Goal: Task Accomplishment & Management: Manage account settings

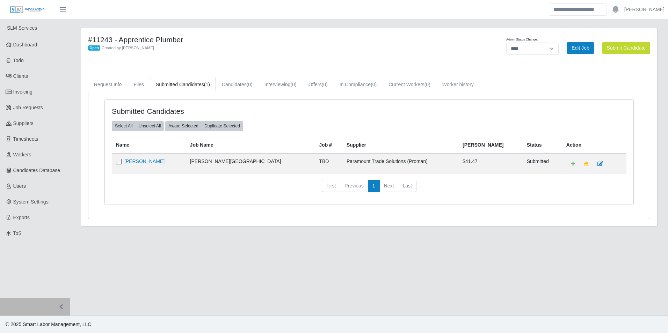
select select "****"
click at [33, 42] on span "Dashboard" at bounding box center [25, 45] width 24 height 6
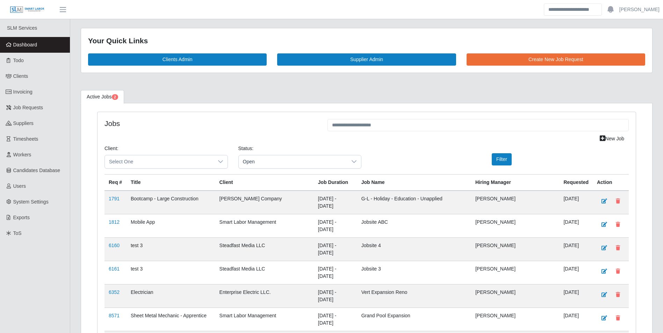
click at [34, 42] on span "Dashboard" at bounding box center [25, 45] width 24 height 6
click at [181, 160] on span "Select One" at bounding box center [159, 161] width 109 height 13
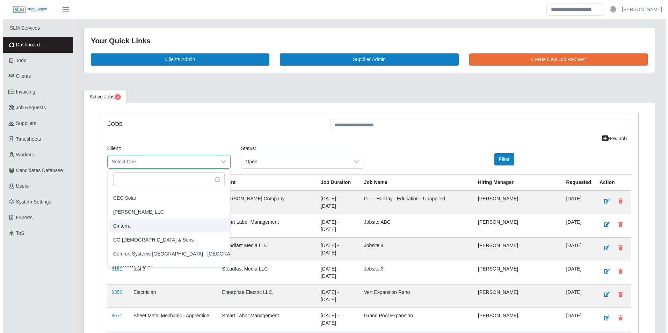
scroll to position [210, 0]
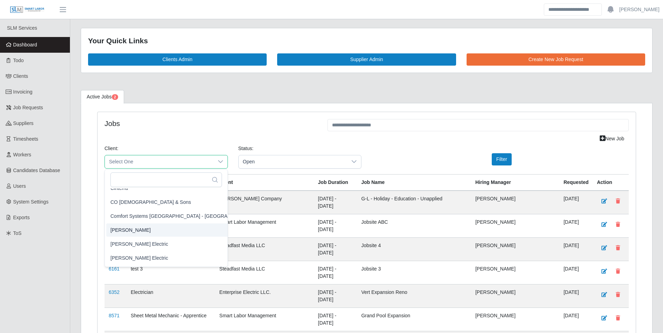
click at [132, 229] on span "[PERSON_NAME]" at bounding box center [130, 229] width 40 height 7
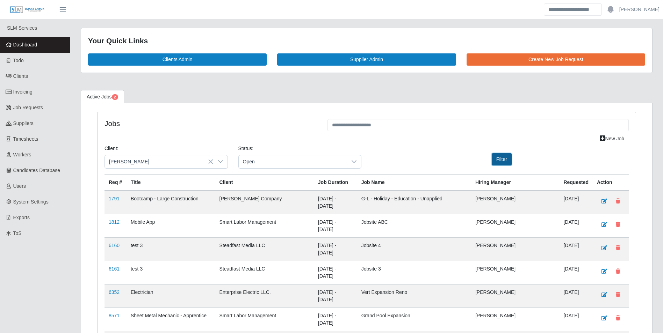
click at [505, 160] on button "Filter" at bounding box center [502, 159] width 20 height 12
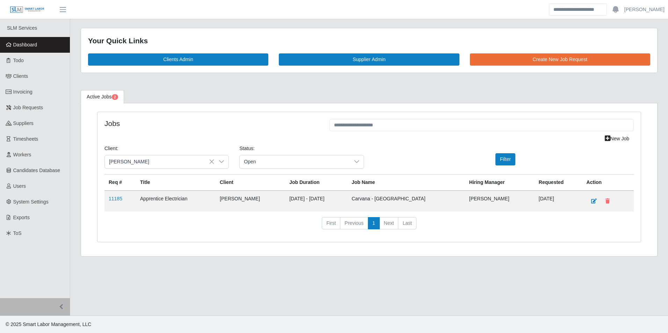
click at [116, 203] on td "11185" at bounding box center [119, 201] width 31 height 21
click at [116, 199] on link "11185" at bounding box center [116, 199] width 14 height 6
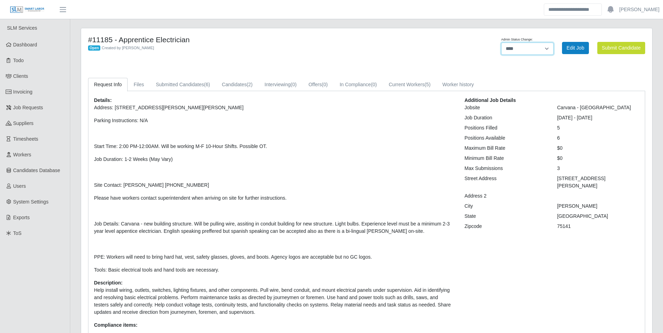
click at [535, 49] on select "******* **** ******" at bounding box center [527, 49] width 52 height 12
select select "******"
click at [553, 43] on select "******* **** ******" at bounding box center [527, 49] width 52 height 12
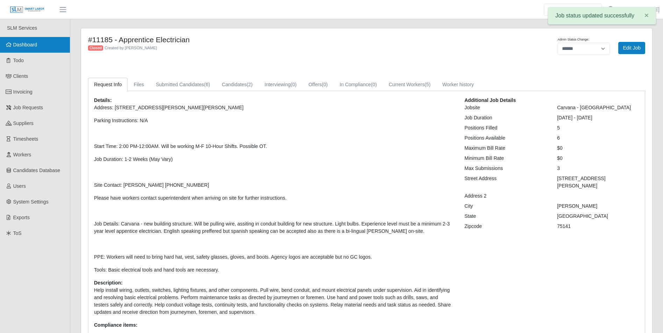
click at [38, 42] on link "Dashboard" at bounding box center [35, 45] width 70 height 16
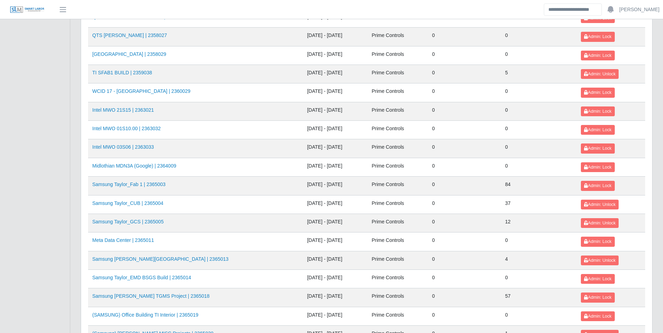
scroll to position [699, 0]
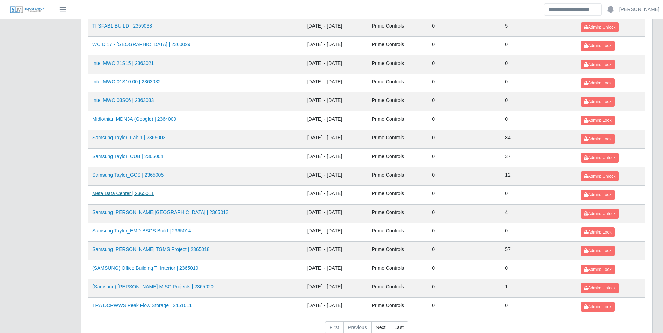
click at [146, 191] on link "Meta Data Center | 2365011" at bounding box center [122, 194] width 61 height 6
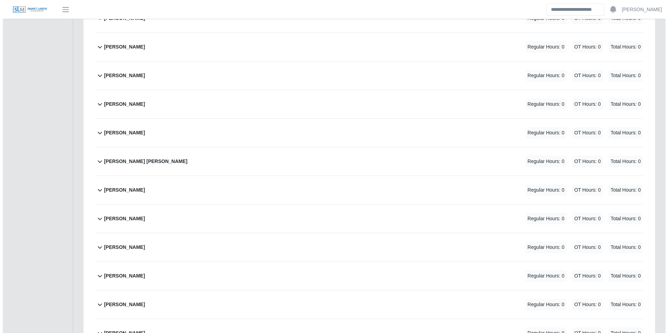
scroll to position [1048, 0]
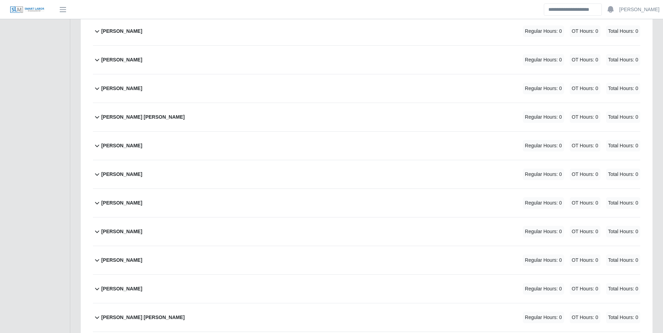
click at [136, 144] on b "[PERSON_NAME]" at bounding box center [121, 145] width 41 height 7
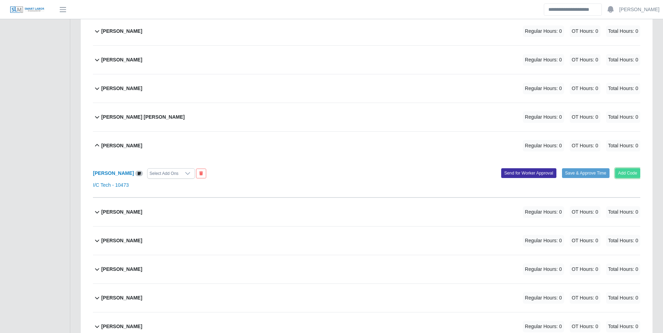
click at [625, 170] on button "Add Code" at bounding box center [628, 173] width 26 height 10
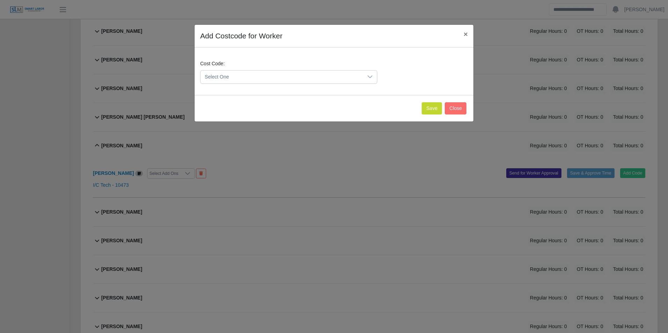
click at [269, 72] on span "Select One" at bounding box center [282, 77] width 162 height 13
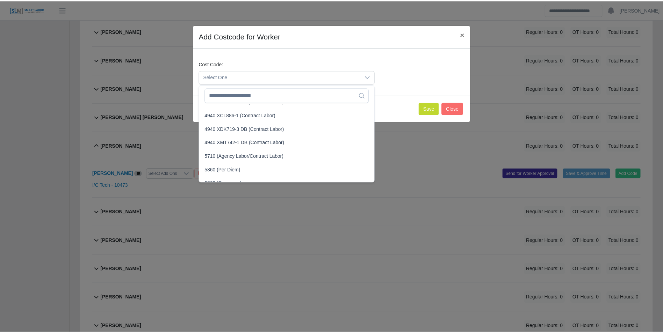
scroll to position [5653, 0]
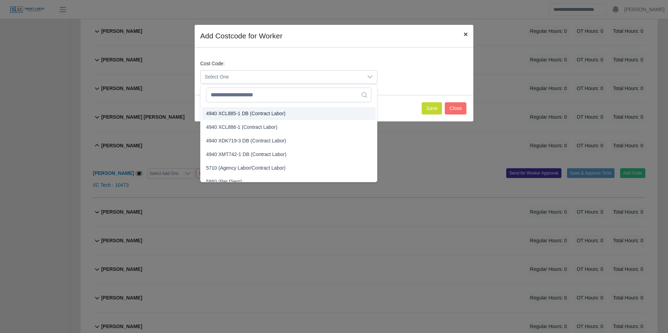
click at [462, 32] on button "×" at bounding box center [465, 34] width 15 height 19
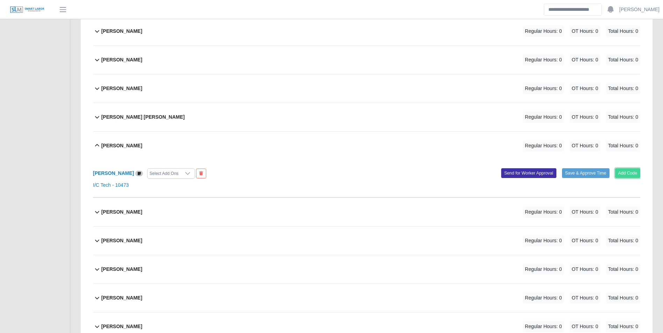
click at [629, 171] on button "Add Code" at bounding box center [628, 173] width 26 height 10
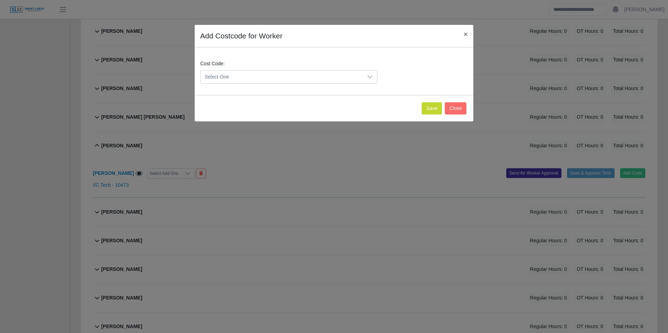
click at [368, 78] on icon at bounding box center [370, 77] width 6 height 6
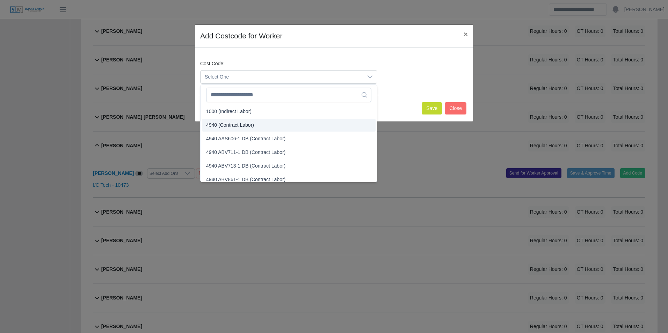
click at [250, 124] on span "4940 (Contract Labor)" at bounding box center [230, 125] width 48 height 7
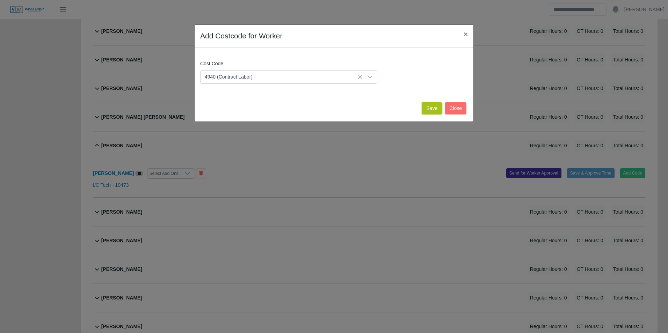
click at [427, 111] on button "Save" at bounding box center [432, 108] width 20 height 12
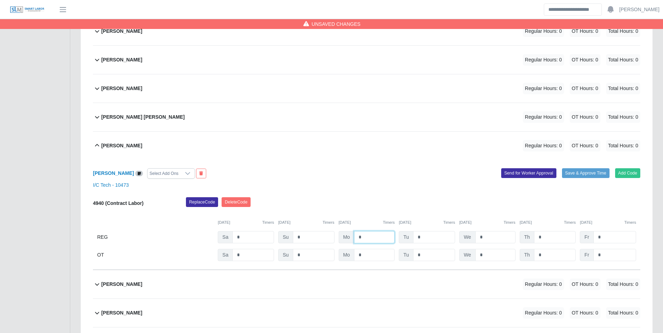
click at [374, 240] on input "*" at bounding box center [374, 237] width 41 height 12
type input "**"
type input "*"
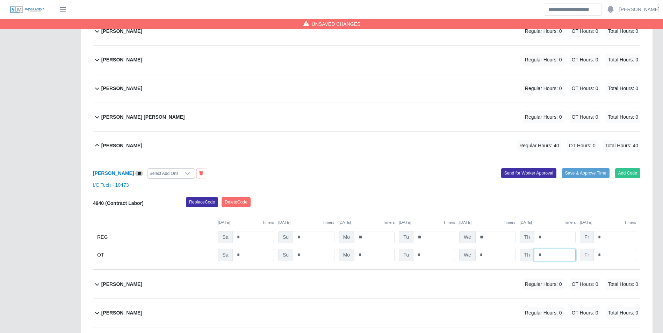
click at [546, 254] on input "*" at bounding box center [555, 255] width 42 height 12
type input "**"
click at [490, 202] on div "Replace Code Delete Code" at bounding box center [413, 204] width 465 height 14
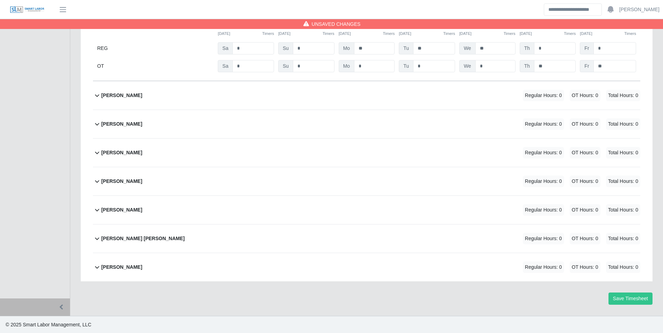
scroll to position [1238, 0]
click at [125, 209] on b "Victor Chacon" at bounding box center [121, 209] width 41 height 7
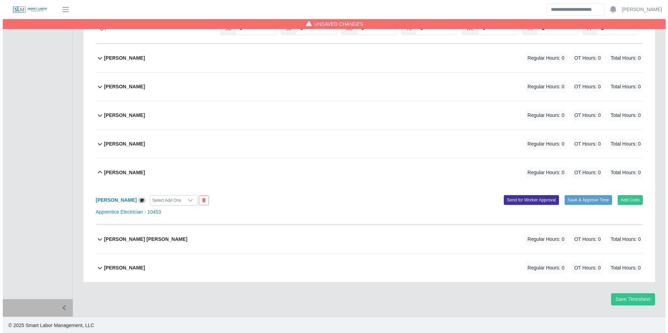
scroll to position [1276, 0]
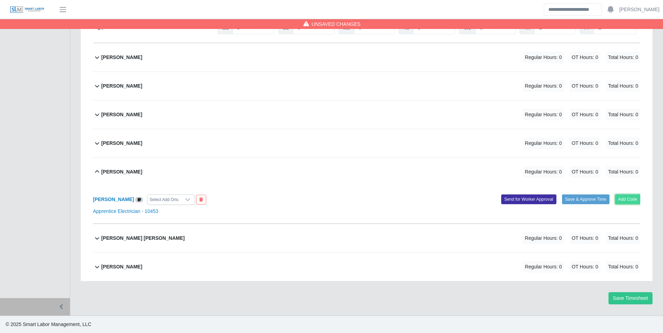
click at [629, 201] on button "Add Code" at bounding box center [628, 200] width 26 height 10
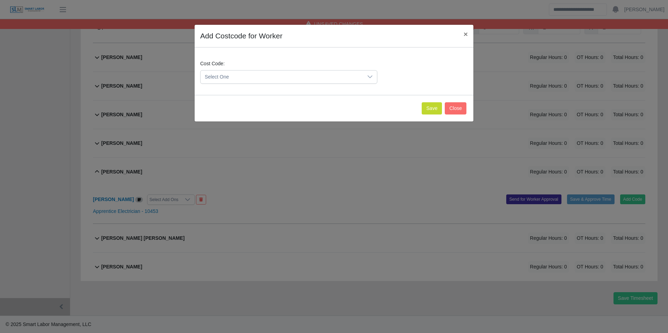
click at [247, 79] on span "Select One" at bounding box center [282, 77] width 162 height 13
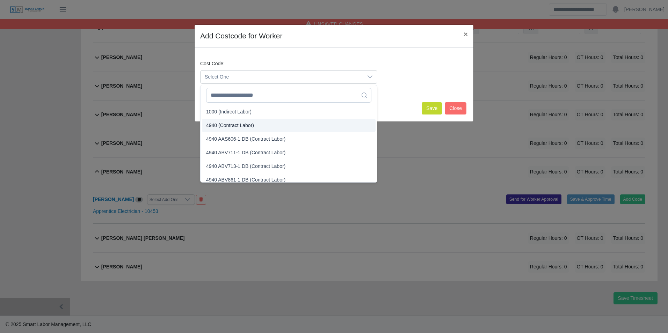
click at [238, 125] on span "4940 (Contract Labor)" at bounding box center [230, 125] width 48 height 7
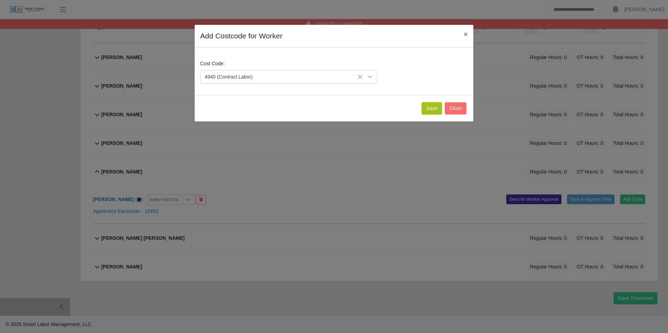
click at [431, 113] on button "Save" at bounding box center [432, 108] width 20 height 12
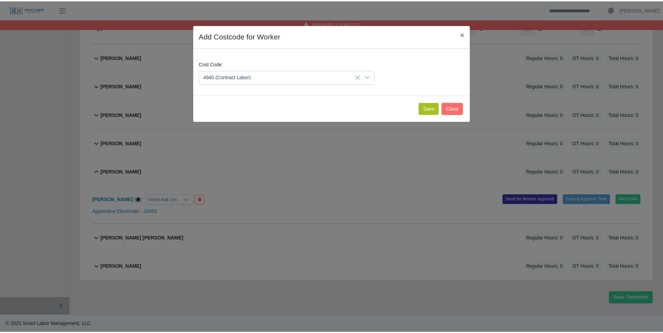
scroll to position [1348, 0]
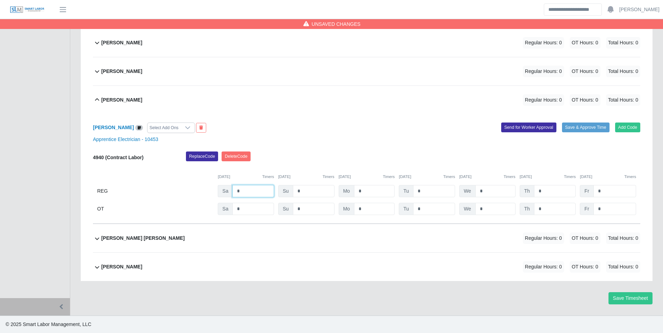
click at [248, 188] on input "*" at bounding box center [253, 191] width 42 height 12
type input "*"
type input "**"
type input "*"
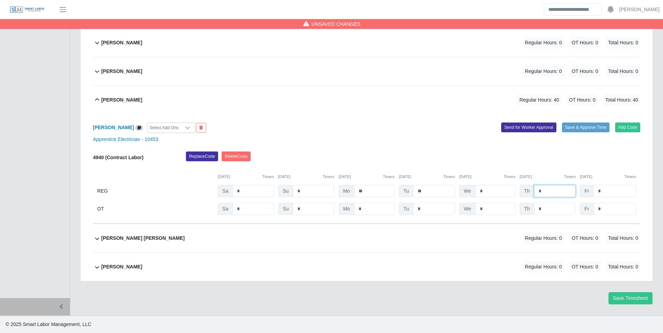
type input "*"
click at [572, 156] on div "Replace Code Delete Code" at bounding box center [413, 159] width 465 height 14
click at [549, 203] on input "*" at bounding box center [555, 209] width 42 height 12
type input "*"
click at [559, 170] on div "09/06/2025 Timers 09/07/2025 Timers 09/08/2025 Timers 09/09/2025 Timers 09/10/2…" at bounding box center [366, 173] width 547 height 14
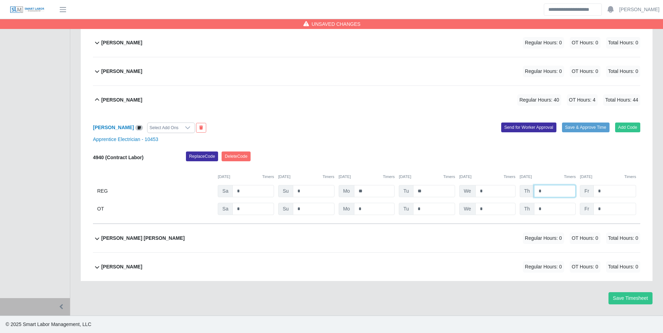
click at [549, 187] on input "*" at bounding box center [555, 191] width 42 height 12
click at [551, 209] on input "*" at bounding box center [555, 209] width 42 height 12
type input "*"
click at [602, 193] on input "*" at bounding box center [614, 191] width 43 height 12
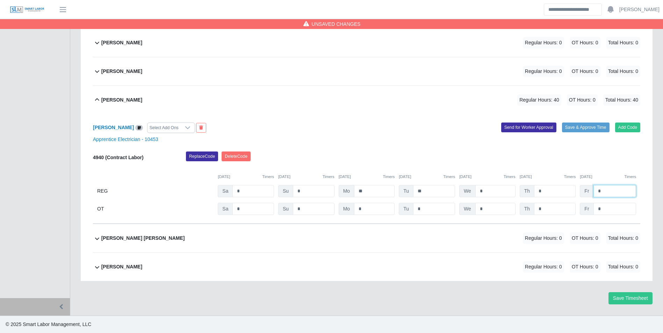
type input "*"
click at [625, 178] on button "Timers" at bounding box center [630, 177] width 12 height 6
click at [618, 205] on input "*" at bounding box center [614, 209] width 43 height 12
type input "*"
click at [614, 171] on div "09/06/2025 Timers 09/07/2025 Timers 09/08/2025 Timers 09/09/2025 Timers 09/10/2…" at bounding box center [366, 173] width 547 height 14
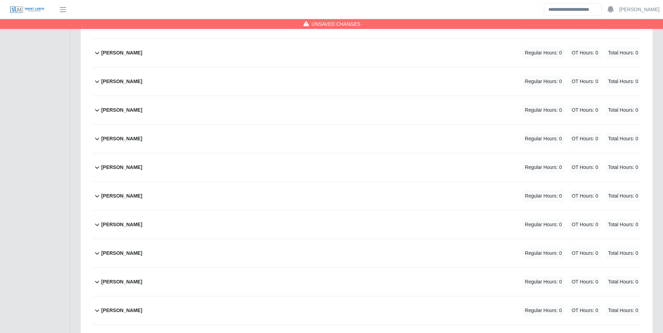
scroll to position [474, 0]
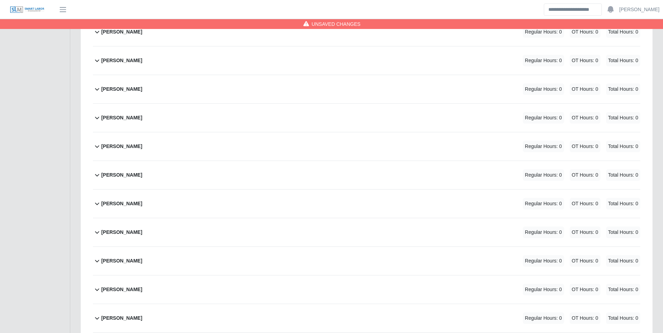
click at [128, 88] on div "Jacob Ellis Regular Hours: 0 OT Hours: 0 Total Hours: 0" at bounding box center [370, 89] width 539 height 28
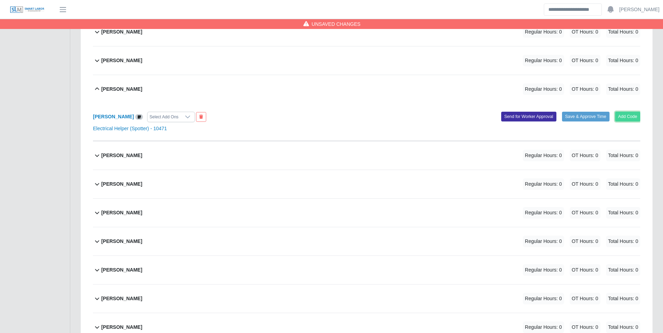
click at [634, 118] on button "Add Code" at bounding box center [628, 117] width 26 height 10
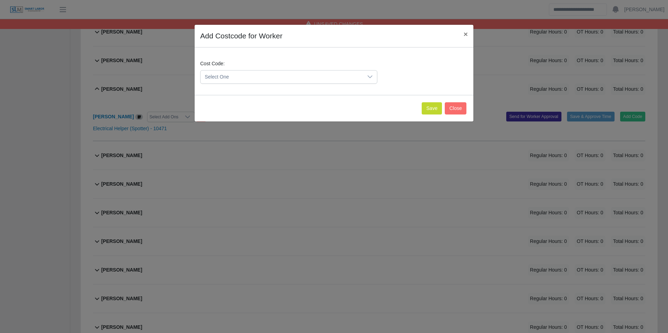
click at [257, 80] on span "Select One" at bounding box center [282, 77] width 162 height 13
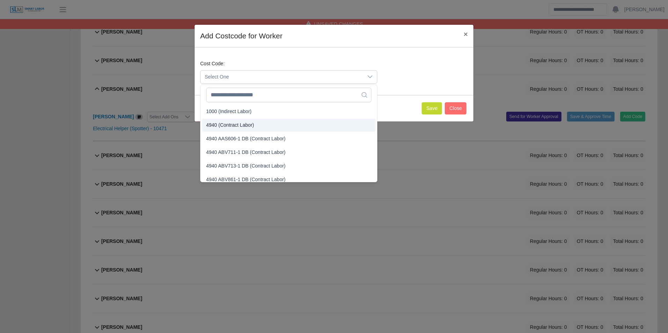
click at [231, 124] on span "4940 (Contract Labor)" at bounding box center [230, 125] width 48 height 7
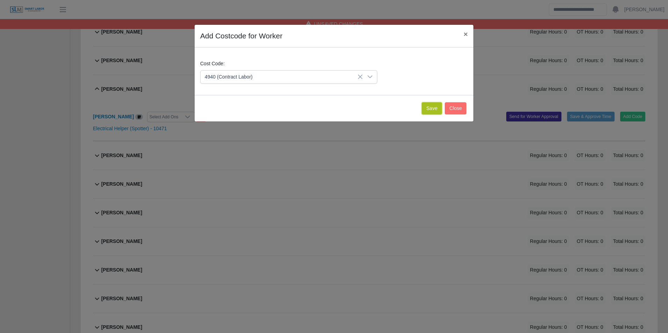
click at [433, 111] on button "Save" at bounding box center [432, 108] width 20 height 12
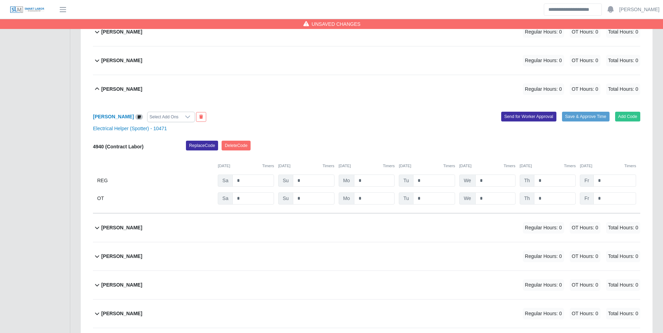
drag, startPoint x: 247, startPoint y: 188, endPoint x: 246, endPoint y: 184, distance: 4.3
click at [247, 188] on div "4940 (Contract Labor) Replace Code Delete Code 09/06/2025 Timers 09/07/2025 Tim…" at bounding box center [366, 173] width 547 height 64
click at [246, 181] on input "*" at bounding box center [253, 181] width 42 height 12
type input "*"
click at [368, 181] on input "***" at bounding box center [374, 181] width 41 height 12
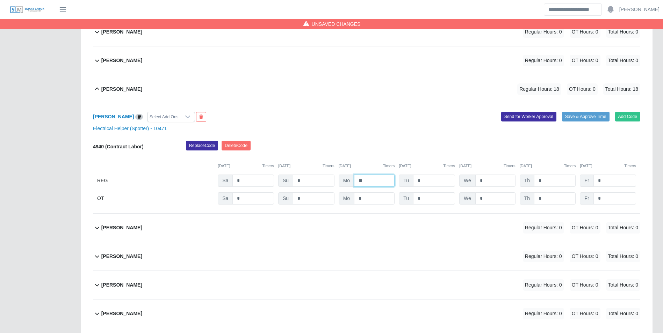
type input "**"
type input "*"
drag, startPoint x: 545, startPoint y: 157, endPoint x: 556, endPoint y: 177, distance: 23.0
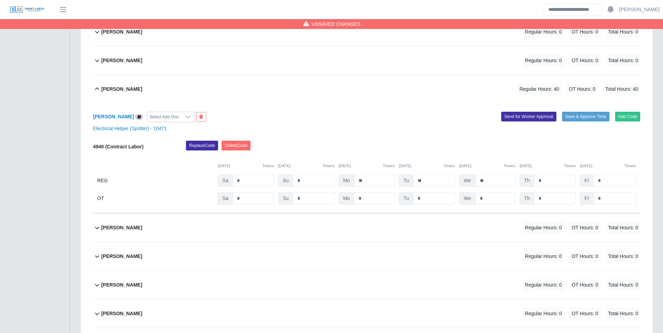
click at [547, 158] on div "09/06/2025 Timers 09/07/2025 Timers 09/08/2025 Timers 09/09/2025 Timers 09/10/2…" at bounding box center [366, 162] width 547 height 14
click at [554, 199] on input "*" at bounding box center [555, 199] width 42 height 12
type input "*"
type input "**"
click at [544, 164] on div "09/11/2025 Timers" at bounding box center [548, 166] width 56 height 6
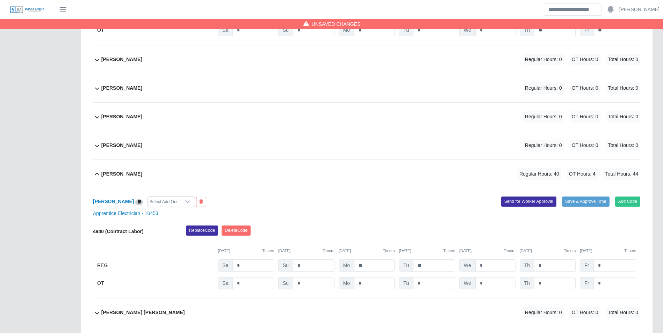
scroll to position [1458, 0]
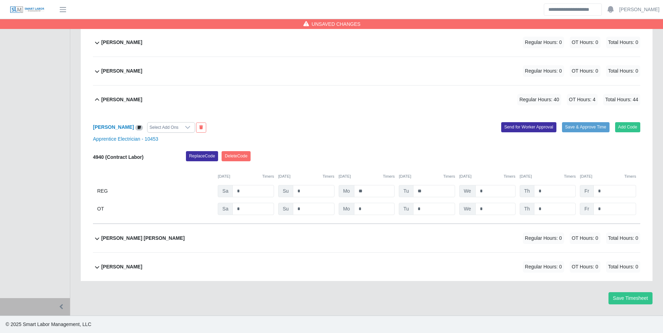
click at [129, 262] on div "Vince Vough" at bounding box center [121, 267] width 41 height 12
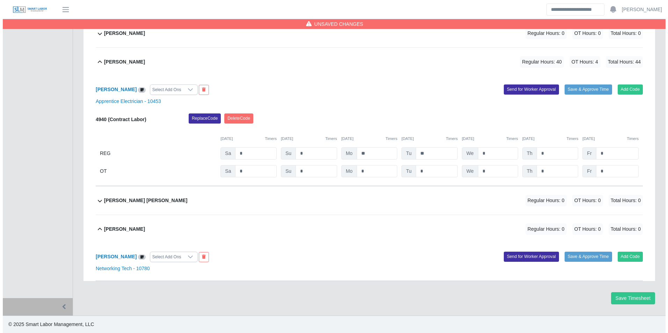
scroll to position [1496, 0]
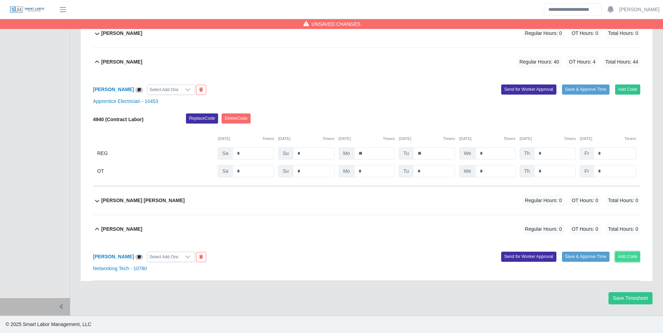
click at [620, 253] on button "Add Code" at bounding box center [628, 257] width 26 height 10
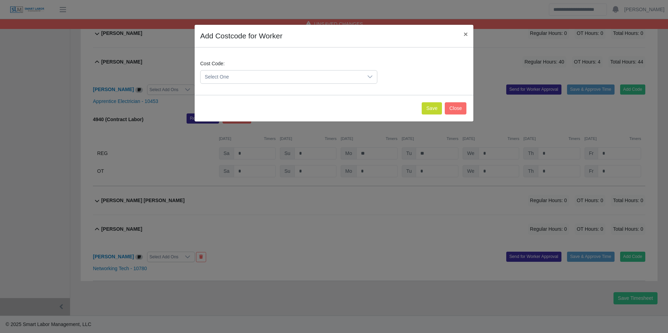
click at [290, 74] on span "Select One" at bounding box center [282, 77] width 162 height 13
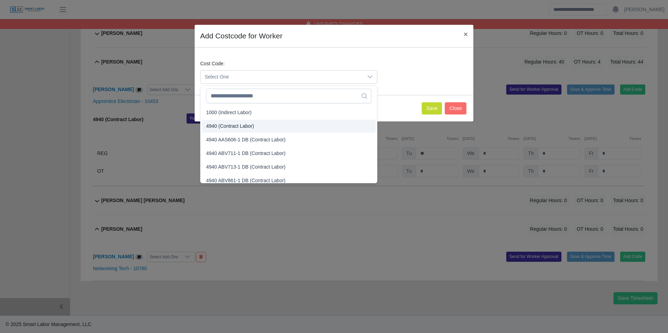
click at [236, 123] on span "4940 (Contract Labor)" at bounding box center [230, 126] width 48 height 7
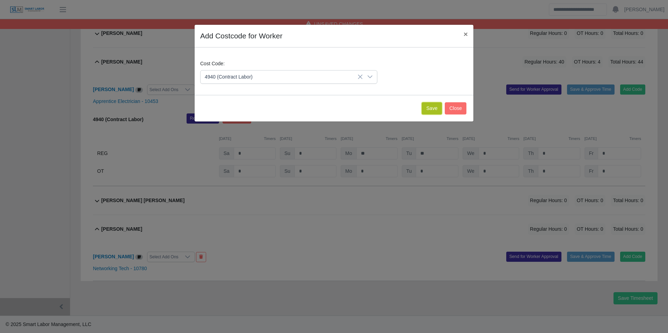
drag, startPoint x: 431, startPoint y: 109, endPoint x: 406, endPoint y: 131, distance: 32.7
click at [430, 109] on button "Save" at bounding box center [432, 108] width 20 height 12
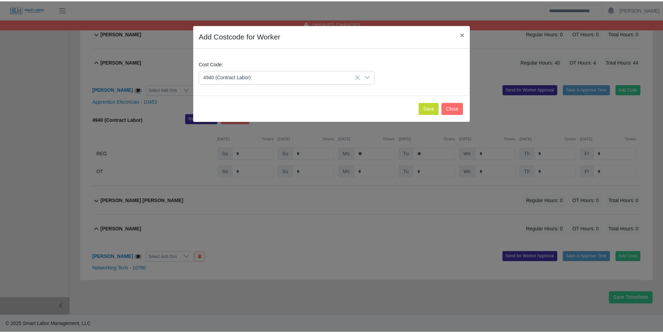
scroll to position [1568, 0]
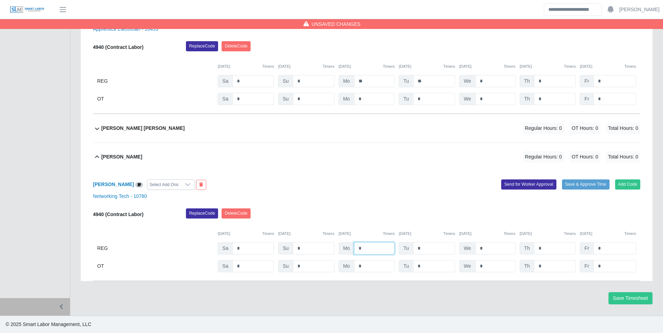
click at [366, 246] on input "*" at bounding box center [374, 248] width 41 height 12
type input "**"
type input "*"
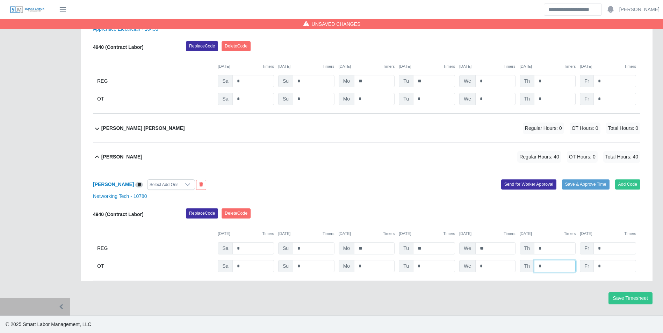
click at [555, 260] on input "*" at bounding box center [555, 266] width 42 height 12
type input "*"
type input "**"
click at [528, 213] on div "Replace Code Delete Code" at bounding box center [413, 216] width 465 height 14
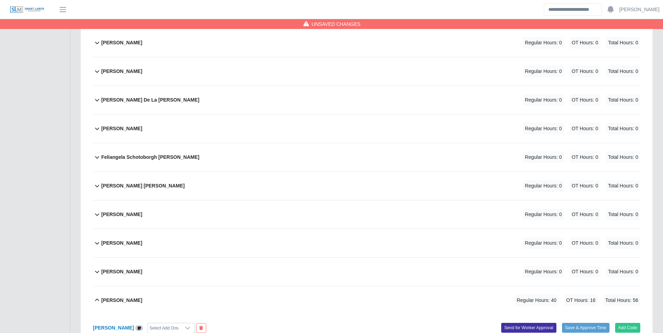
scroll to position [276, 0]
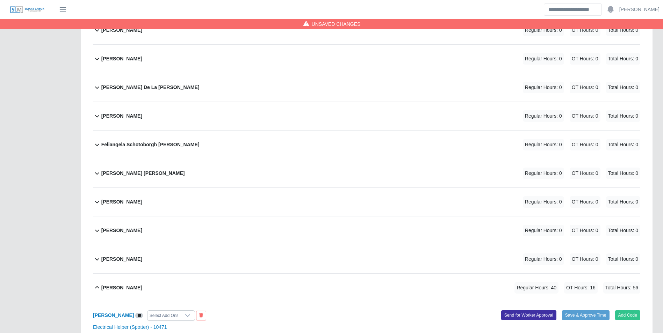
click at [133, 198] on b "Gerardo Perez" at bounding box center [121, 201] width 41 height 7
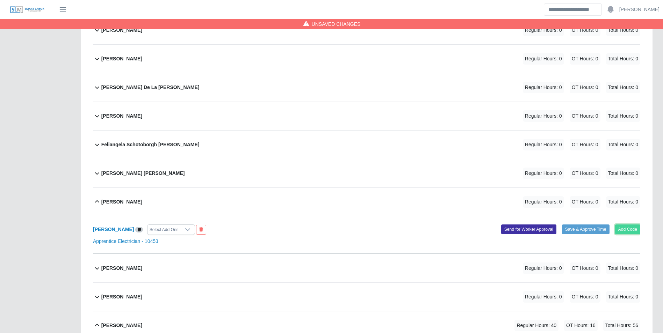
click at [626, 226] on button "Add Code" at bounding box center [628, 230] width 26 height 10
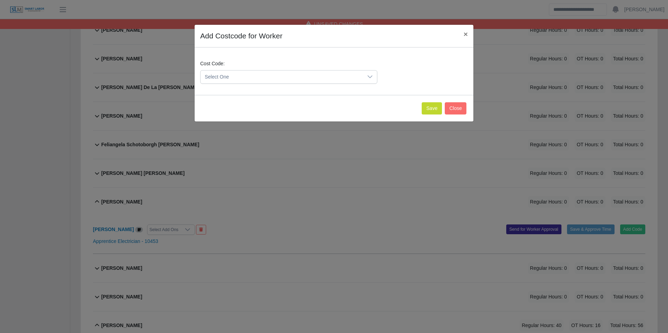
click at [278, 70] on div "Cost Code: Select One" at bounding box center [288, 72] width 181 height 24
click at [279, 72] on span "Select One" at bounding box center [282, 77] width 162 height 13
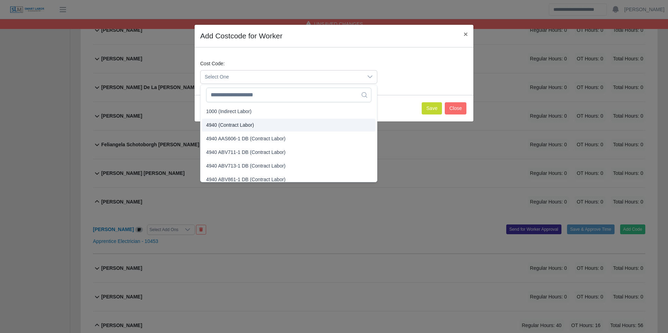
click at [232, 123] on span "4940 (Contract Labor)" at bounding box center [230, 125] width 48 height 7
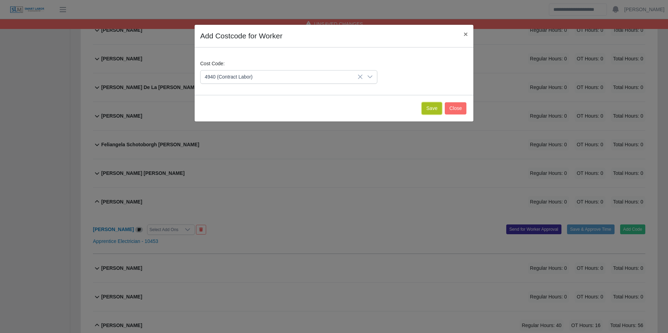
click at [433, 108] on button "Save" at bounding box center [432, 108] width 20 height 12
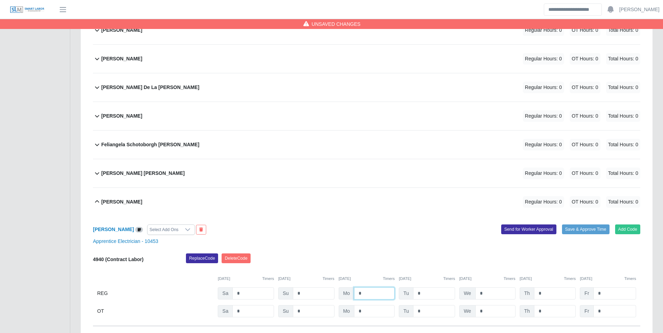
click at [373, 292] on input "*" at bounding box center [374, 294] width 41 height 12
type input "**"
type input "*"
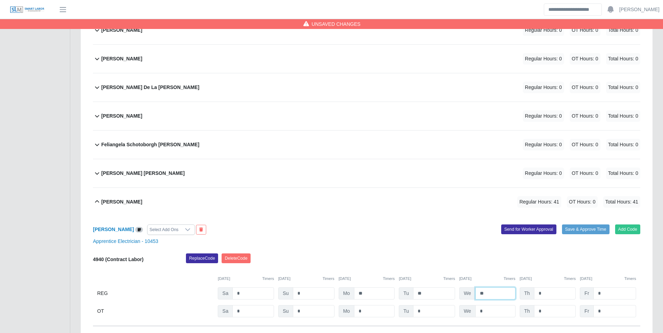
click at [499, 295] on input "**" at bounding box center [495, 294] width 40 height 12
type input "**"
click at [491, 309] on input "*" at bounding box center [495, 311] width 40 height 12
type input "*"
type input "**"
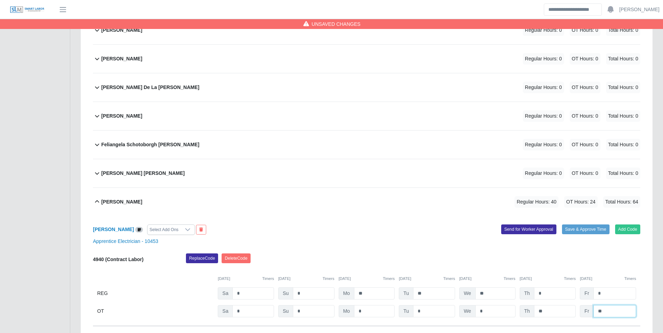
type input "**"
click at [502, 256] on div "Replace Code Delete Code" at bounding box center [413, 261] width 465 height 14
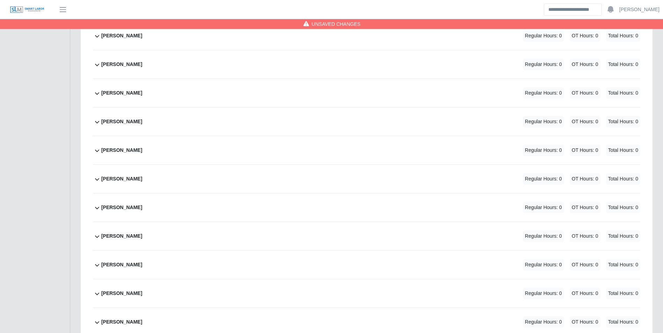
scroll to position [835, 0]
click at [127, 118] on b "Joshua Cruz" at bounding box center [121, 120] width 41 height 7
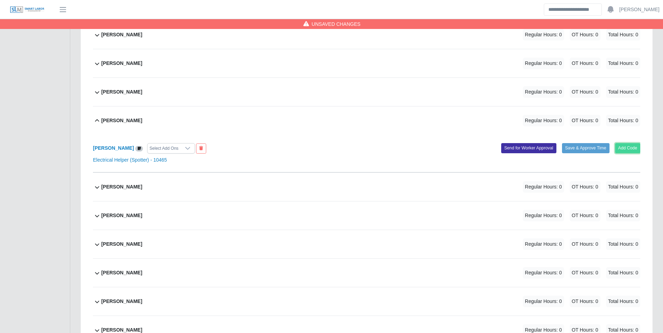
click at [632, 150] on button "Add Code" at bounding box center [628, 148] width 26 height 10
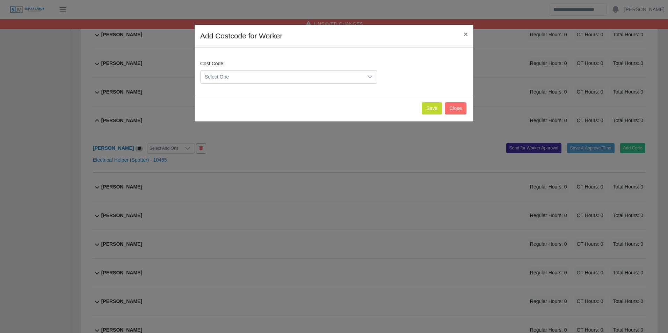
click at [241, 72] on span "Select One" at bounding box center [282, 77] width 162 height 13
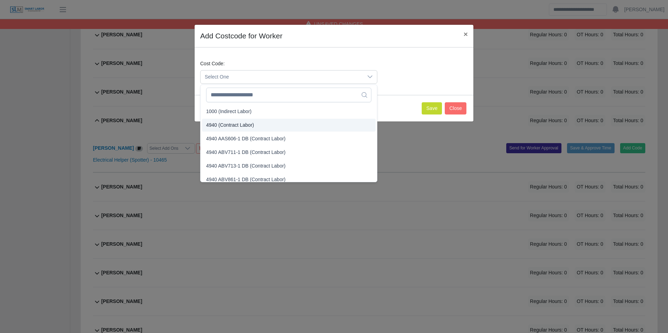
click at [230, 123] on span "4940 (Contract Labor)" at bounding box center [230, 125] width 48 height 7
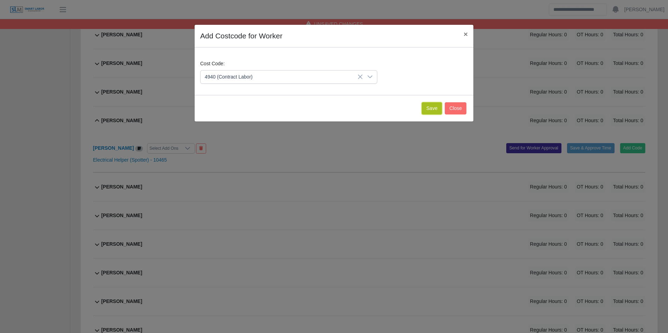
click at [431, 108] on button "Save" at bounding box center [432, 108] width 20 height 12
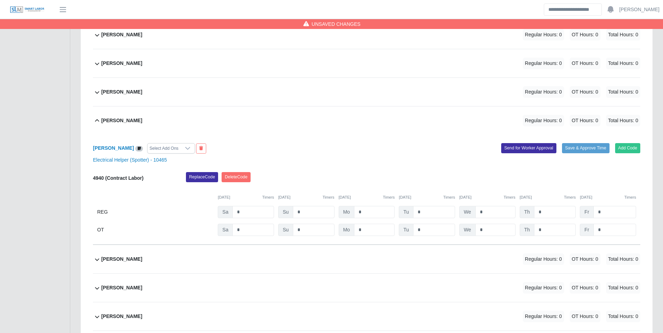
click at [248, 206] on div "4940 (Contract Labor) Replace Code Delete Code 09/06/2025 Timers 09/07/2025 Tim…" at bounding box center [366, 204] width 547 height 64
click at [249, 208] on input "*" at bounding box center [253, 212] width 42 height 12
type input "*"
type input "**"
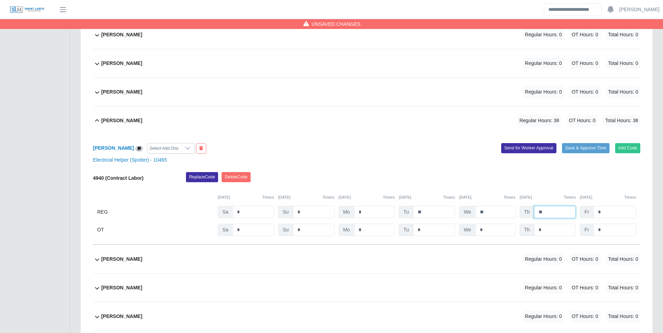
type input "**"
type input "*"
click at [604, 196] on div "09/12/2025 Timers" at bounding box center [608, 198] width 56 height 6
click at [615, 232] on input "*" at bounding box center [614, 230] width 43 height 12
type input "*"
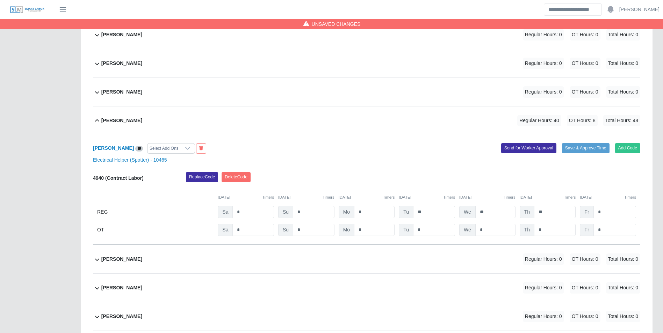
click at [547, 188] on div "09/06/2025 Timers 09/07/2025 Timers 09/08/2025 Timers 09/09/2025 Timers 09/10/2…" at bounding box center [366, 193] width 547 height 14
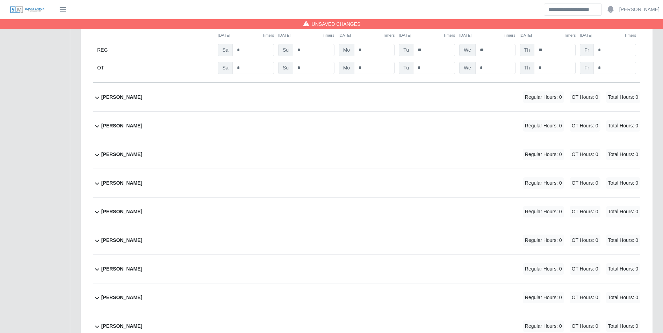
scroll to position [1009, 0]
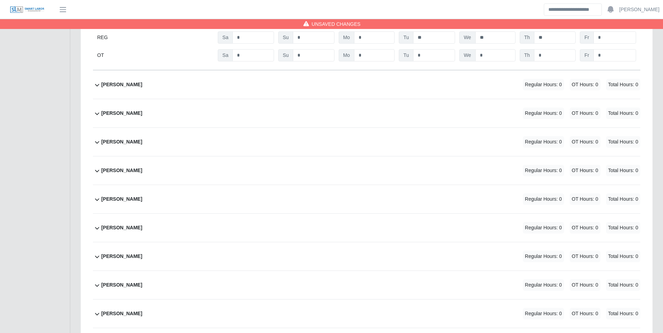
click at [140, 227] on div "Maria Alvarez Regular Hours: 0 OT Hours: 0 Total Hours: 0" at bounding box center [370, 228] width 539 height 28
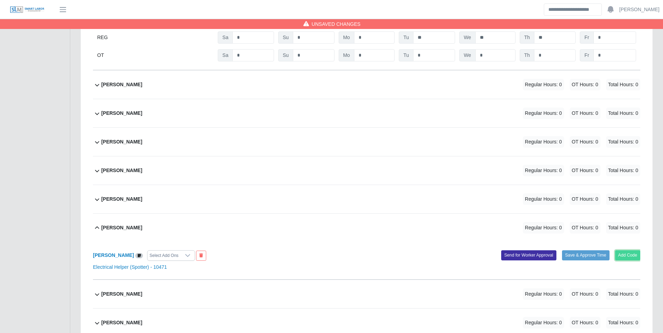
click at [619, 256] on button "Add Code" at bounding box center [628, 256] width 26 height 10
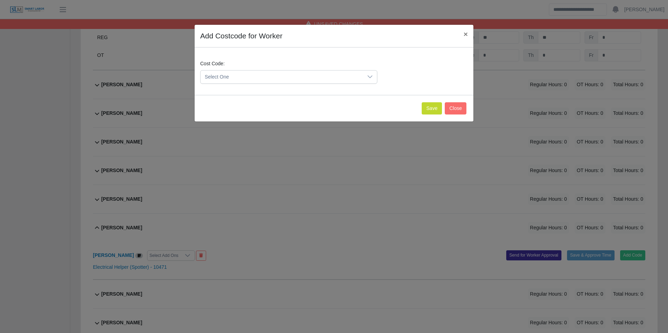
click at [241, 79] on span "Select One" at bounding box center [282, 77] width 162 height 13
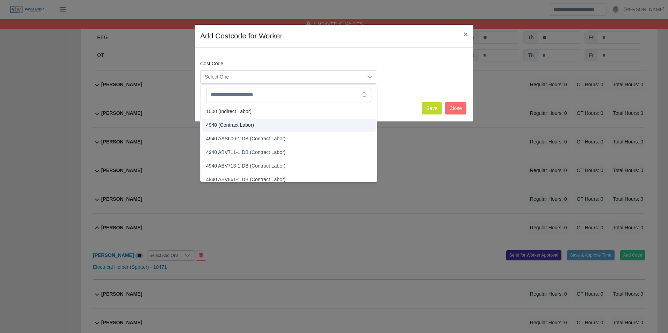
click at [233, 122] on span "4940 (Contract Labor)" at bounding box center [230, 125] width 48 height 7
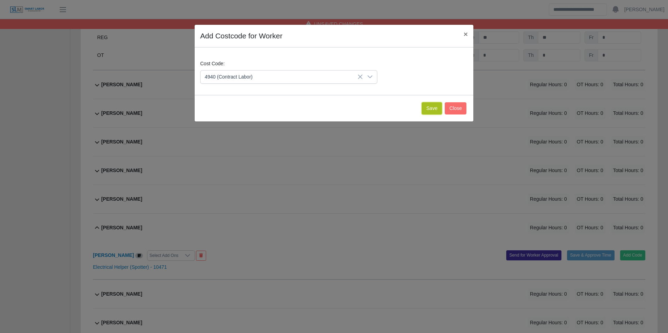
drag, startPoint x: 431, startPoint y: 114, endPoint x: 416, endPoint y: 88, distance: 29.7
click at [430, 112] on button "Save" at bounding box center [432, 108] width 20 height 12
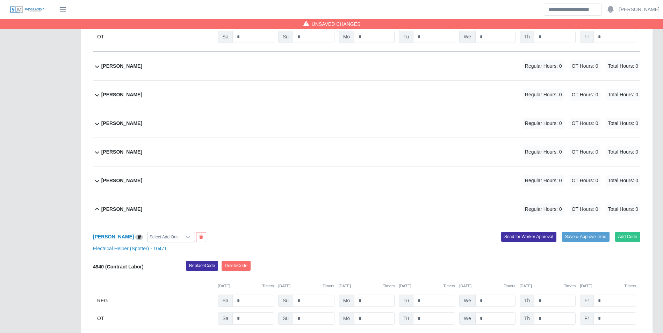
scroll to position [1114, 0]
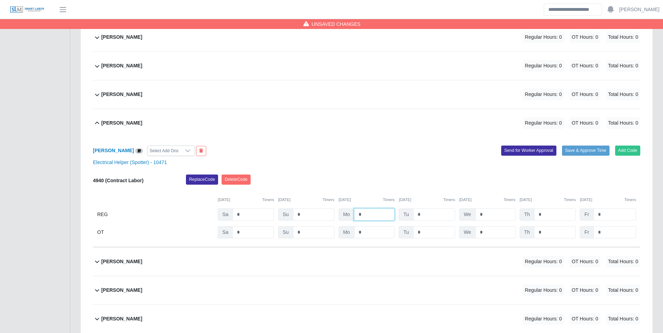
click at [372, 214] on input "*" at bounding box center [374, 215] width 41 height 12
type input "**"
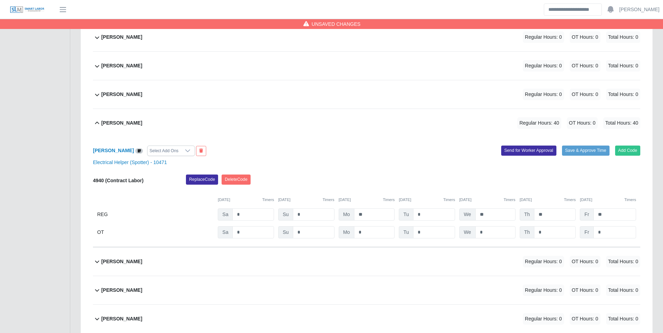
click at [373, 187] on div "Replace Code Delete Code" at bounding box center [413, 182] width 465 height 14
click at [110, 151] on b "Maria Alvarez" at bounding box center [113, 151] width 41 height 6
click at [137, 94] on div "Maria Acurero Regular Hours: 0 OT Hours: 0 Total Hours: 0" at bounding box center [370, 94] width 539 height 28
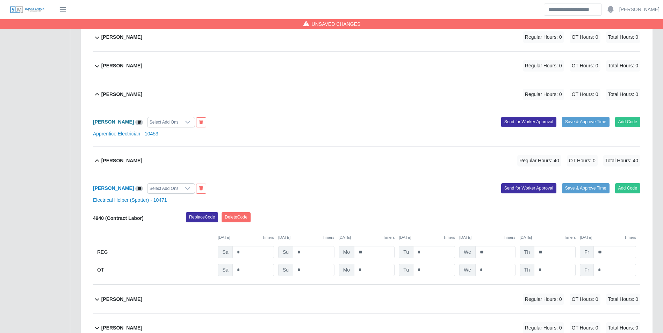
click at [119, 122] on b "Maria Acurero" at bounding box center [113, 122] width 41 height 6
click at [121, 94] on b "Maria Acurero" at bounding box center [121, 94] width 41 height 7
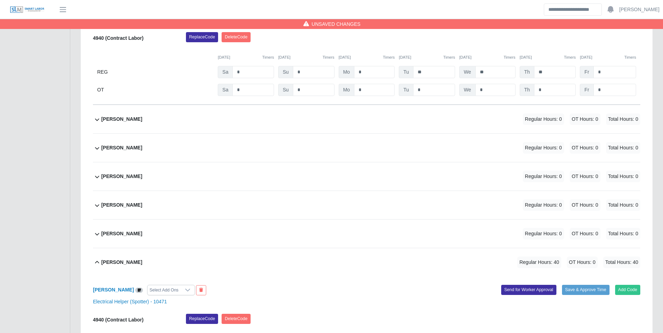
scroll to position [974, 0]
click at [151, 118] on div "Juan Carlos Tapuro Regular Hours: 0 OT Hours: 0 Total Hours: 0" at bounding box center [370, 120] width 539 height 28
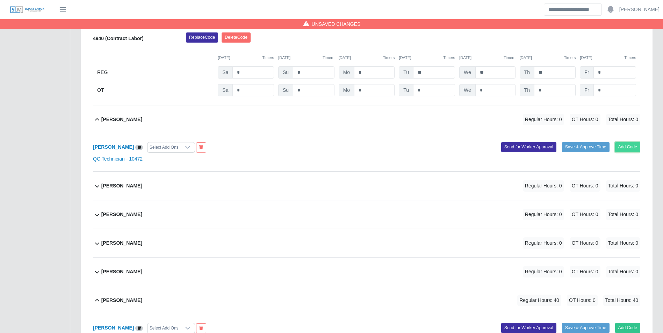
click at [632, 145] on button "Add Code" at bounding box center [628, 147] width 26 height 10
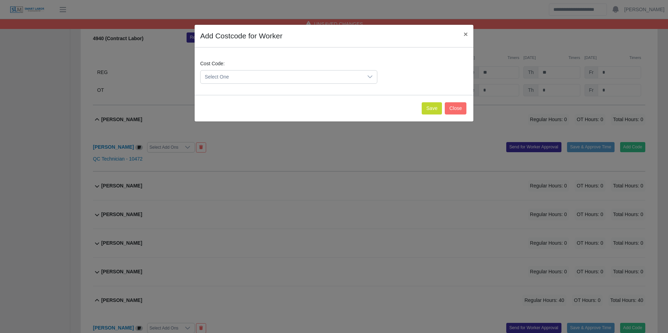
click at [268, 74] on span "Select One" at bounding box center [282, 77] width 162 height 13
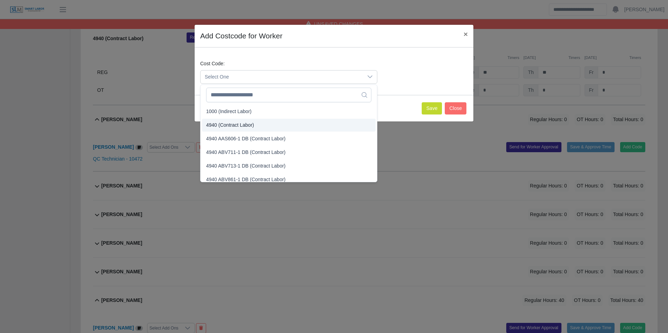
click at [237, 123] on span "4940 (Contract Labor)" at bounding box center [230, 125] width 48 height 7
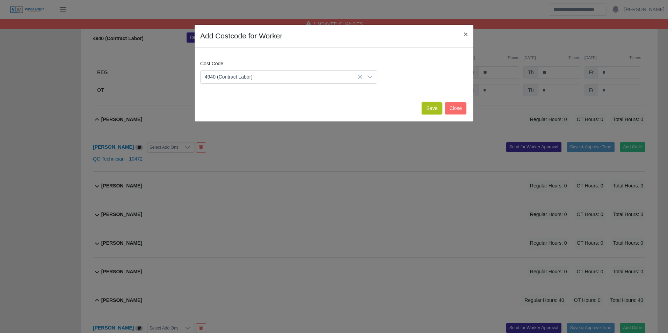
click at [435, 106] on button "Save" at bounding box center [432, 108] width 20 height 12
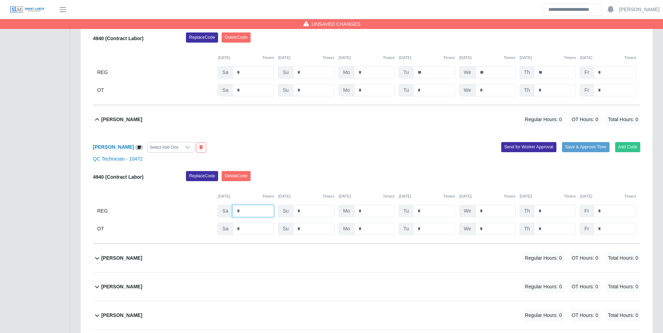
click at [255, 208] on input "*" at bounding box center [253, 211] width 42 height 12
type input "**"
type input "*"
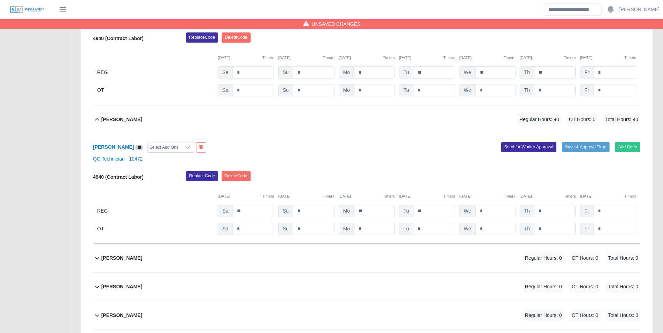
click at [464, 191] on div "09/06/2025 Timers 09/07/2025 Timers 09/08/2025 Timers 09/09/2025 Timers 09/10/2…" at bounding box center [366, 192] width 547 height 14
click at [495, 232] on input "*" at bounding box center [495, 229] width 40 height 12
type input "**"
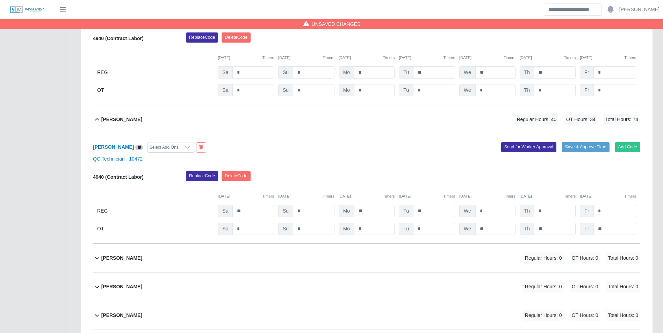
click at [490, 190] on div "09/06/2025 Timers 09/07/2025 Timers 09/08/2025 Timers 09/09/2025 Timers 09/10/2…" at bounding box center [366, 192] width 547 height 14
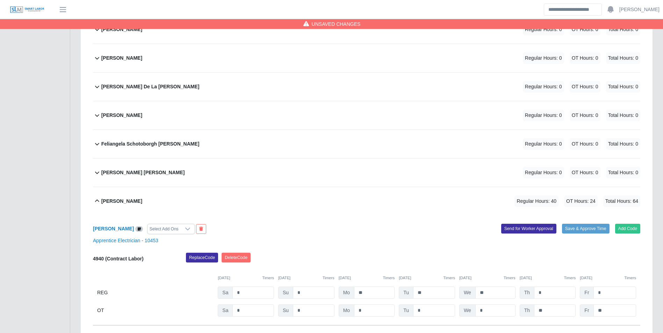
scroll to position [276, 0]
click at [158, 145] on b "Feliangela Schotoborgh Salas" at bounding box center [150, 144] width 98 height 7
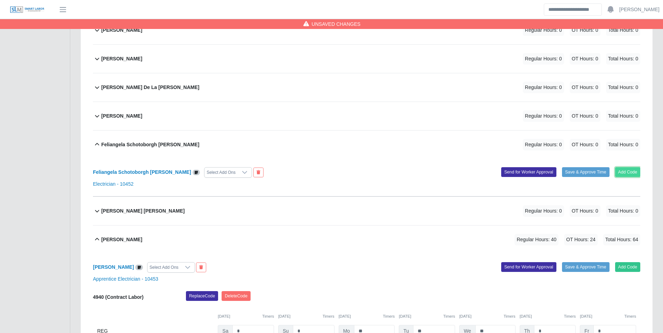
click at [623, 169] on button "Add Code" at bounding box center [628, 172] width 26 height 10
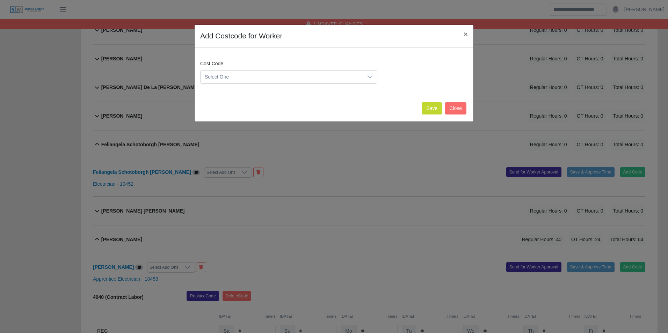
click at [275, 73] on span "Select One" at bounding box center [282, 77] width 162 height 13
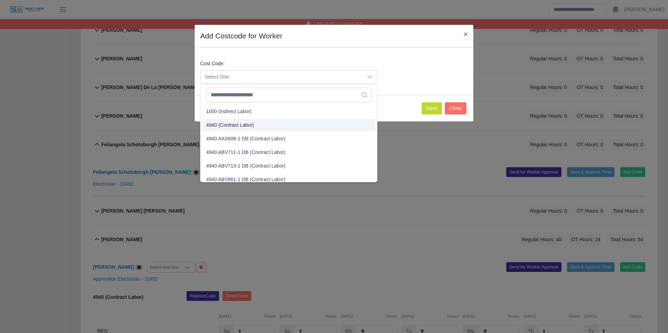
click at [226, 125] on span "4940 (Contract Labor)" at bounding box center [230, 125] width 48 height 7
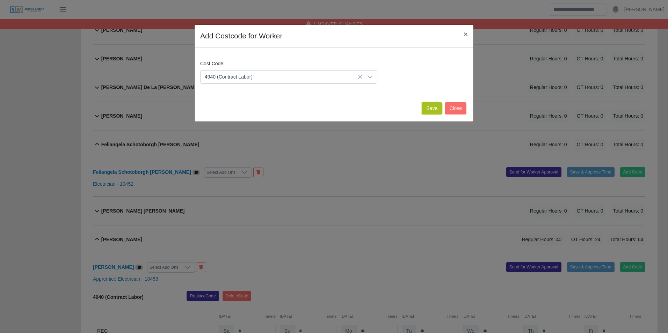
click at [430, 111] on button "Save" at bounding box center [432, 108] width 20 height 12
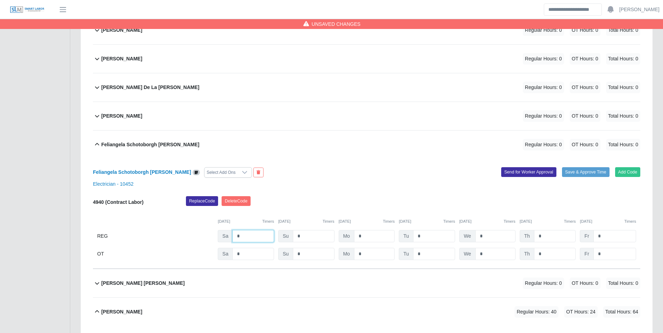
click at [244, 240] on input "*" at bounding box center [253, 236] width 42 height 12
type input "*"
type input "**"
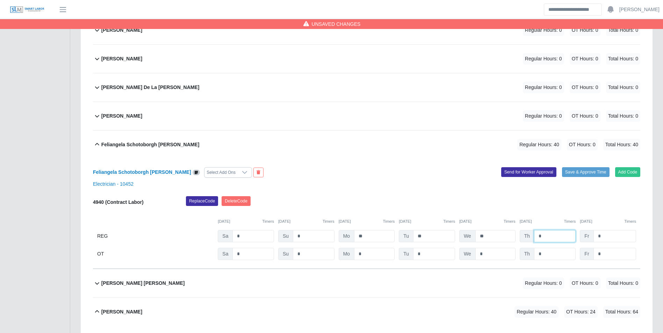
type input "*"
click at [527, 217] on div "09/06/2025 Timers 09/07/2025 Timers 09/08/2025 Timers 09/09/2025 Timers 09/10/2…" at bounding box center [366, 217] width 547 height 14
click at [549, 257] on input "*" at bounding box center [555, 254] width 42 height 12
type input "*"
type input "**"
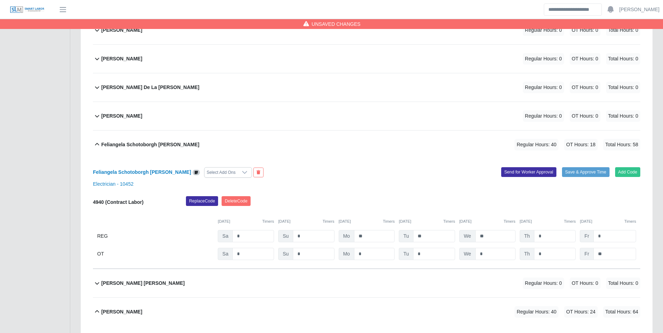
click at [543, 218] on div "09/06/2025 Timers 09/07/2025 Timers 09/08/2025 Timers 09/09/2025 Timers 09/10/2…" at bounding box center [366, 217] width 547 height 14
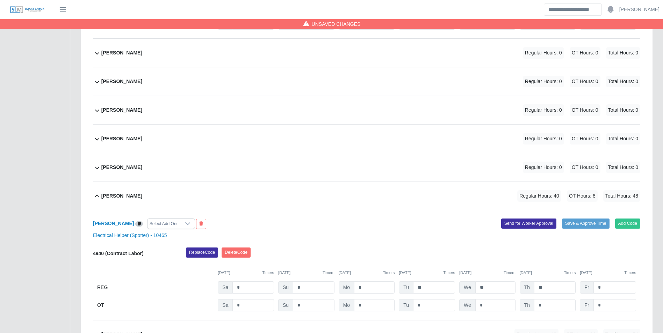
scroll to position [870, 0]
click at [130, 113] on div "Jose Munoz Regular Hours: 0 OT Hours: 0 Total Hours: 0" at bounding box center [370, 110] width 539 height 28
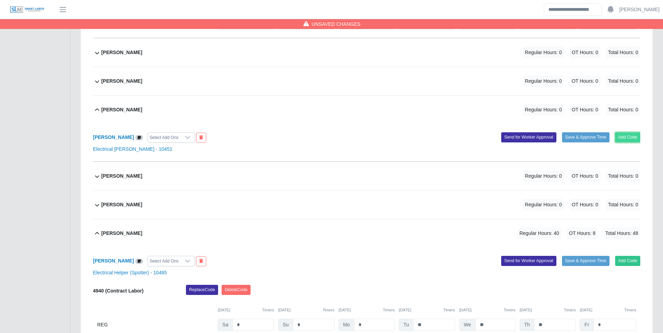
click at [629, 138] on button "Add Code" at bounding box center [628, 137] width 26 height 10
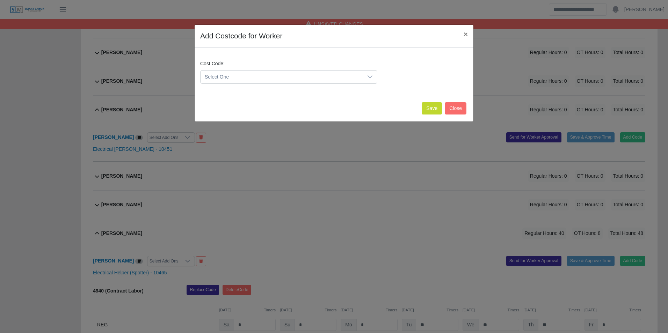
click at [247, 81] on span "Select One" at bounding box center [282, 77] width 162 height 13
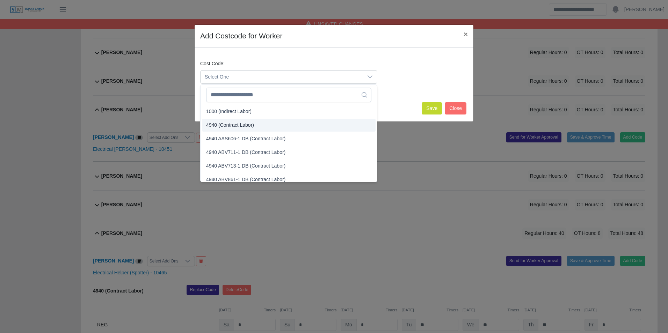
click at [231, 123] on span "4940 (Contract Labor)" at bounding box center [230, 125] width 48 height 7
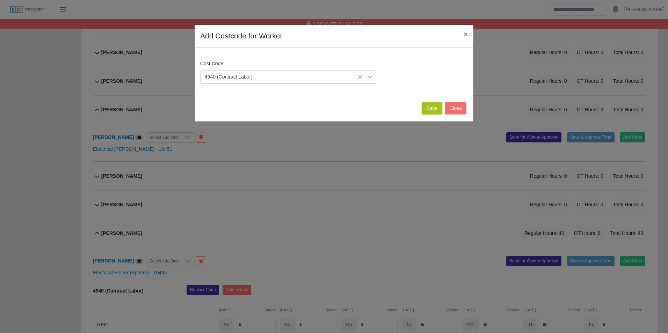
click at [427, 110] on button "Save" at bounding box center [432, 108] width 20 height 12
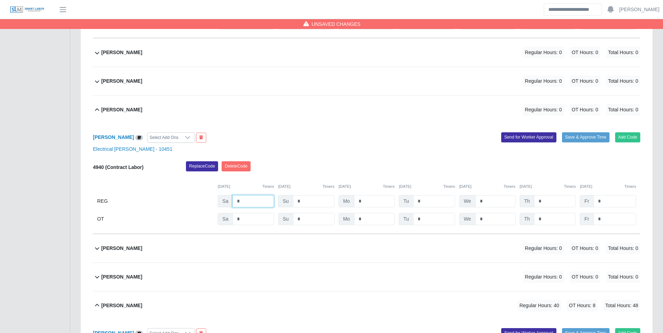
drag, startPoint x: 259, startPoint y: 198, endPoint x: 257, endPoint y: 201, distance: 3.9
click at [259, 199] on input "*" at bounding box center [253, 201] width 42 height 12
type input "*"
type input "**"
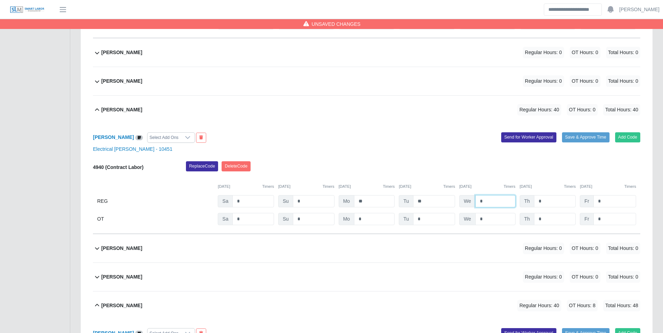
type input "*"
drag, startPoint x: 407, startPoint y: 169, endPoint x: 432, endPoint y: 174, distance: 25.3
click at [407, 169] on div "Replace Code Delete Code" at bounding box center [413, 168] width 465 height 14
click at [496, 221] on input "*" at bounding box center [495, 219] width 40 height 12
type input "*"
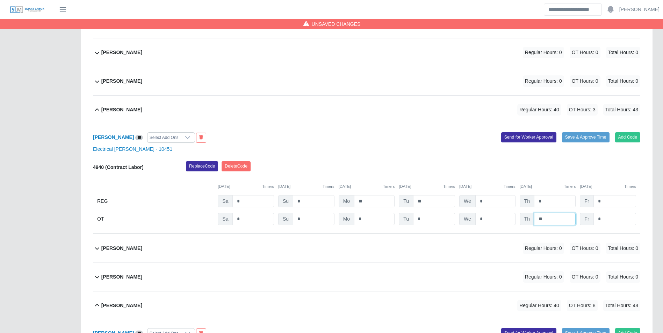
type input "**"
click at [493, 181] on div "09/06/2025 Timers 09/07/2025 Timers 09/08/2025 Timers 09/09/2025 Timers 09/10/2…" at bounding box center [366, 182] width 547 height 14
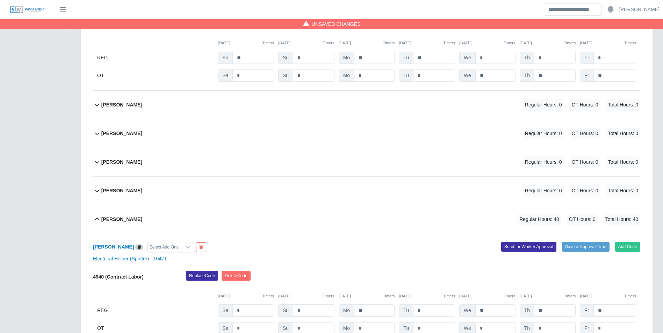
scroll to position [1359, 0]
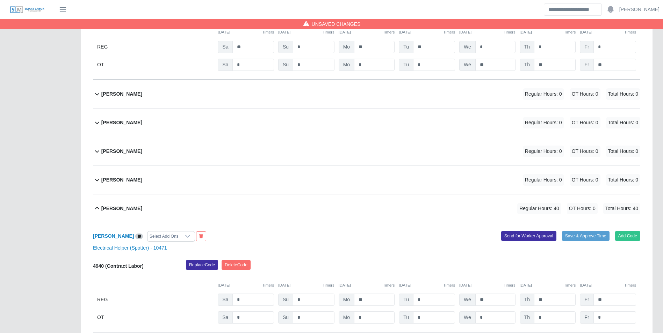
click at [129, 125] on div "Luis Garcia Regular Hours: 0 OT Hours: 0 Total Hours: 0" at bounding box center [370, 123] width 539 height 28
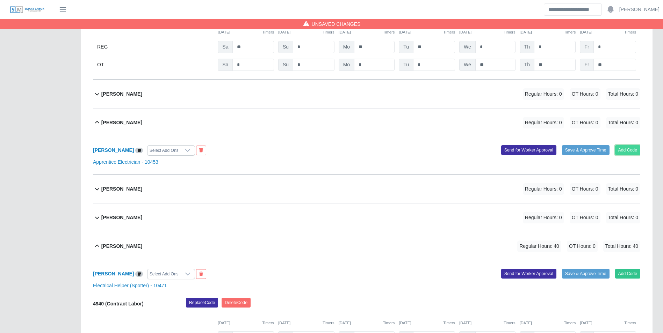
click at [622, 151] on button "Add Code" at bounding box center [628, 150] width 26 height 10
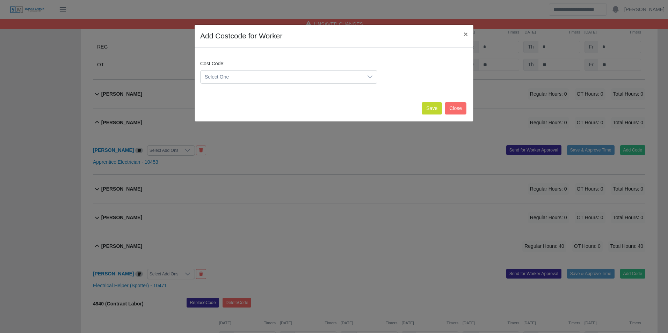
click at [257, 80] on span "Select One" at bounding box center [282, 77] width 162 height 13
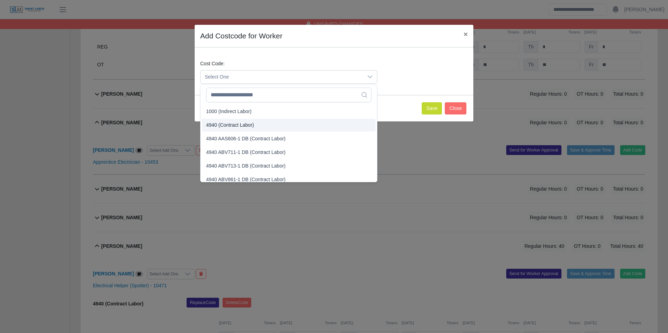
click at [225, 124] on span "4940 (Contract Labor)" at bounding box center [230, 125] width 48 height 7
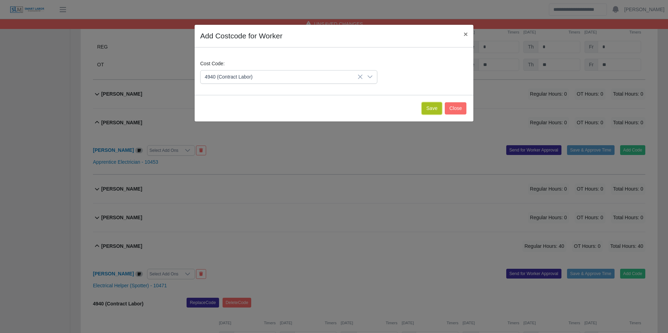
click at [433, 110] on button "Save" at bounding box center [432, 108] width 20 height 12
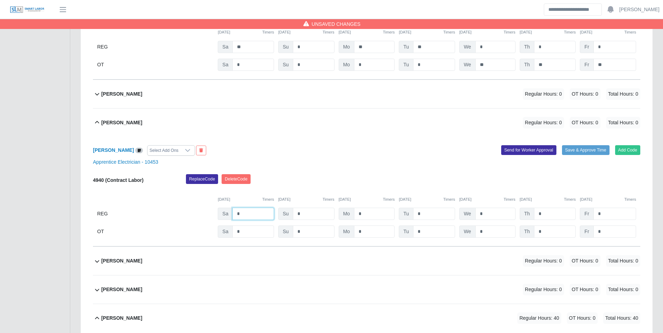
click at [253, 210] on input "*" at bounding box center [253, 214] width 42 height 12
type input "*"
type input "**"
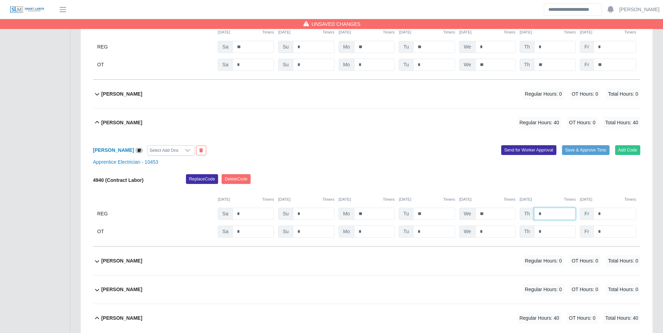
type input "*"
click at [498, 181] on div "Replace Code Delete Code" at bounding box center [413, 181] width 465 height 14
click at [559, 233] on input "*" at bounding box center [555, 232] width 42 height 12
type input "*"
type input "**"
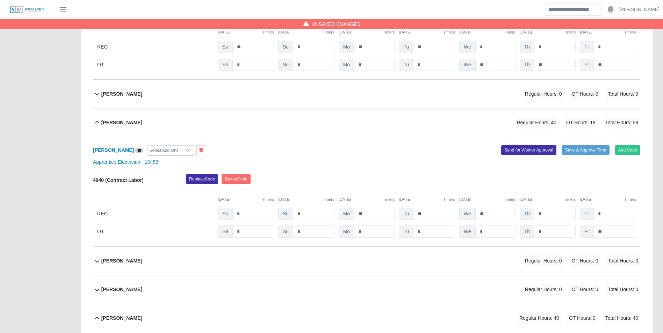
click at [545, 186] on div "Replace Code Delete Code" at bounding box center [413, 181] width 465 height 14
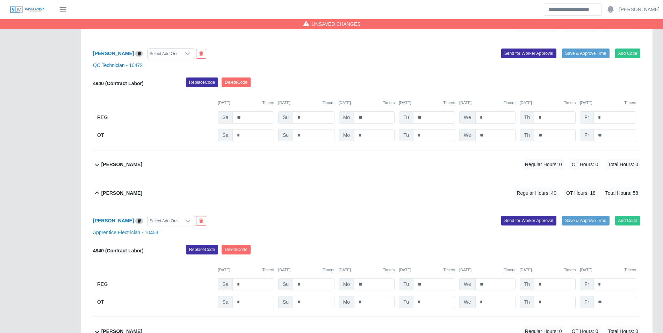
scroll to position [1254, 0]
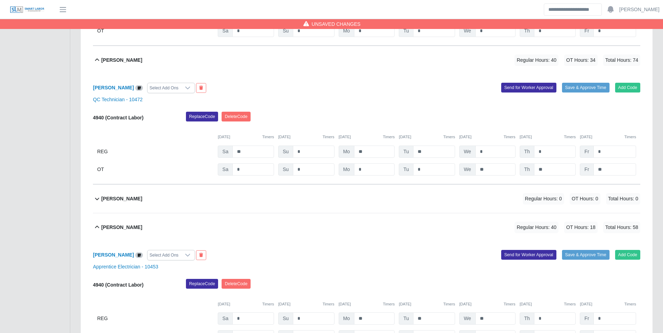
click at [123, 200] on b "Kendry Baptista" at bounding box center [121, 198] width 41 height 7
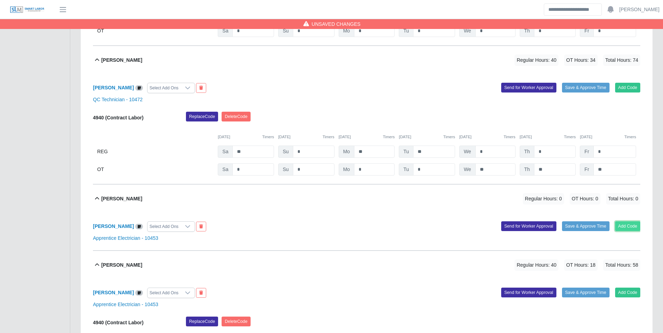
click at [625, 227] on button "Add Code" at bounding box center [628, 227] width 26 height 10
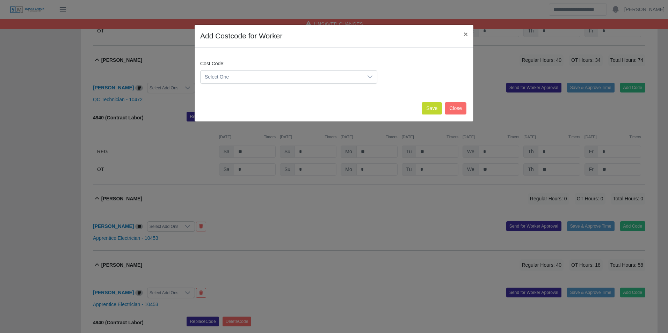
click at [283, 81] on span "Select One" at bounding box center [282, 77] width 162 height 13
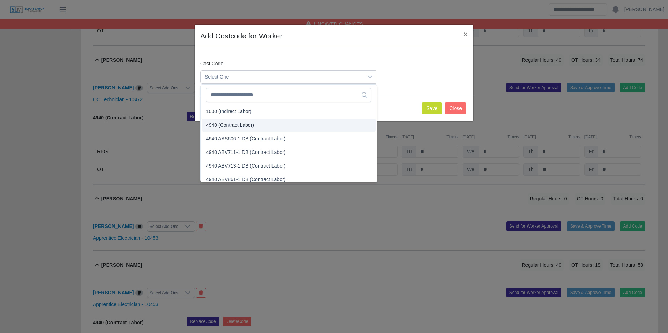
click at [226, 126] on span "4940 (Contract Labor)" at bounding box center [230, 125] width 48 height 7
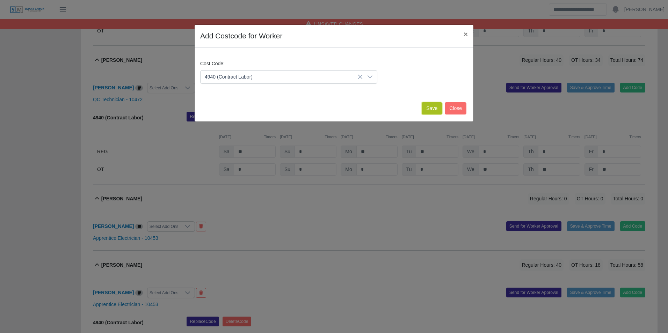
click at [432, 107] on button "Save" at bounding box center [432, 108] width 20 height 12
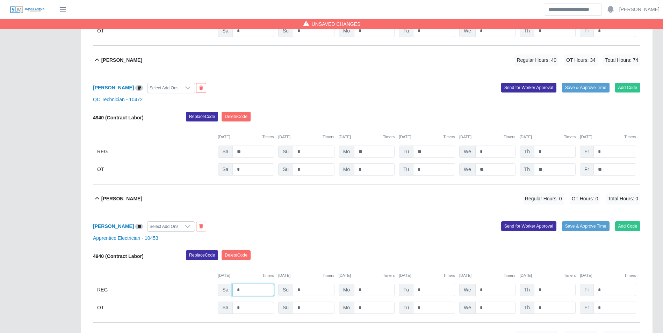
click at [258, 295] on input "*" at bounding box center [253, 290] width 42 height 12
type input "*"
type input "**"
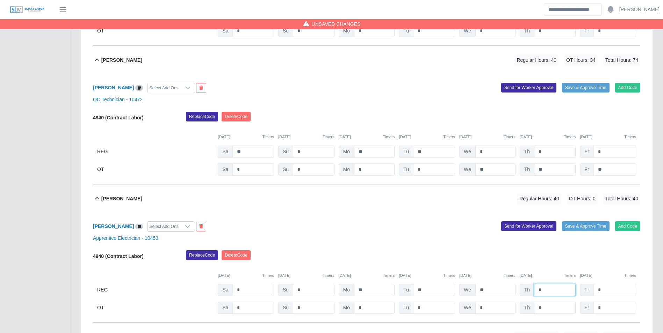
type input "*"
click at [547, 306] on input "*" at bounding box center [555, 308] width 42 height 12
type input "*"
type input "**"
click at [529, 259] on div "Replace Code Delete Code" at bounding box center [413, 258] width 465 height 14
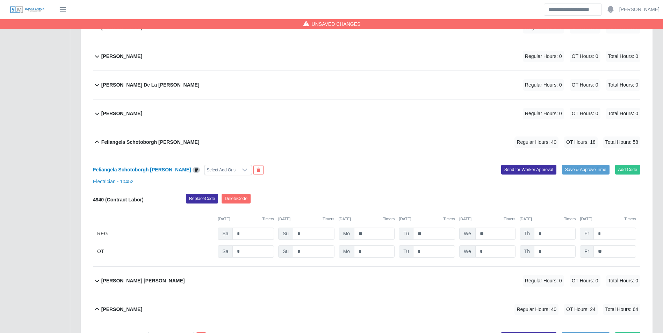
scroll to position [380, 0]
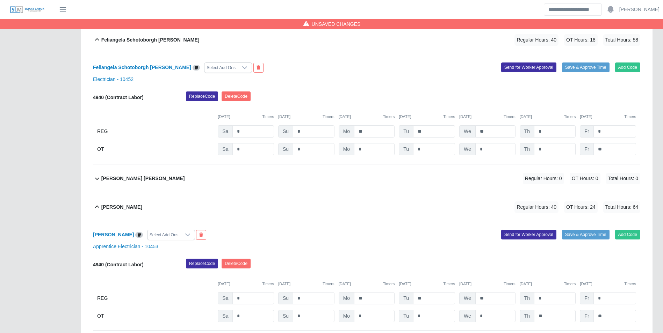
click at [151, 181] on b "Felix Canuto Salas Navea" at bounding box center [143, 178] width 84 height 7
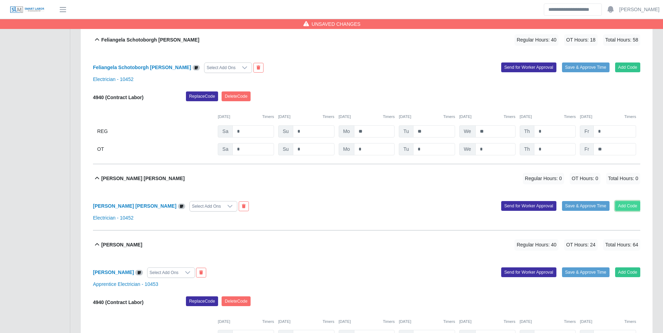
click at [630, 205] on button "Add Code" at bounding box center [628, 206] width 26 height 10
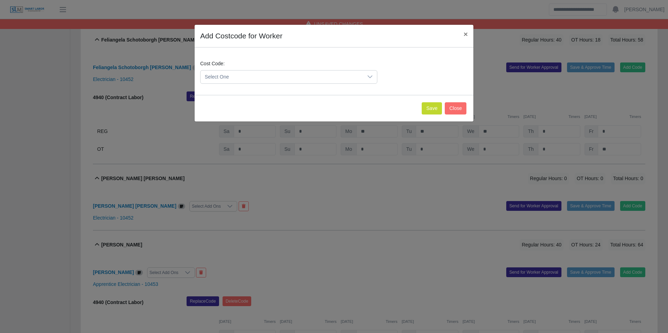
click at [273, 79] on span "Select One" at bounding box center [282, 77] width 162 height 13
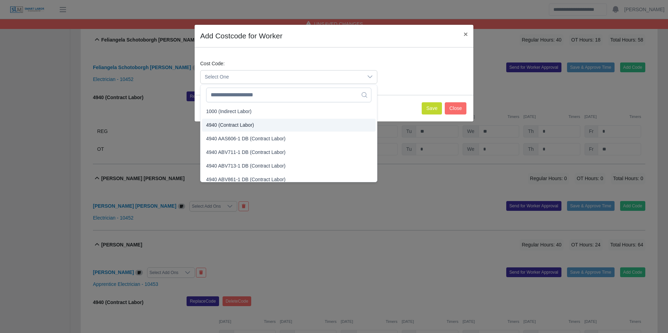
click at [230, 122] on span "4940 (Contract Labor)" at bounding box center [230, 125] width 48 height 7
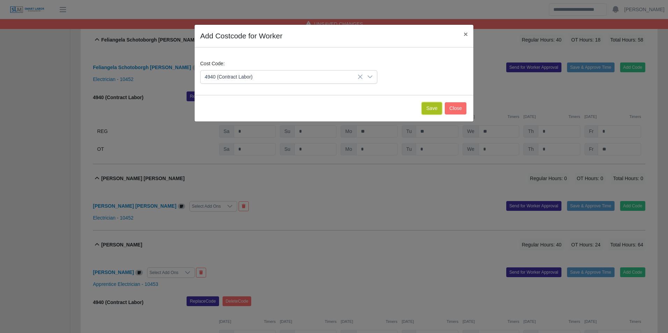
click at [436, 106] on button "Save" at bounding box center [432, 108] width 20 height 12
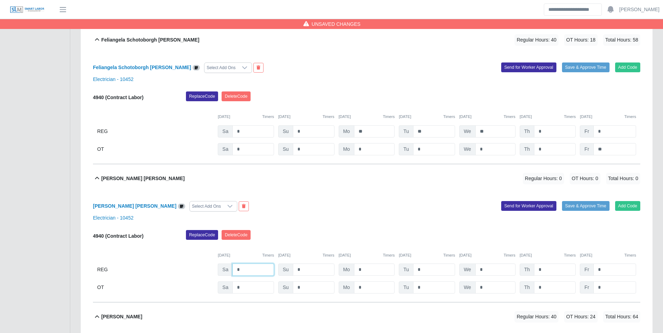
click at [254, 266] on input "*" at bounding box center [253, 270] width 42 height 12
type input "*"
type input "**"
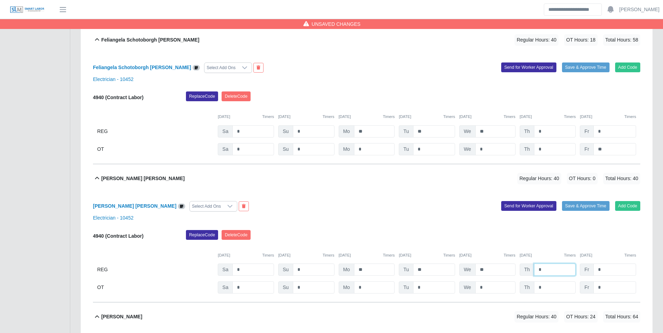
type input "*"
click at [487, 235] on div "Replace Code Delete Code" at bounding box center [413, 237] width 465 height 14
click at [555, 289] on input "*" at bounding box center [555, 288] width 42 height 12
type input "*"
type input "**"
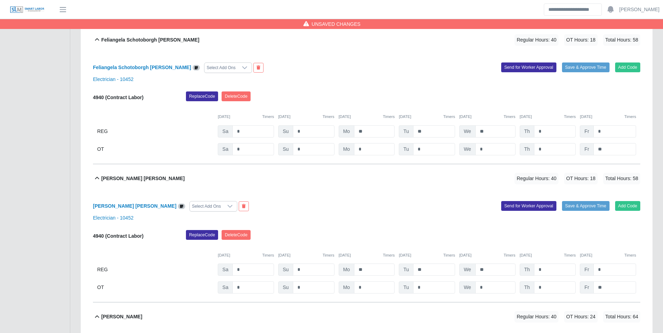
click at [452, 222] on div "Felix Canuto Salas Navea Select Add Ons Add Code Save & Approve Time Send for W…" at bounding box center [366, 248] width 547 height 110
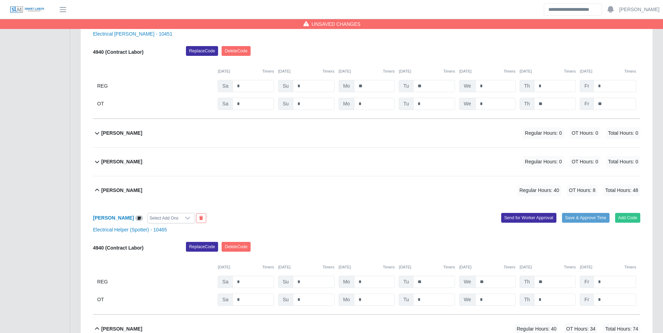
scroll to position [1114, 0]
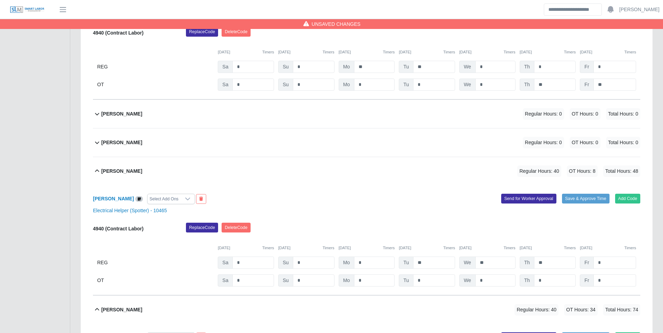
click at [125, 145] on b "Jose Yajure" at bounding box center [121, 142] width 41 height 7
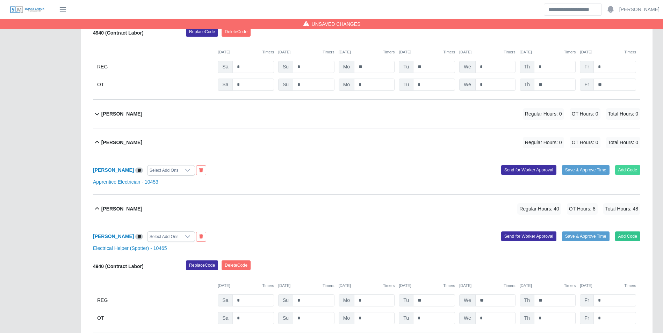
click at [618, 166] on div "Jose Yajure Select Add Ons Add Code Save & Approve Time Send for Worker Approva…" at bounding box center [366, 176] width 547 height 38
click at [620, 168] on button "Add Code" at bounding box center [628, 170] width 26 height 10
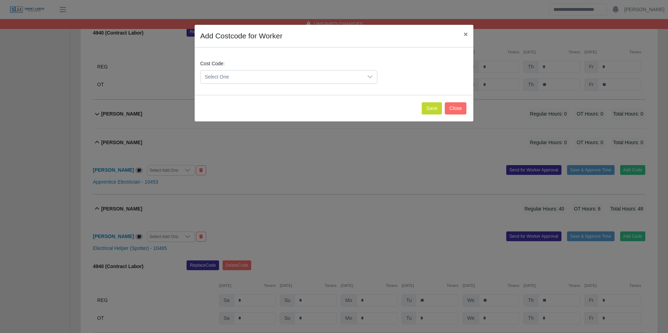
click at [285, 74] on span "Select One" at bounding box center [282, 77] width 162 height 13
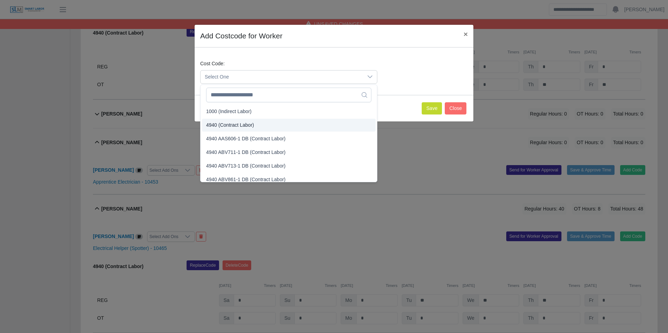
click at [232, 124] on span "4940 (Contract Labor)" at bounding box center [230, 125] width 48 height 7
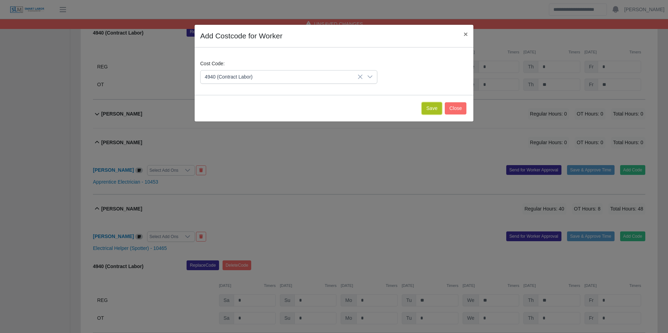
click at [433, 112] on button "Save" at bounding box center [432, 108] width 20 height 12
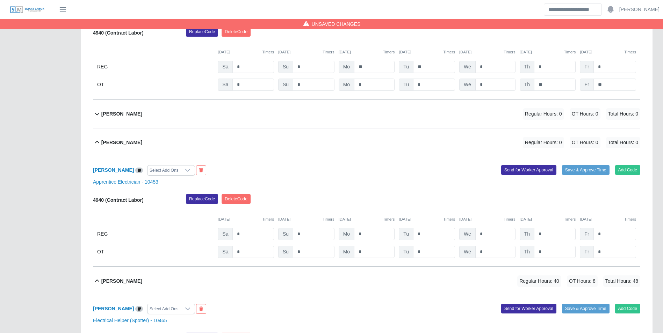
click at [258, 228] on div "4940 (Contract Labor) Replace Code Delete Code 09/06/2025 Timers 09/07/2025 Tim…" at bounding box center [366, 226] width 547 height 64
click at [260, 232] on input "*" at bounding box center [253, 234] width 42 height 12
type input "*"
type input "**"
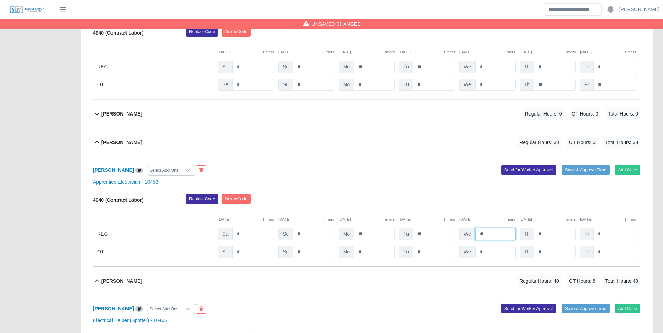
type input "**"
type input "*"
click at [491, 202] on div "Replace Code Delete Code" at bounding box center [413, 201] width 465 height 14
click at [557, 258] on input "*" at bounding box center [555, 252] width 42 height 12
type input "*"
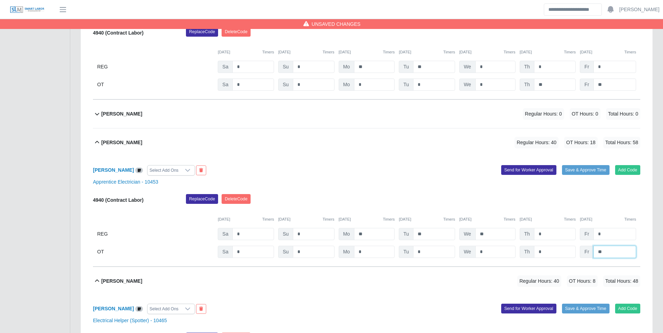
type input "**"
click at [486, 194] on div "Jose Yajure Select Add Ons Add Code Save & Approve Time Send for Worker Approva…" at bounding box center [366, 212] width 547 height 110
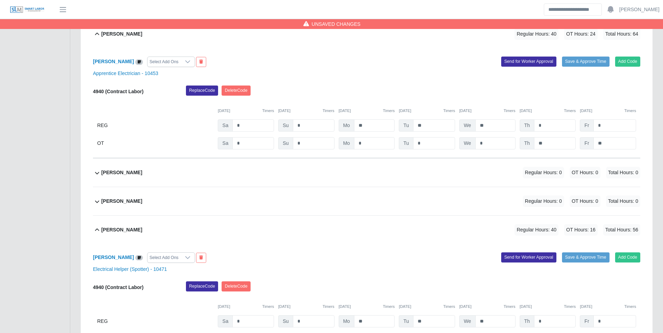
scroll to position [660, 0]
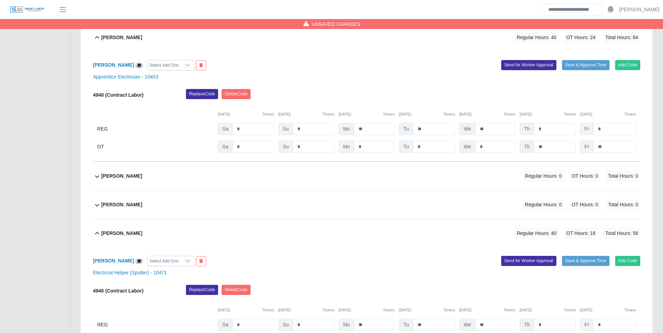
click at [111, 177] on b "Grecia Salas" at bounding box center [121, 176] width 41 height 7
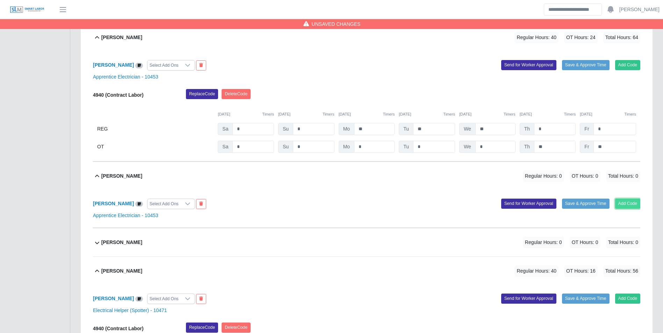
click at [618, 200] on button "Add Code" at bounding box center [628, 204] width 26 height 10
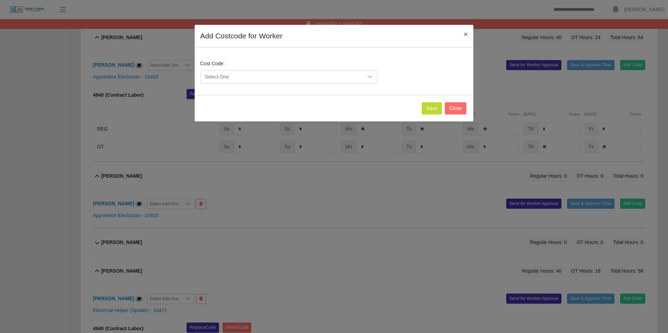
click at [269, 80] on span "Select One" at bounding box center [282, 77] width 162 height 13
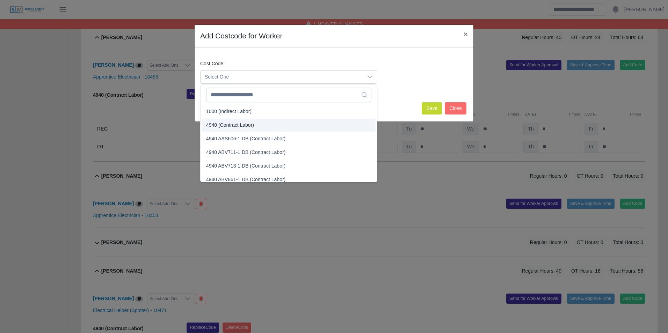
click at [230, 123] on span "4940 (Contract Labor)" at bounding box center [230, 125] width 48 height 7
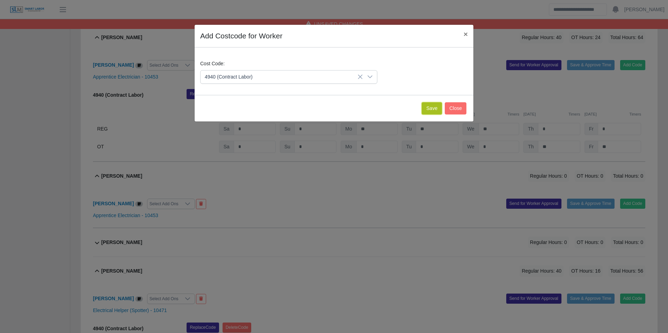
click at [430, 110] on button "Save" at bounding box center [432, 108] width 20 height 12
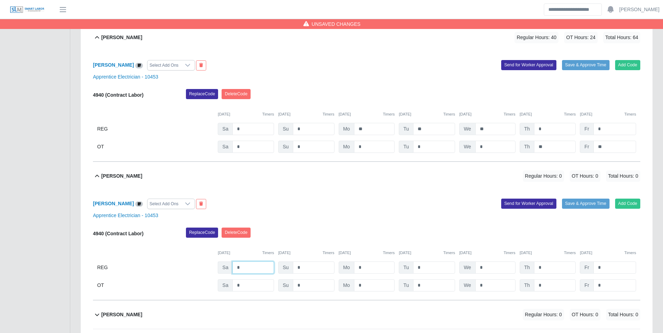
click at [251, 263] on input "*" at bounding box center [253, 268] width 42 height 12
type input "*"
type input "**"
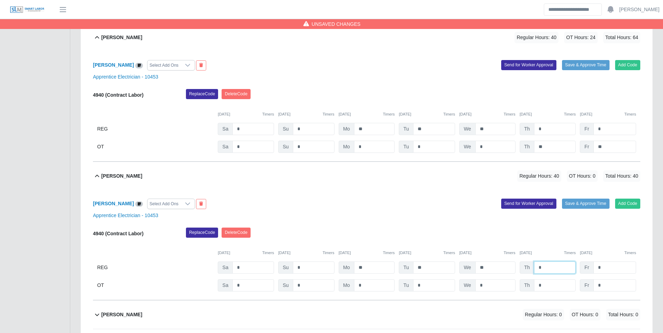
type input "*"
click at [541, 246] on div "09/06/2025 Timers 09/07/2025 Timers 09/08/2025 Timers 09/09/2025 Timers 09/10/2…" at bounding box center [366, 249] width 547 height 14
click at [551, 289] on input "*" at bounding box center [555, 286] width 42 height 12
type input "*"
type input "**"
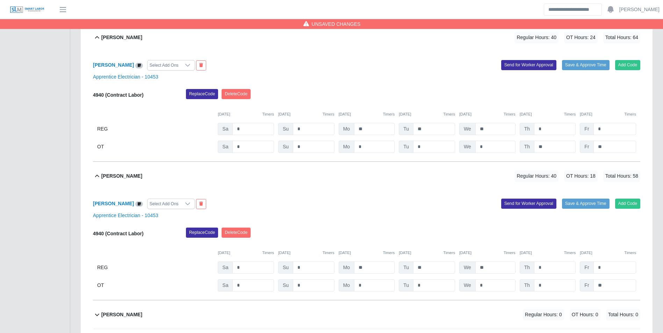
click at [503, 236] on div "Replace Code Delete Code" at bounding box center [413, 235] width 465 height 14
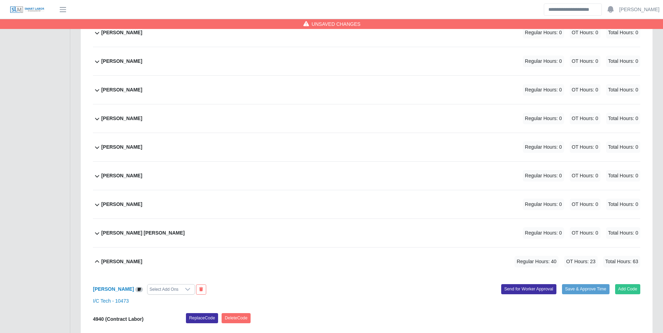
scroll to position [2267, 0]
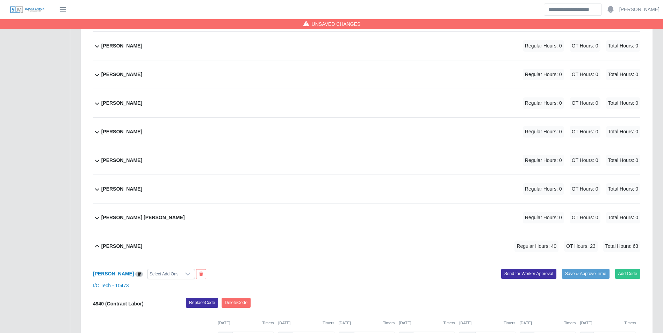
click at [140, 135] on div "Rayshon Wyatt Regular Hours: 0 OT Hours: 0 Total Hours: 0" at bounding box center [370, 132] width 539 height 28
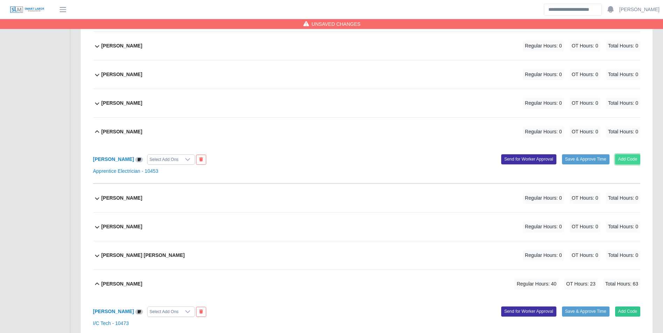
click at [618, 159] on button "Add Code" at bounding box center [628, 159] width 26 height 10
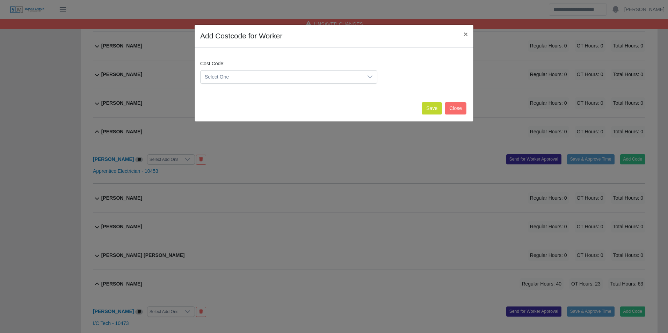
click at [239, 79] on span "Select One" at bounding box center [282, 77] width 162 height 13
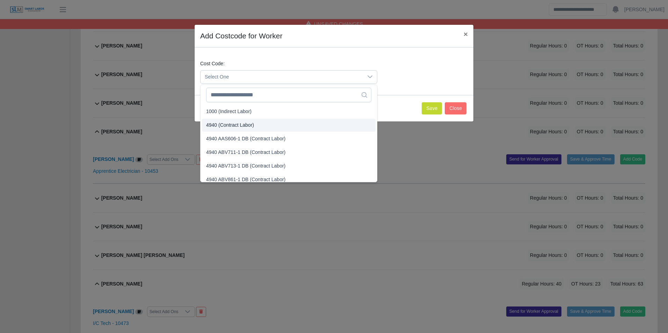
click at [227, 123] on span "4940 (Contract Labor)" at bounding box center [230, 125] width 48 height 7
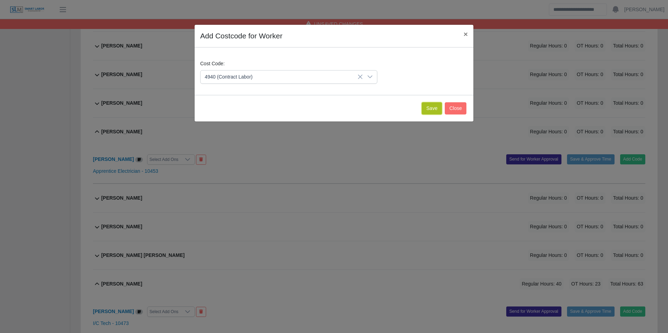
click at [430, 110] on button "Save" at bounding box center [432, 108] width 20 height 12
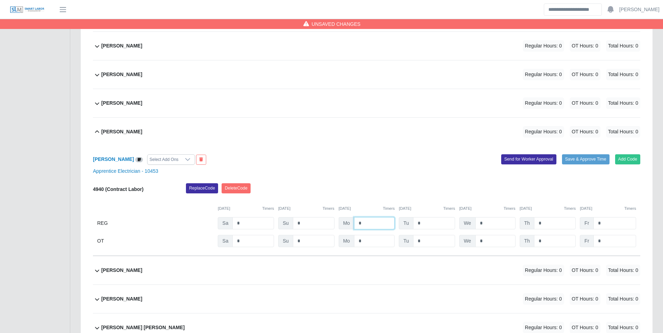
click at [375, 223] on input "*" at bounding box center [374, 223] width 41 height 12
type input "**"
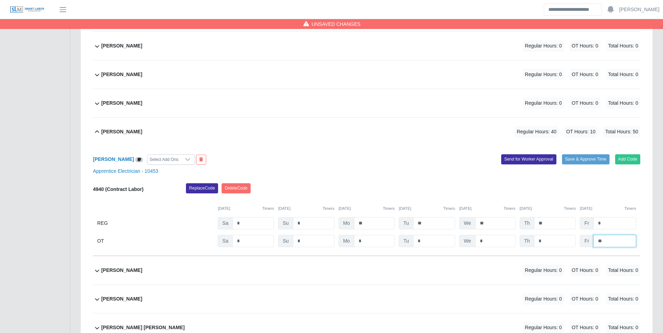
type input "**"
click at [380, 197] on div "Replace Code Delete Code" at bounding box center [413, 190] width 465 height 14
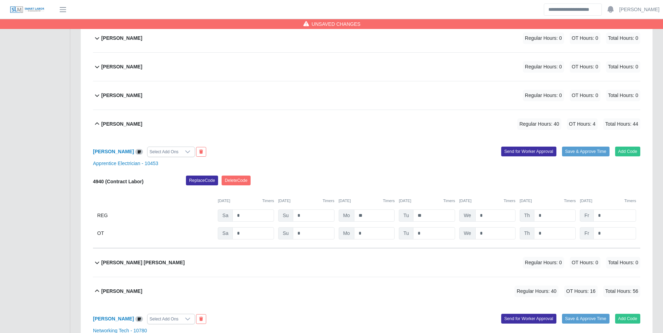
scroll to position [2751, 0]
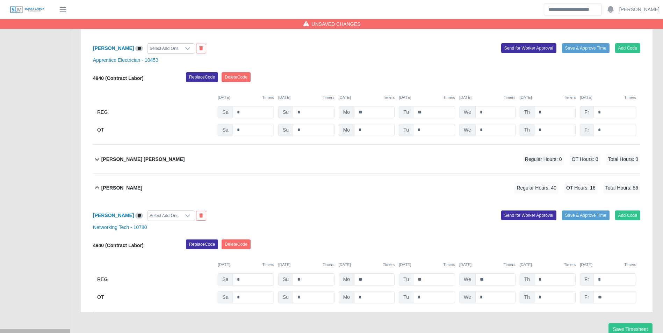
click at [157, 165] on div "Victor H Chacon Labarca" at bounding box center [143, 160] width 84 height 12
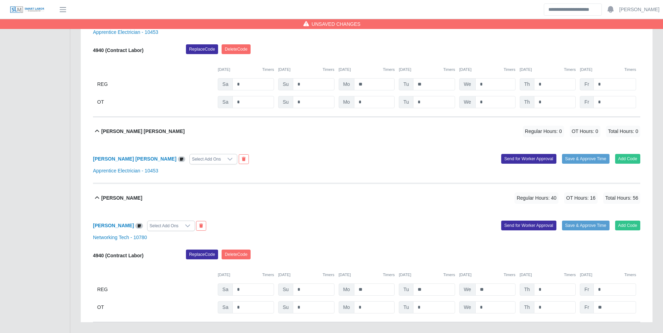
scroll to position [2894, 0]
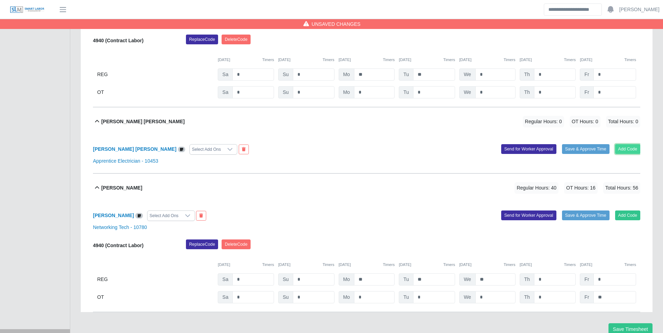
click at [624, 154] on button "Add Code" at bounding box center [628, 149] width 26 height 10
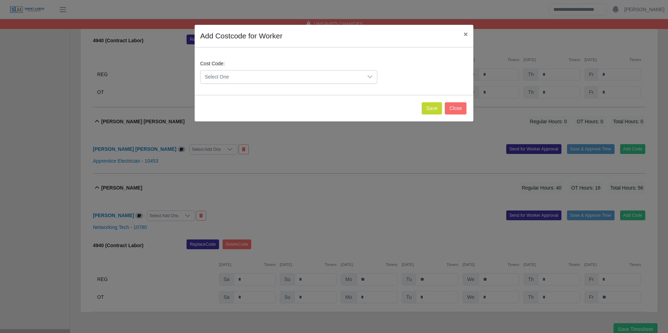
click at [265, 77] on span "Select One" at bounding box center [282, 77] width 162 height 13
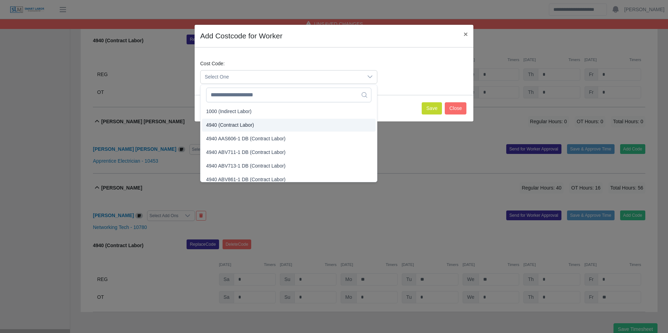
click at [230, 123] on span "4940 (Contract Labor)" at bounding box center [230, 125] width 48 height 7
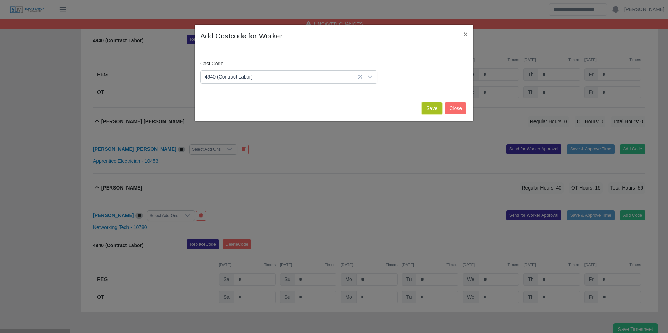
click at [429, 109] on button "Save" at bounding box center [432, 108] width 20 height 12
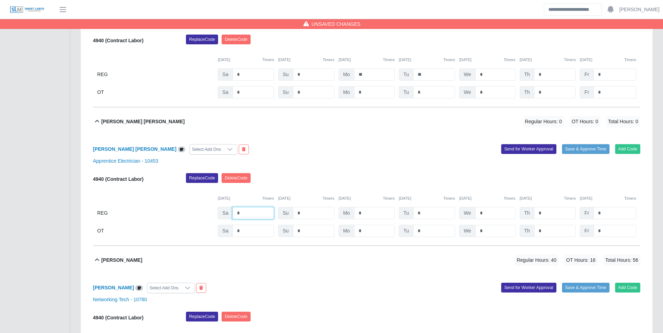
click at [247, 212] on input "*" at bounding box center [253, 213] width 42 height 12
type input "*"
type input "**"
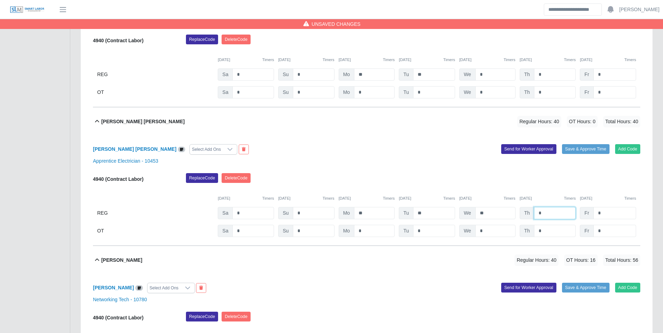
type input "*"
drag, startPoint x: 470, startPoint y: 190, endPoint x: 541, endPoint y: 213, distance: 74.1
click at [472, 187] on div "Replace Code Delete Code" at bounding box center [413, 180] width 465 height 14
click at [553, 235] on input "*" at bounding box center [555, 231] width 42 height 12
type input "*"
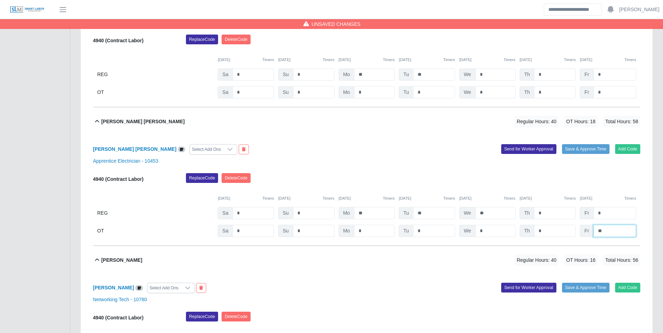
type input "**"
drag, startPoint x: 544, startPoint y: 194, endPoint x: 548, endPoint y: 187, distance: 8.0
click at [546, 191] on div "09/06/2025 Timers 09/07/2025 Timers 09/08/2025 Timers 09/09/2025 Timers 09/10/2…" at bounding box center [366, 194] width 547 height 14
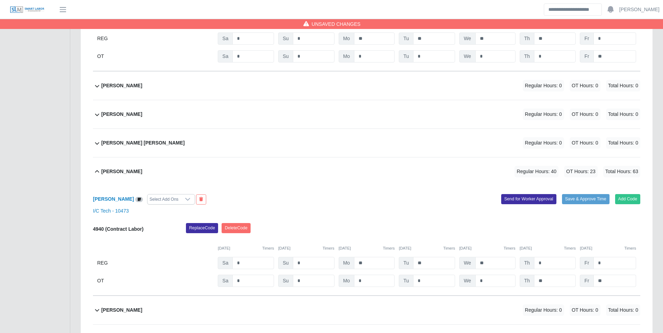
scroll to position [2440, 0]
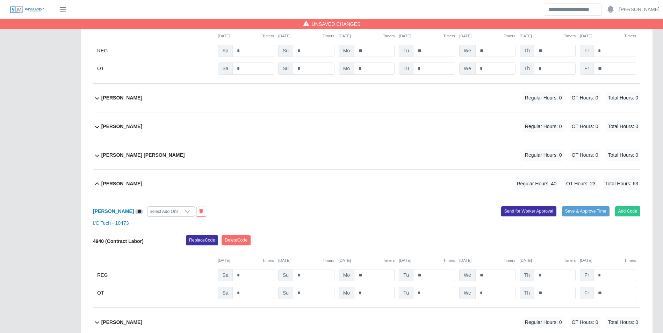
click at [147, 126] on div "Richard Villalobos Regular Hours: 0 OT Hours: 0 Total Hours: 0" at bounding box center [370, 127] width 539 height 28
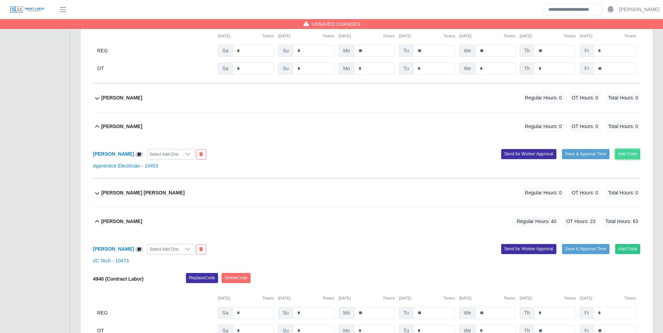
click at [631, 153] on button "Add Code" at bounding box center [628, 154] width 26 height 10
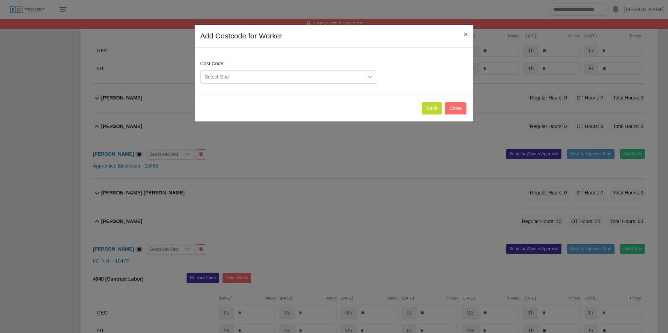
click at [262, 73] on span "Select One" at bounding box center [282, 77] width 162 height 13
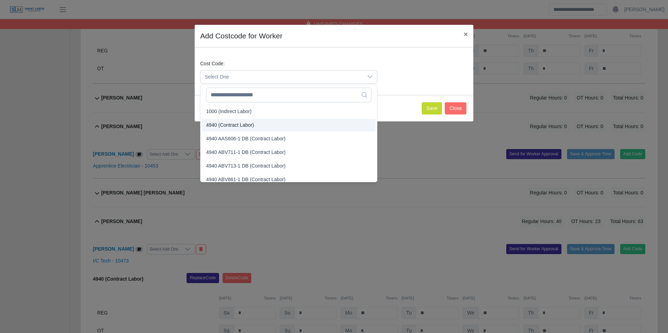
click at [230, 122] on span "4940 (Contract Labor)" at bounding box center [230, 125] width 48 height 7
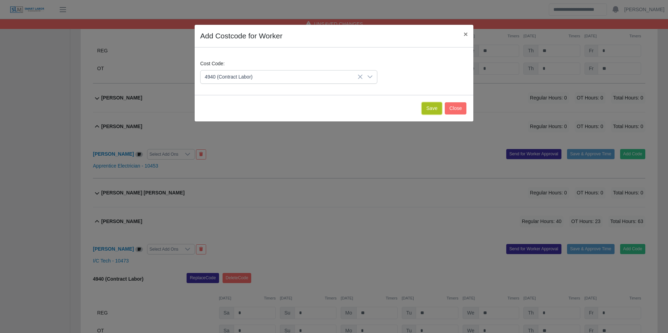
click at [428, 106] on button "Save" at bounding box center [432, 108] width 20 height 12
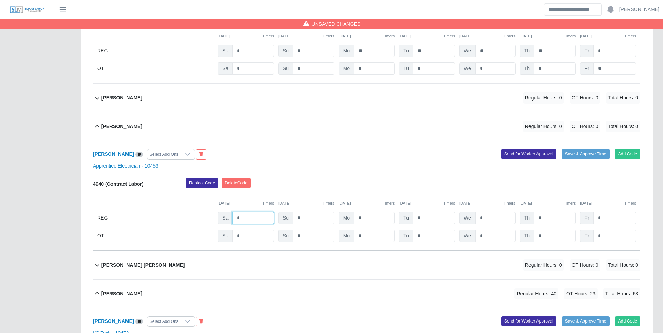
click at [248, 220] on input "*" at bounding box center [253, 218] width 42 height 12
type input "*"
type input "**"
type input "*"
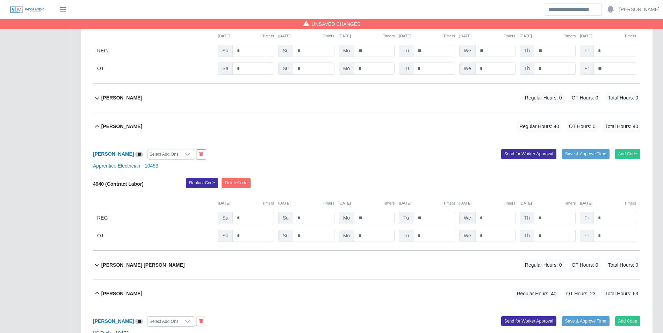
drag, startPoint x: 421, startPoint y: 183, endPoint x: 470, endPoint y: 203, distance: 52.2
click at [424, 185] on div "Replace Code Delete Code" at bounding box center [413, 185] width 465 height 14
click at [493, 239] on input "*" at bounding box center [495, 236] width 40 height 12
type input "*"
type input "**"
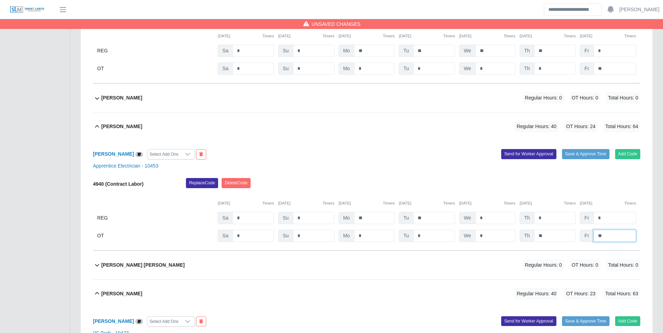
type input "**"
click at [474, 196] on div "09/06/2025 Timers 09/07/2025 Timers 09/08/2025 Timers 09/09/2025 Timers 09/10/2…" at bounding box center [366, 199] width 547 height 14
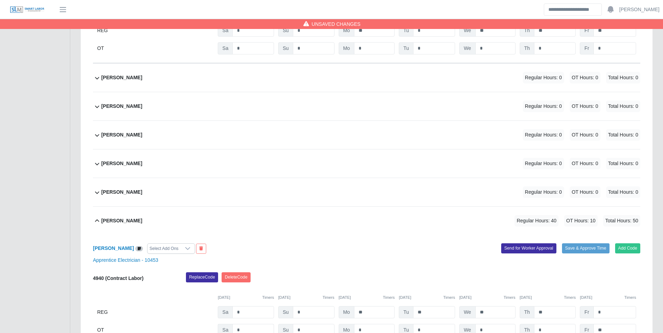
scroll to position [2160, 0]
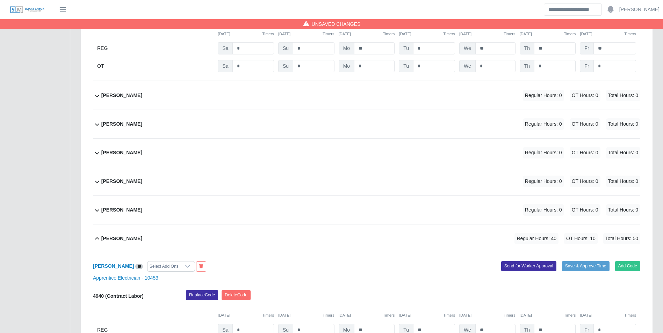
click at [144, 152] on div "Melanio Labarca Regular Hours: 0 OT Hours: 0 Total Hours: 0" at bounding box center [370, 153] width 539 height 28
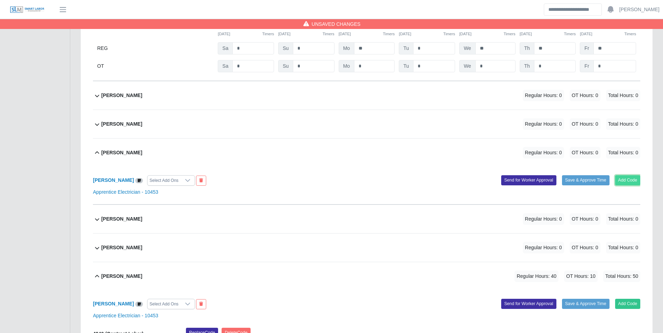
click at [635, 180] on button "Add Code" at bounding box center [628, 180] width 26 height 10
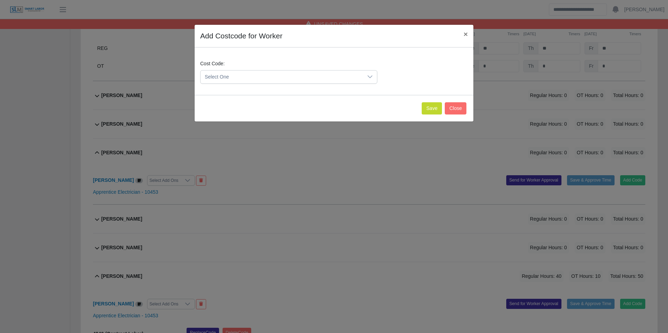
click at [275, 75] on span "Select One" at bounding box center [282, 77] width 162 height 13
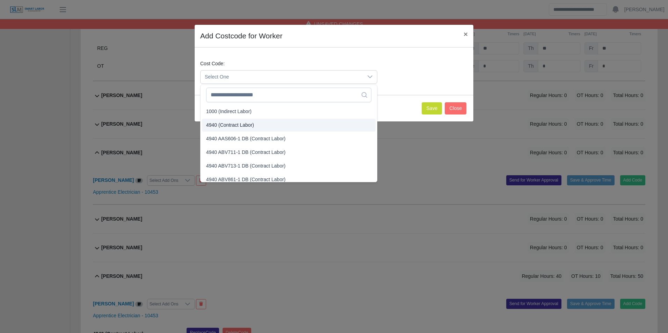
click at [234, 120] on li "4940 (Contract Labor)" at bounding box center [289, 125] width 174 height 13
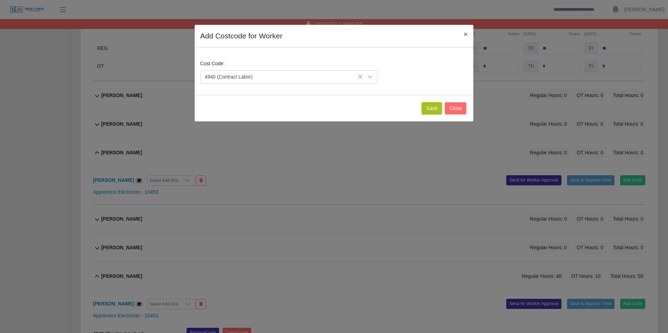
click at [428, 106] on button "Save" at bounding box center [432, 108] width 20 height 12
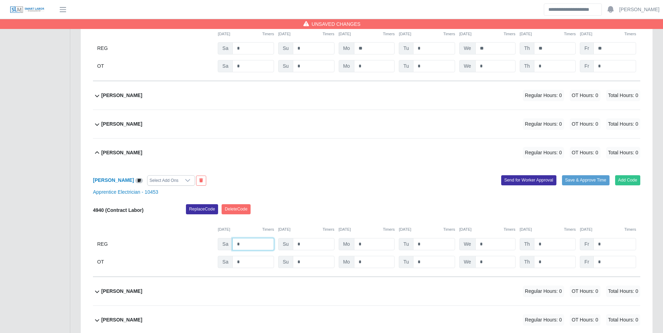
click at [251, 242] on input "*" at bounding box center [253, 244] width 42 height 12
type input "*"
type input "**"
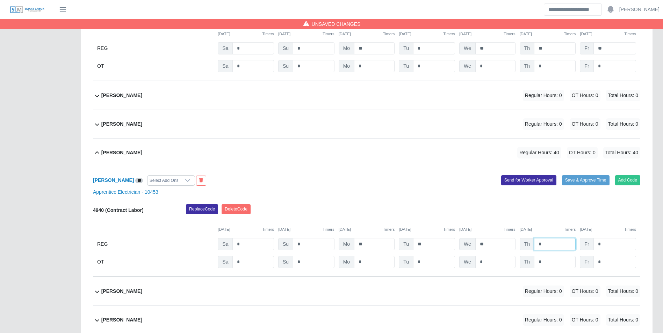
type input "*"
click at [482, 217] on div "Replace Code Delete Code" at bounding box center [413, 211] width 465 height 14
click at [552, 266] on input "*" at bounding box center [555, 262] width 42 height 12
type input "*"
type input "**"
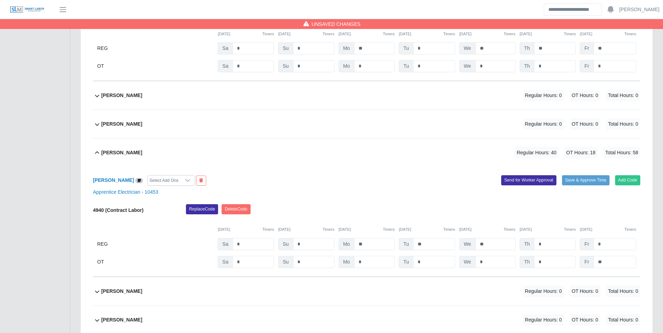
click at [551, 225] on div "09/06/2025 Timers 09/07/2025 Timers 09/08/2025 Timers 09/09/2025 Timers 09/10/2…" at bounding box center [366, 225] width 547 height 14
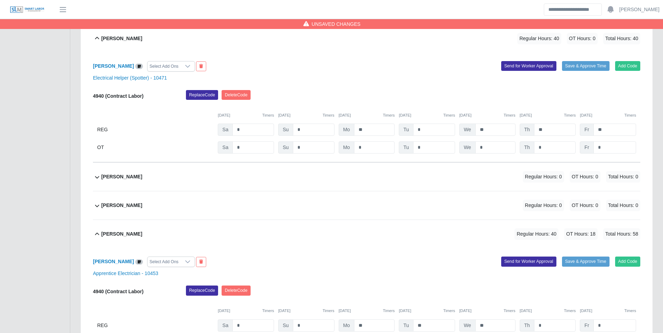
scroll to position [2090, 0]
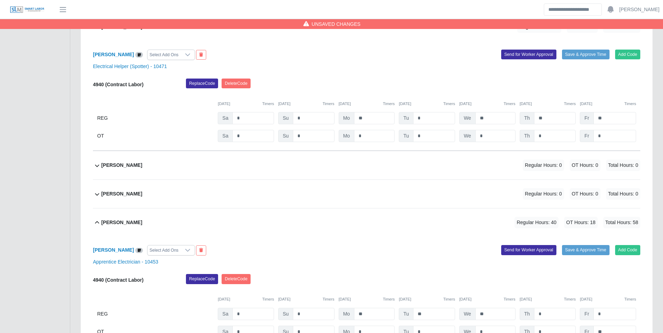
click at [142, 169] on b "Mariangely Labarca" at bounding box center [121, 165] width 41 height 7
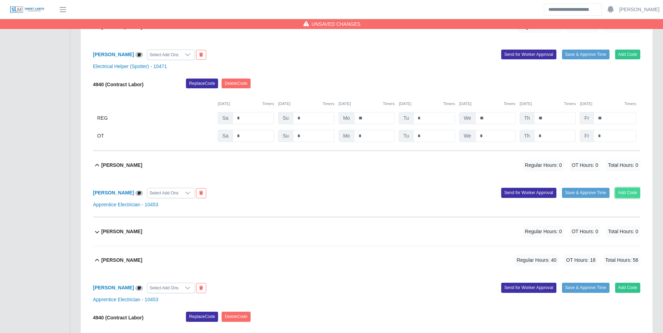
click at [627, 194] on button "Add Code" at bounding box center [628, 193] width 26 height 10
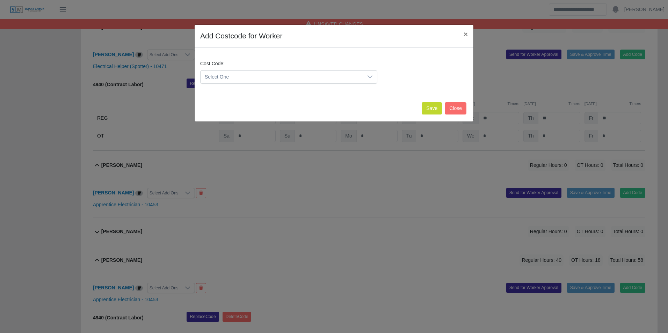
click at [261, 71] on span "Select One" at bounding box center [282, 77] width 162 height 13
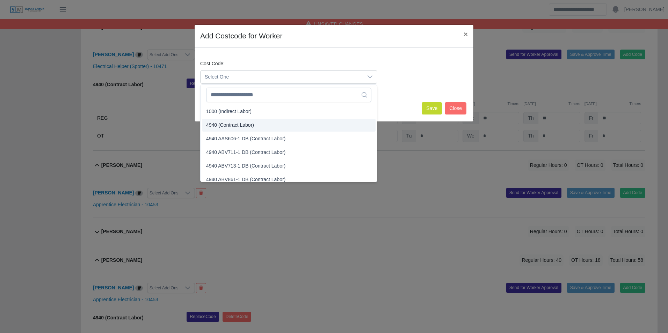
click at [230, 122] on span "4940 (Contract Labor)" at bounding box center [230, 125] width 48 height 7
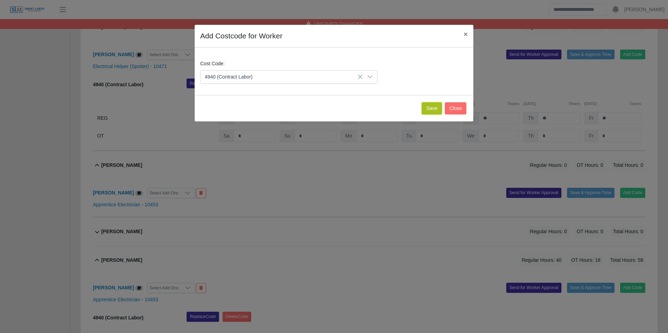
click at [432, 112] on button "Save" at bounding box center [432, 108] width 20 height 12
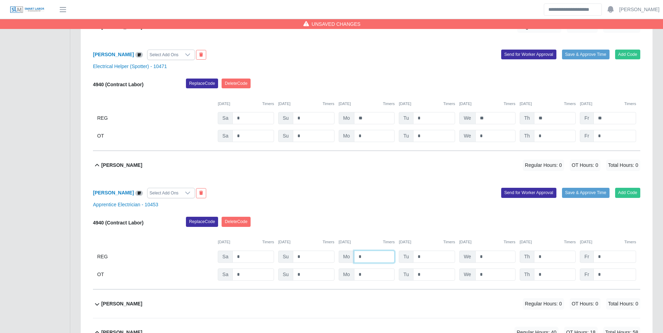
click at [372, 260] on input "*" at bounding box center [374, 257] width 41 height 12
type input "**"
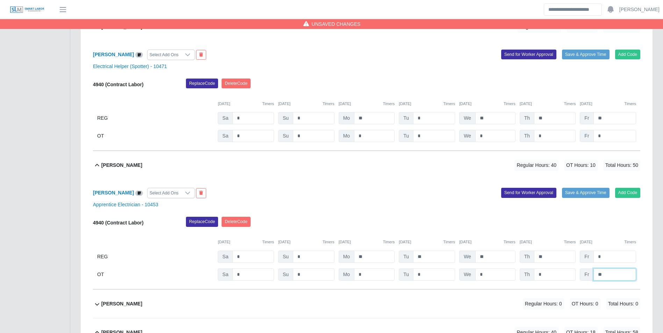
type input "**"
click at [397, 228] on div "Replace Code Delete Code" at bounding box center [413, 224] width 465 height 14
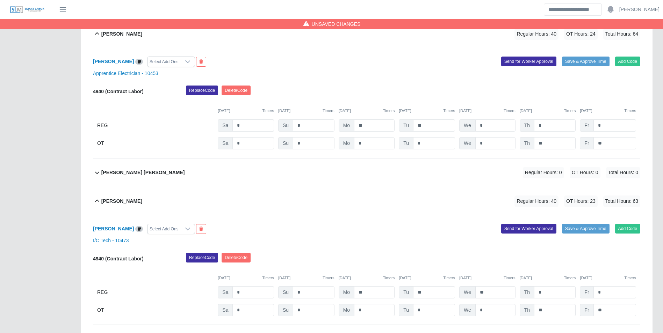
scroll to position [2754, 0]
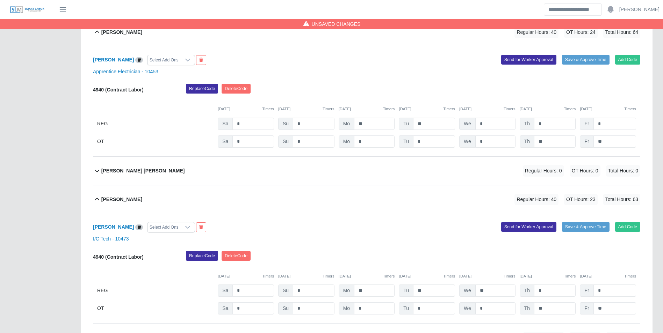
click at [166, 175] on div "Ruben Gonzalez Lopez Regular Hours: 0 OT Hours: 0 Total Hours: 0" at bounding box center [370, 171] width 539 height 28
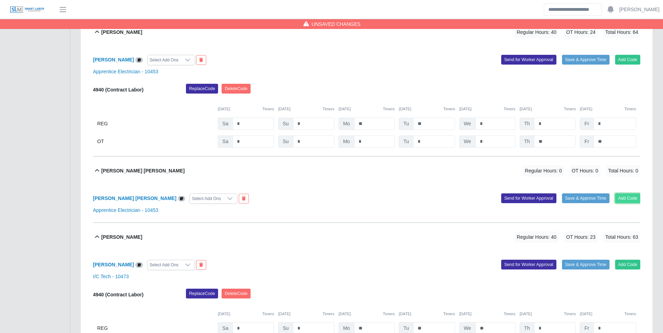
click at [626, 200] on button "Add Code" at bounding box center [628, 199] width 26 height 10
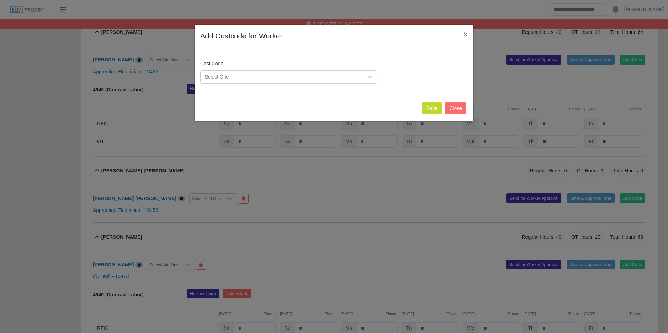
click at [274, 75] on span "Select One" at bounding box center [282, 77] width 162 height 13
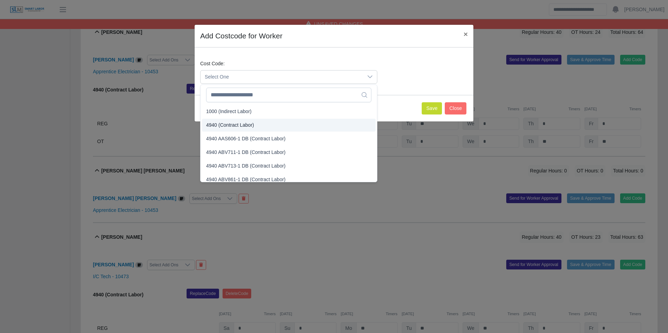
click at [235, 123] on span "4940 (Contract Labor)" at bounding box center [230, 125] width 48 height 7
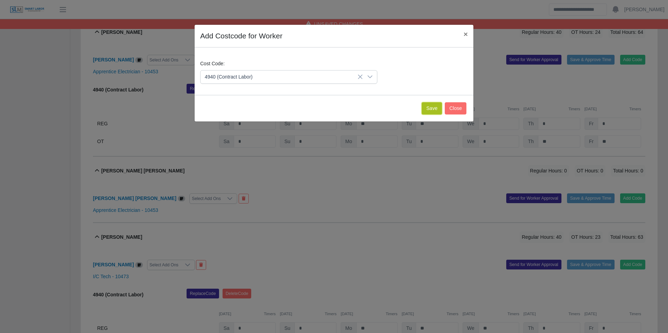
click at [432, 112] on button "Save" at bounding box center [432, 108] width 20 height 12
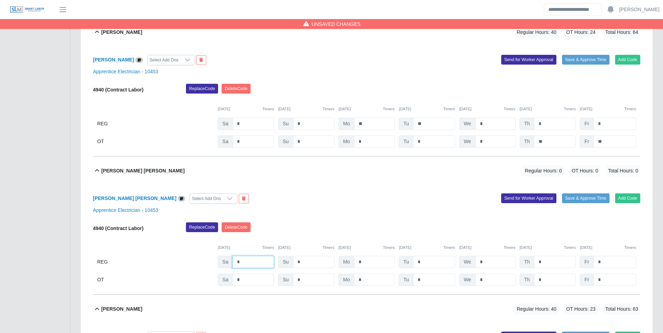
click at [254, 267] on input "*" at bounding box center [253, 262] width 42 height 12
type input "*"
click at [376, 262] on input "*" at bounding box center [374, 262] width 41 height 12
type input "**"
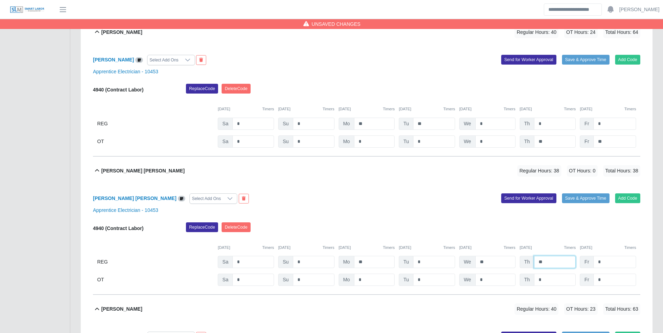
type input "**"
type input "*"
drag, startPoint x: 509, startPoint y: 241, endPoint x: 535, endPoint y: 251, distance: 27.4
click at [509, 241] on div "09/06/2025 Timers 09/07/2025 Timers 09/08/2025 Timers 09/09/2025 Timers 09/10/2…" at bounding box center [366, 244] width 547 height 14
click at [600, 282] on input "*" at bounding box center [614, 280] width 43 height 12
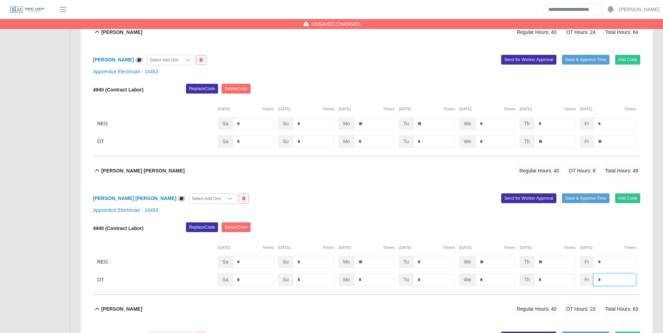
type input "*"
click at [524, 235] on div "Replace Code Delete Code" at bounding box center [413, 230] width 465 height 14
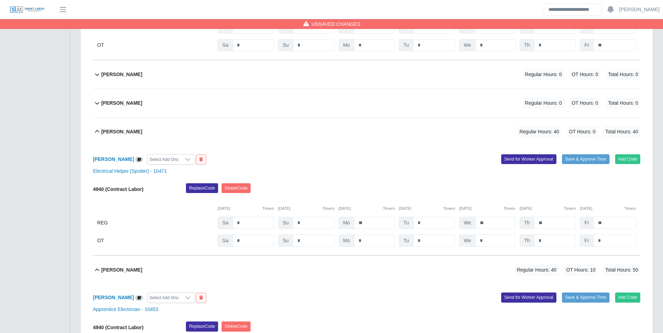
scroll to position [1951, 0]
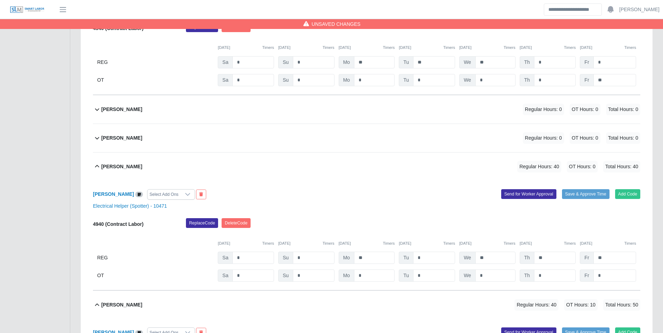
click at [145, 135] on div "Maria Acurero Regular Hours: 0 OT Hours: 0 Total Hours: 0" at bounding box center [370, 138] width 539 height 28
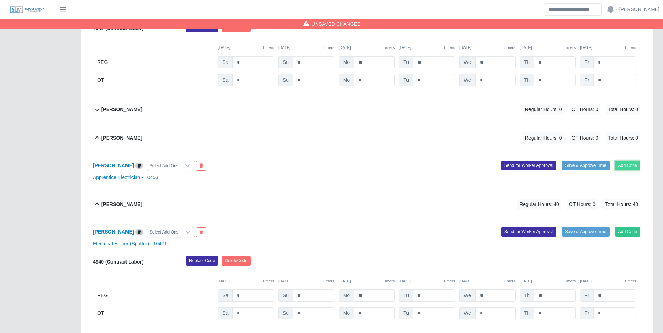
click at [624, 165] on button "Add Code" at bounding box center [628, 166] width 26 height 10
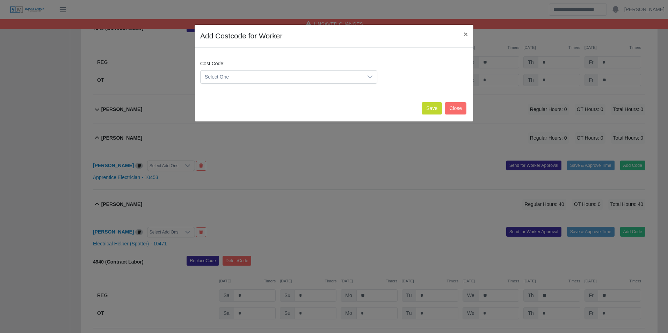
click at [265, 79] on span "Select One" at bounding box center [282, 77] width 162 height 13
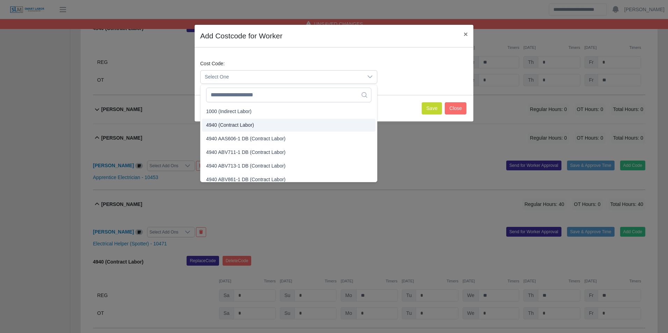
click at [228, 125] on span "4940 (Contract Labor)" at bounding box center [230, 125] width 48 height 7
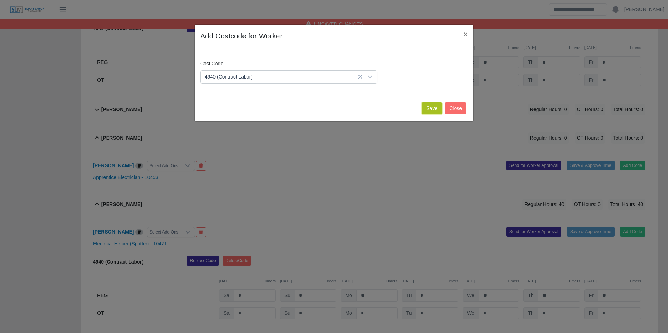
click at [425, 110] on button "Save" at bounding box center [432, 108] width 20 height 12
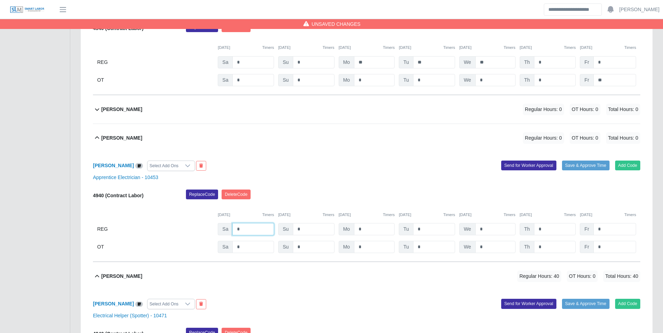
click at [260, 231] on input "*" at bounding box center [253, 229] width 42 height 12
type input "*"
type input "**"
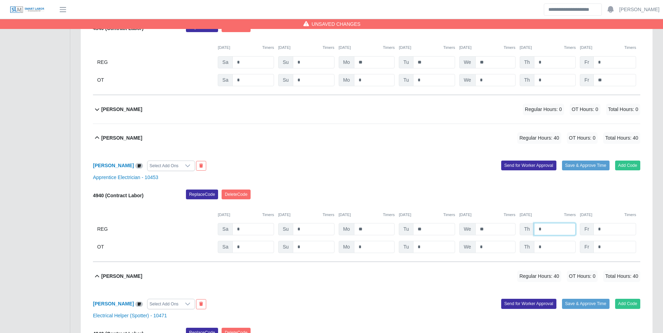
type input "*"
click at [563, 195] on div "Replace Code Delete Code" at bounding box center [413, 197] width 465 height 14
click at [552, 249] on input "*" at bounding box center [555, 247] width 42 height 12
type input "*"
type input "**"
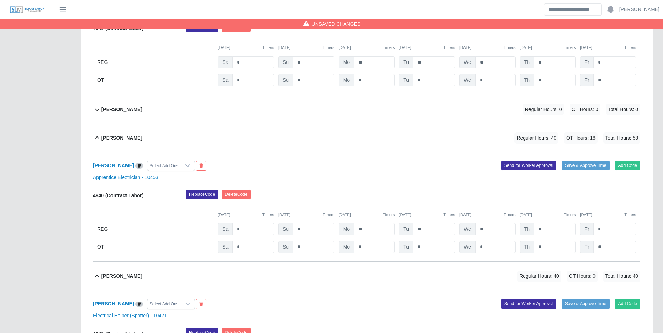
click at [546, 206] on div "09/06/2025 Timers 09/07/2025 Timers 09/08/2025 Timers 09/09/2025 Timers 09/10/2…" at bounding box center [366, 211] width 547 height 14
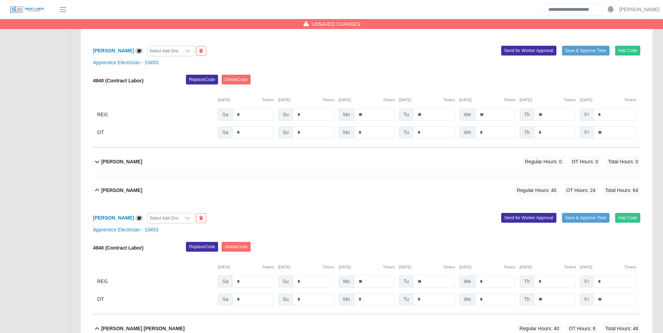
scroll to position [2719, 0]
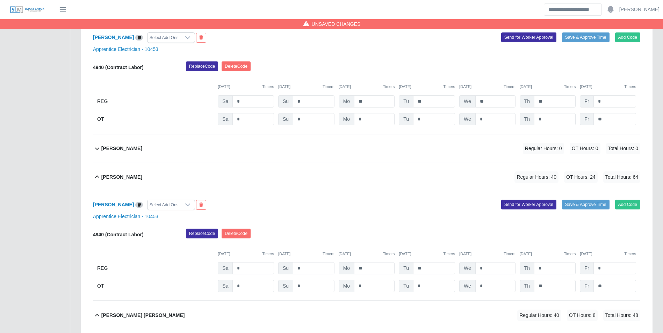
click at [140, 147] on div "Renny Villalobos Regular Hours: 0 OT Hours: 0 Total Hours: 0" at bounding box center [370, 149] width 539 height 28
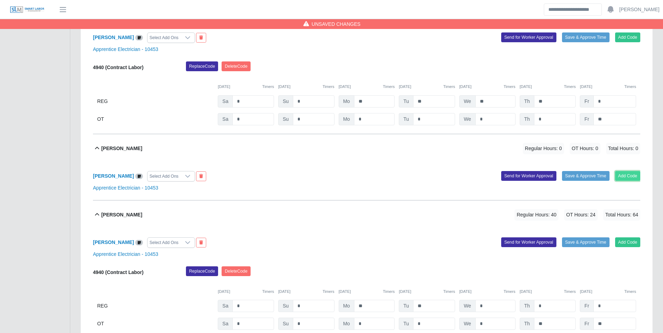
click at [628, 178] on button "Add Code" at bounding box center [628, 176] width 26 height 10
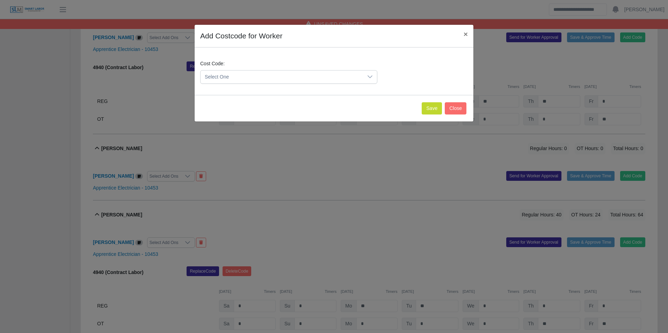
click at [254, 78] on span "Select One" at bounding box center [282, 77] width 162 height 13
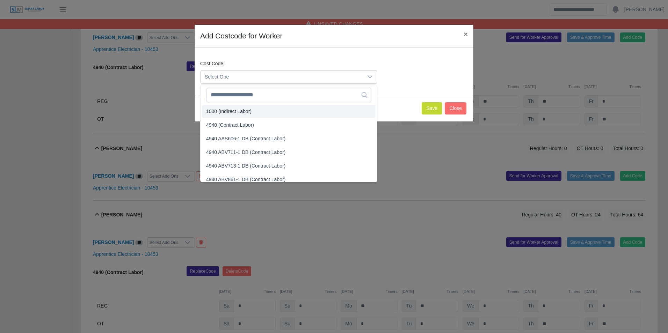
click at [233, 122] on span "4940 (Contract Labor)" at bounding box center [230, 125] width 48 height 7
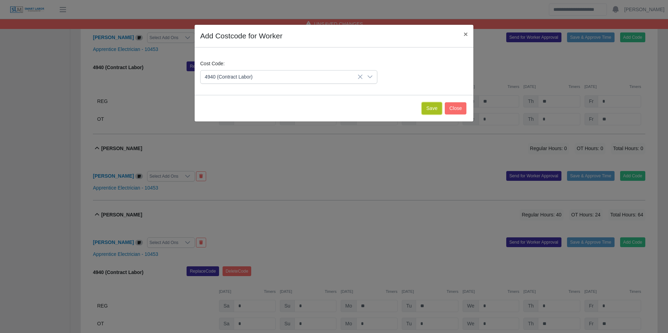
click at [430, 110] on button "Save" at bounding box center [432, 108] width 20 height 12
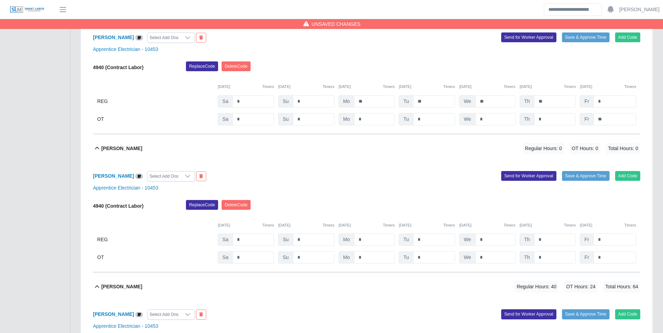
click at [372, 237] on div "4940 (Contract Labor) Replace Code Delete Code 09/06/2025 Timers 09/07/2025 Tim…" at bounding box center [366, 232] width 547 height 64
click at [374, 240] on input "*" at bounding box center [374, 240] width 41 height 12
type input "**"
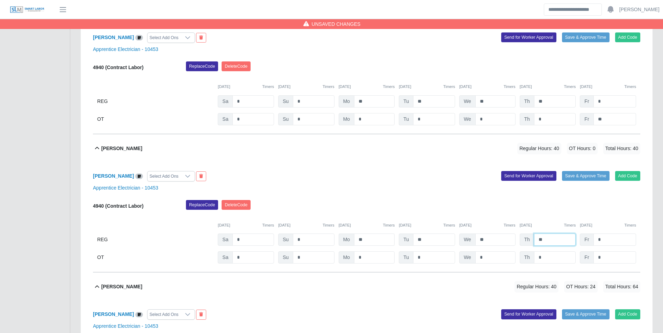
type input "**"
click at [384, 200] on div "Renny Villalobos Select Add Ons Add Code Save & Approve Time Send for Worker Ap…" at bounding box center [366, 218] width 547 height 110
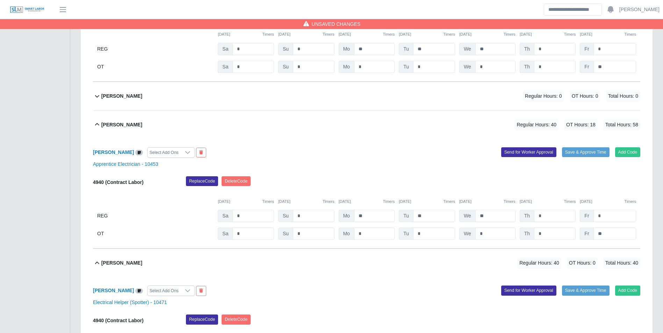
scroll to position [1951, 0]
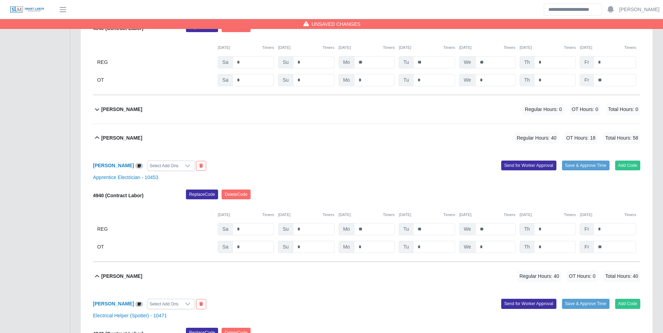
click at [162, 106] on div "Marco Nunez Regular Hours: 0 OT Hours: 0 Total Hours: 0" at bounding box center [370, 109] width 539 height 28
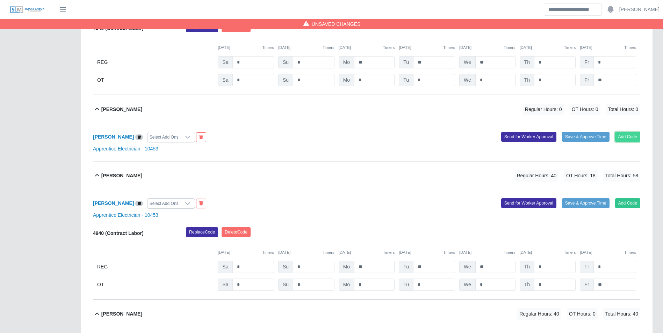
click at [620, 142] on button "Add Code" at bounding box center [628, 137] width 26 height 10
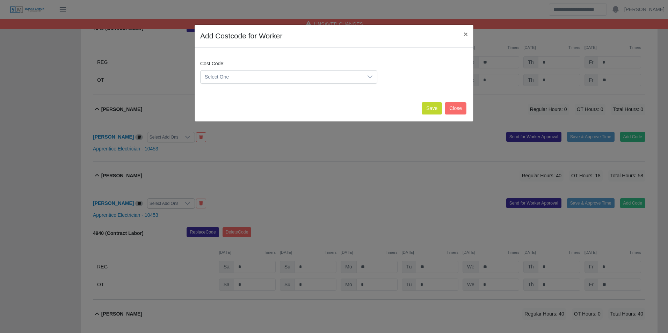
click at [269, 73] on span "Select One" at bounding box center [282, 77] width 162 height 13
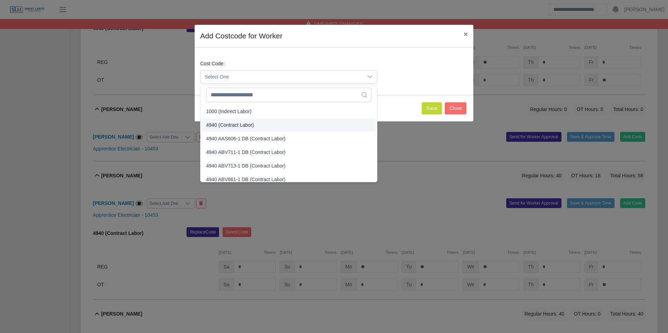
click at [231, 122] on span "4940 (Contract Labor)" at bounding box center [230, 125] width 48 height 7
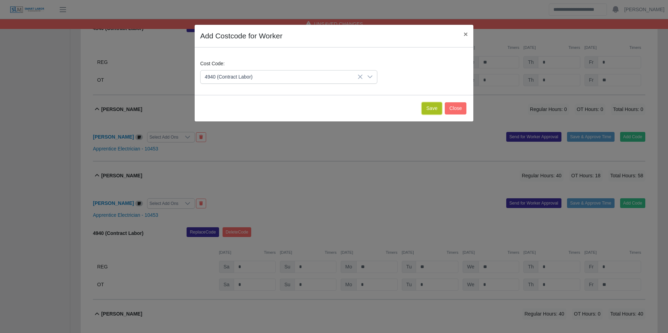
click at [430, 112] on button "Save" at bounding box center [432, 108] width 20 height 12
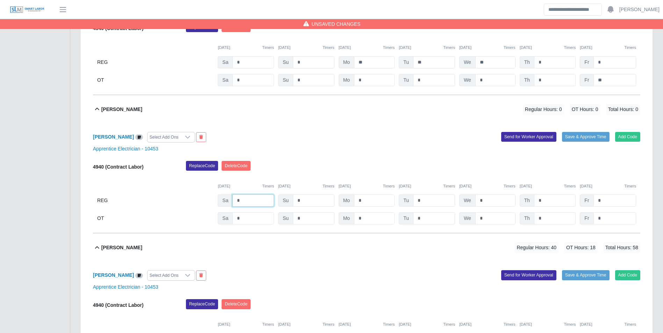
click at [258, 198] on input "*" at bounding box center [253, 201] width 42 height 12
type input "*"
type input "**"
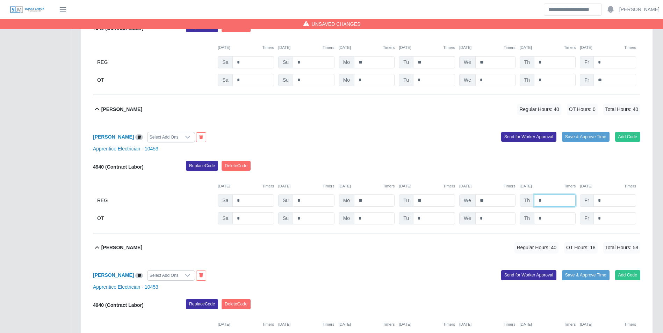
type input "*"
click at [521, 189] on div "09/11/2025 Timers" at bounding box center [548, 186] width 56 height 6
drag, startPoint x: 522, startPoint y: 189, endPoint x: 552, endPoint y: 219, distance: 42.0
click at [553, 217] on input "*" at bounding box center [555, 218] width 42 height 12
type input "*"
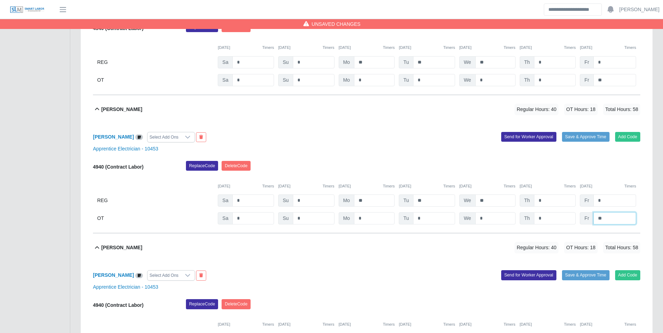
type input "**"
click at [547, 173] on div "Replace Code Delete Code" at bounding box center [413, 168] width 465 height 14
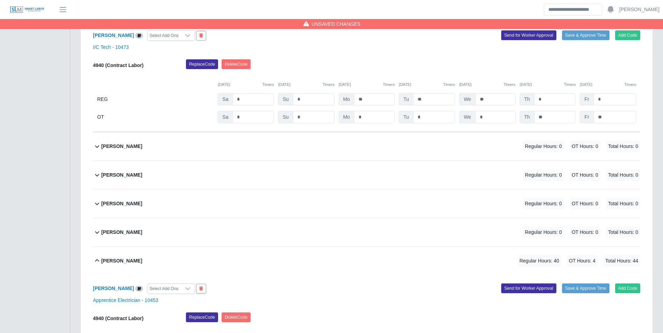
scroll to position [3418, 0]
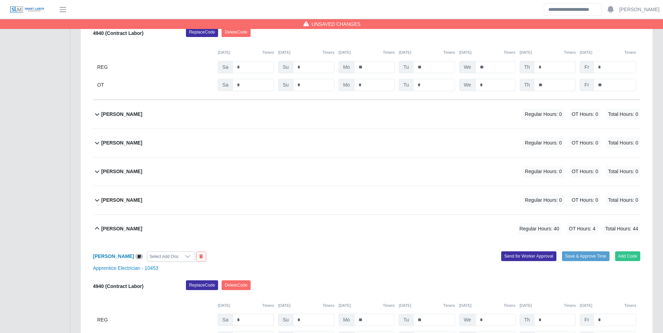
click at [148, 149] on div "Scott Sherwood Regular Hours: 0 OT Hours: 0 Total Hours: 0" at bounding box center [370, 143] width 539 height 28
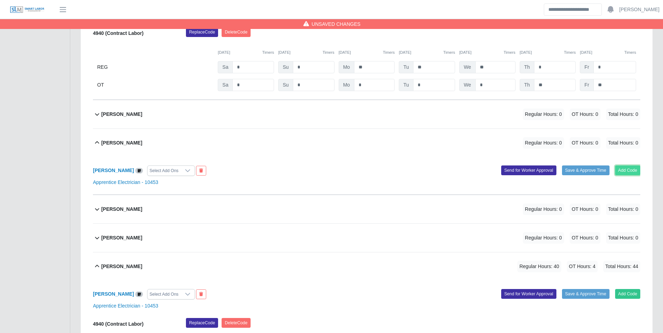
click at [618, 175] on button "Add Code" at bounding box center [628, 171] width 26 height 10
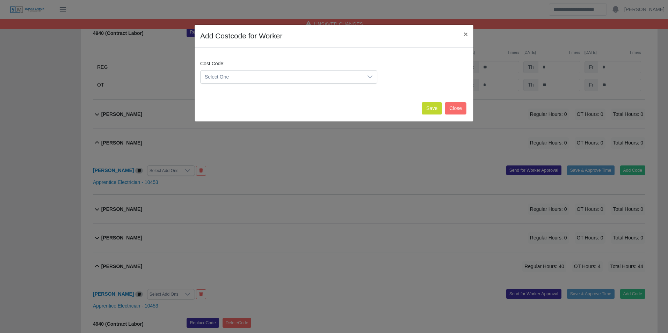
click at [260, 83] on span "Select One" at bounding box center [282, 77] width 162 height 13
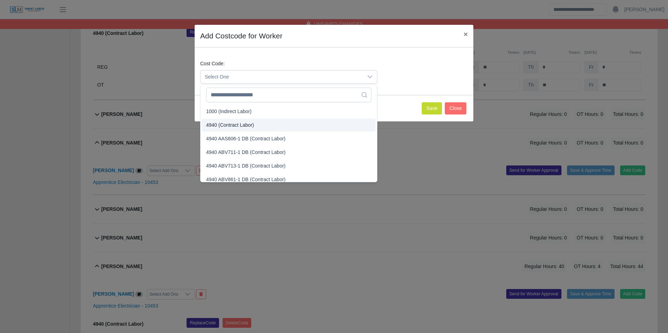
click at [239, 122] on span "4940 (Contract Labor)" at bounding box center [230, 125] width 48 height 7
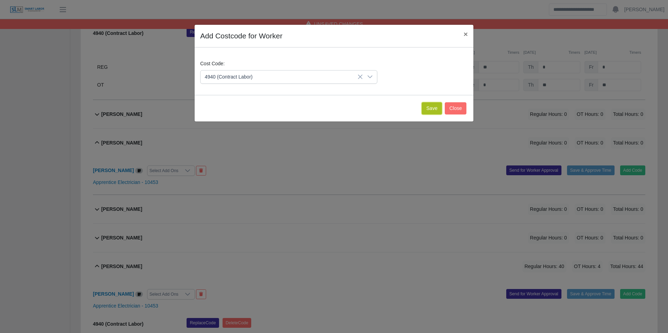
click at [433, 111] on button "Save" at bounding box center [432, 108] width 20 height 12
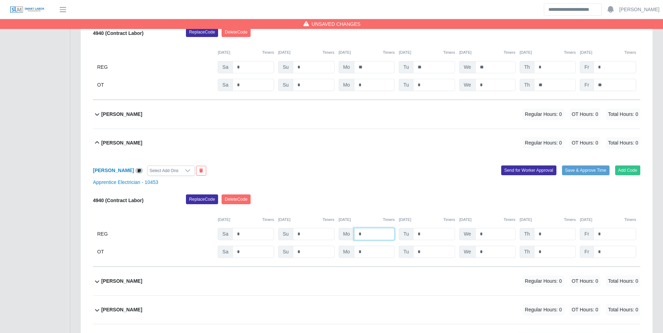
click at [377, 239] on input "*" at bounding box center [374, 234] width 41 height 12
type input "**"
type input "*"
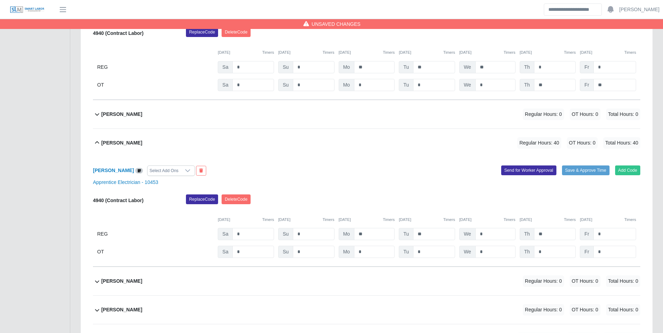
click at [544, 205] on div "Replace Code Delete Code" at bounding box center [413, 202] width 465 height 14
click at [619, 257] on input "*" at bounding box center [614, 252] width 43 height 12
type input "*"
click at [564, 209] on div "Replace Code Delete Code" at bounding box center [413, 202] width 465 height 14
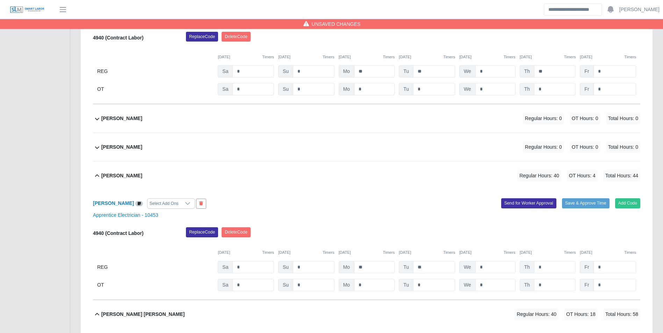
scroll to position [3569, 0]
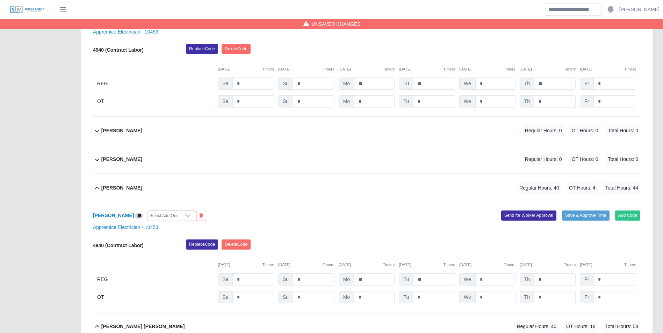
click at [158, 131] on div "Victor Rodriguez Jr Regular Hours: 0 OT Hours: 0 Total Hours: 0" at bounding box center [370, 131] width 539 height 28
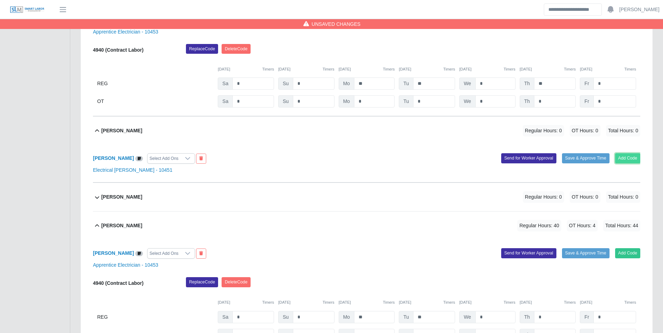
click at [626, 163] on button "Add Code" at bounding box center [628, 158] width 26 height 10
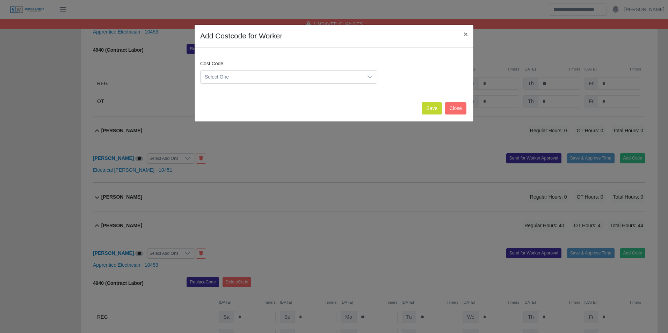
click at [244, 87] on div "Cost Code: Select One" at bounding box center [333, 74] width 271 height 29
click at [244, 80] on span "Select One" at bounding box center [282, 77] width 162 height 13
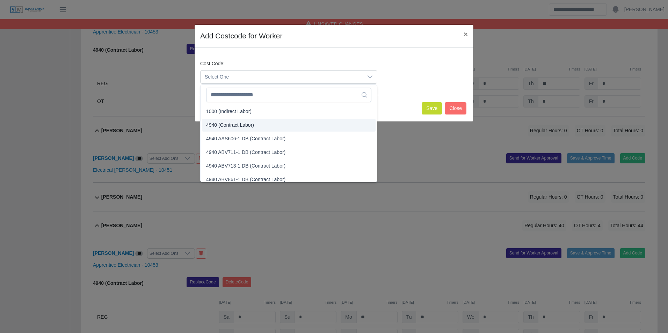
click at [231, 127] on span "4940 (Contract Labor)" at bounding box center [230, 125] width 48 height 7
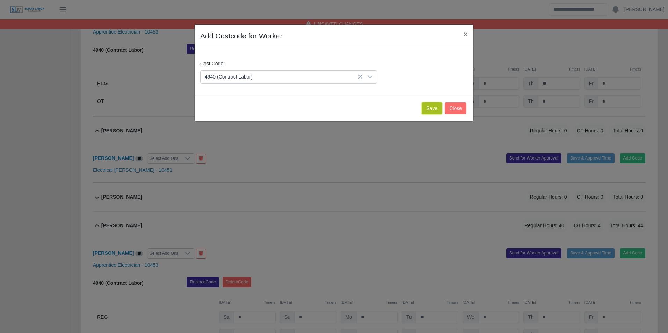
click at [431, 110] on button "Save" at bounding box center [432, 108] width 20 height 12
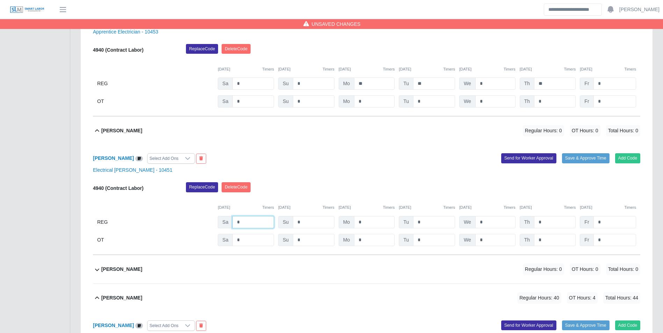
click at [257, 228] on input "*" at bounding box center [253, 222] width 42 height 12
type input "*"
type input "**"
click at [493, 228] on input "**" at bounding box center [495, 222] width 40 height 12
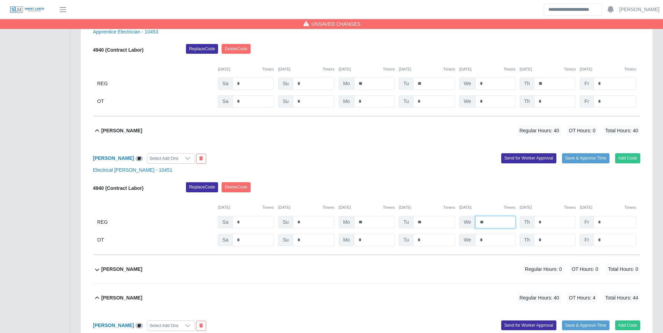
type input "**"
click at [496, 243] on input "*" at bounding box center [495, 240] width 40 height 12
type input "*"
type input "**"
click at [485, 196] on div "Replace Code Delete Code" at bounding box center [413, 189] width 465 height 14
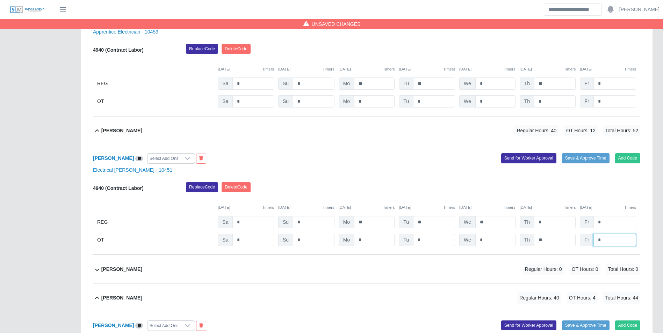
click at [616, 246] on input "*" at bounding box center [614, 240] width 43 height 12
type input "**"
click at [523, 196] on div "Replace Code Delete Code" at bounding box center [413, 189] width 465 height 14
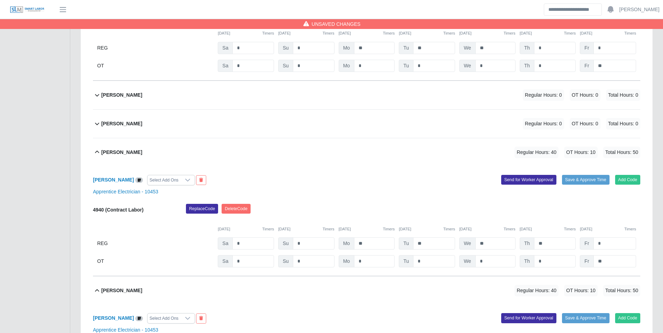
scroll to position [2660, 0]
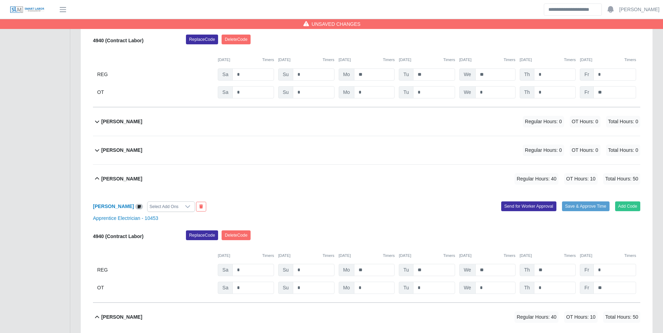
click at [147, 127] on div "Nicole Martin Regular Hours: 0 OT Hours: 0 Total Hours: 0" at bounding box center [370, 122] width 539 height 28
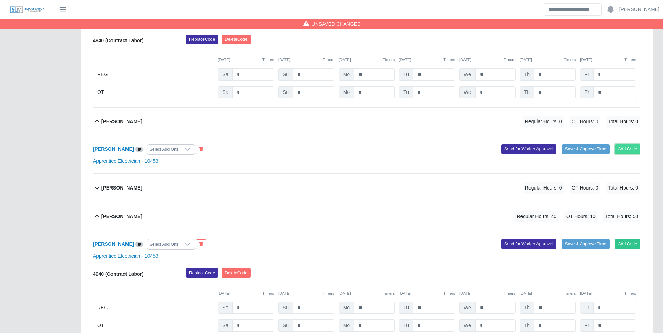
click at [636, 151] on button "Add Code" at bounding box center [628, 149] width 26 height 10
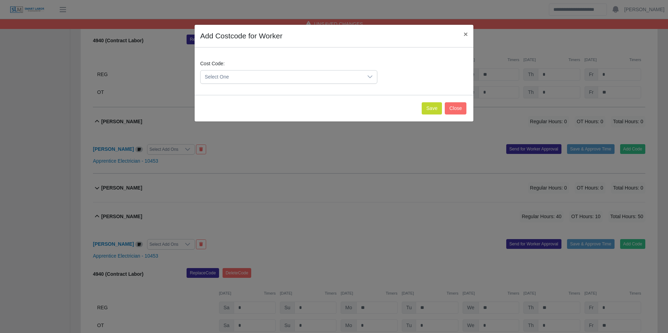
click at [265, 76] on span "Select One" at bounding box center [282, 77] width 162 height 13
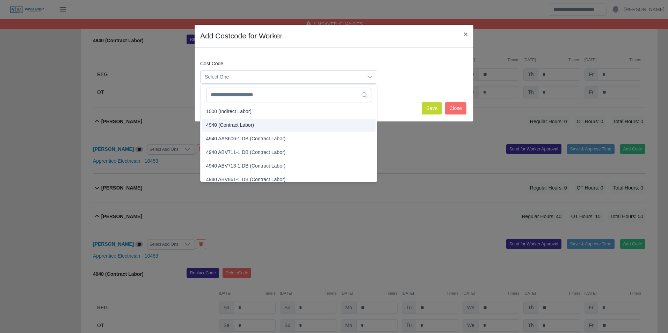
click at [233, 126] on span "4940 (Contract Labor)" at bounding box center [230, 125] width 48 height 7
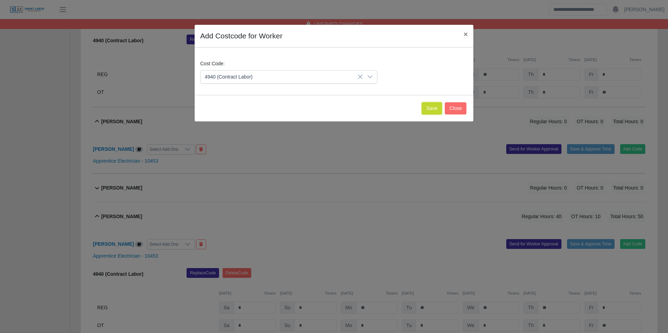
click at [436, 107] on button "Save" at bounding box center [432, 108] width 20 height 12
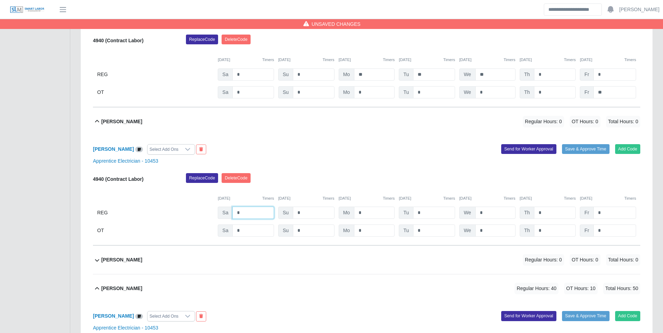
click at [258, 213] on input "*" at bounding box center [253, 213] width 42 height 12
type input "*"
type input "**"
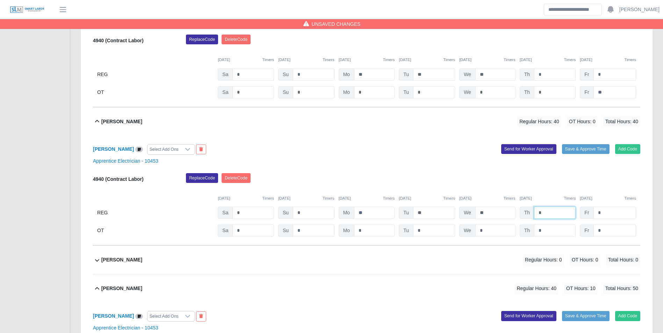
type input "*"
click at [481, 187] on div "Replace Code Delete Code" at bounding box center [413, 180] width 465 height 14
click at [552, 241] on div "Nicole Martin Select Add Ons Add Code Save & Approve Time Send for Worker Appro…" at bounding box center [366, 191] width 547 height 110
click at [551, 233] on input "*" at bounding box center [555, 231] width 42 height 12
type input "*"
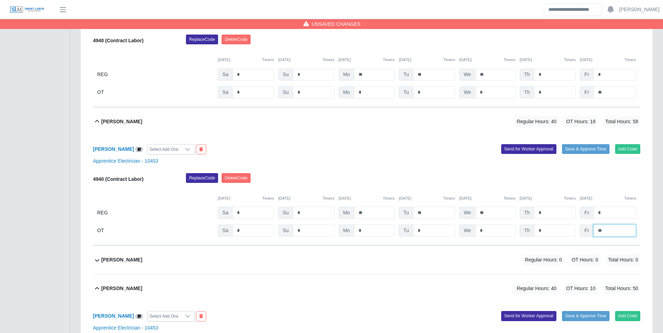
type input "**"
click at [546, 202] on div "09/11/2025 Timers" at bounding box center [548, 199] width 56 height 6
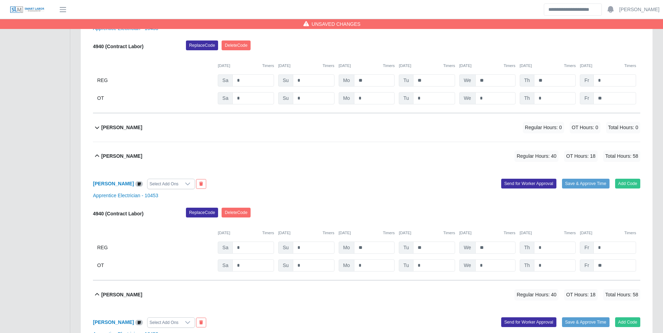
scroll to position [2486, 0]
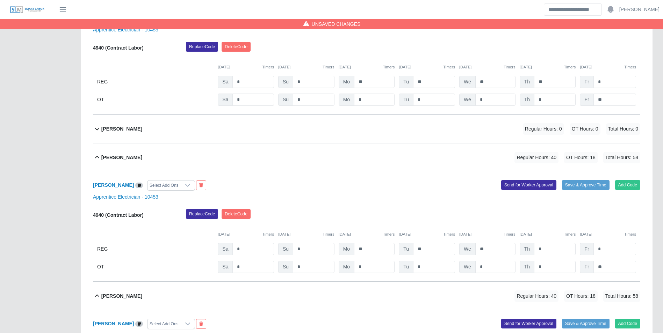
click at [154, 130] on div "Martin Lopez Regular Hours: 0 OT Hours: 0 Total Hours: 0" at bounding box center [370, 129] width 539 height 28
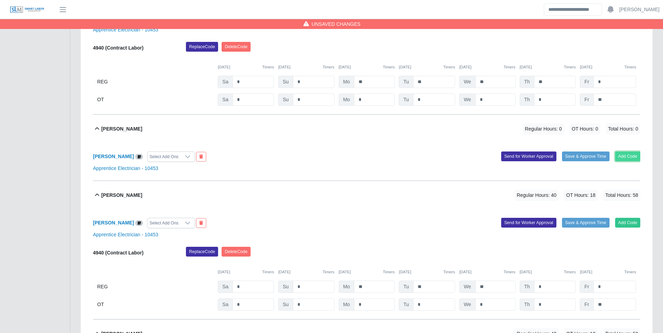
click at [625, 157] on button "Add Code" at bounding box center [628, 157] width 26 height 10
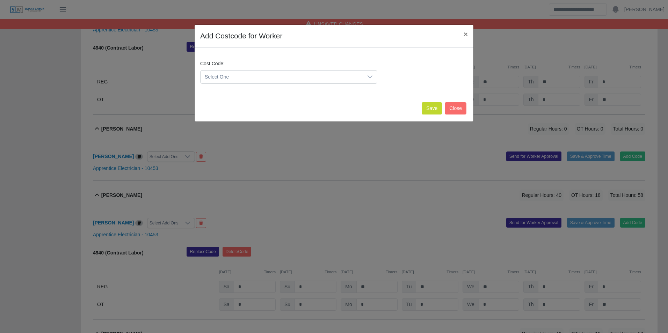
click at [264, 82] on span "Select One" at bounding box center [282, 77] width 162 height 13
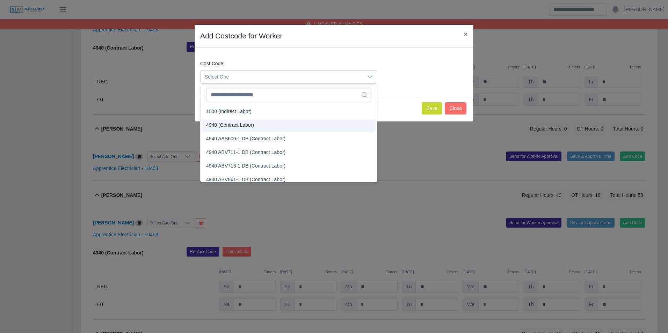
click at [232, 122] on span "4940 (Contract Labor)" at bounding box center [230, 125] width 48 height 7
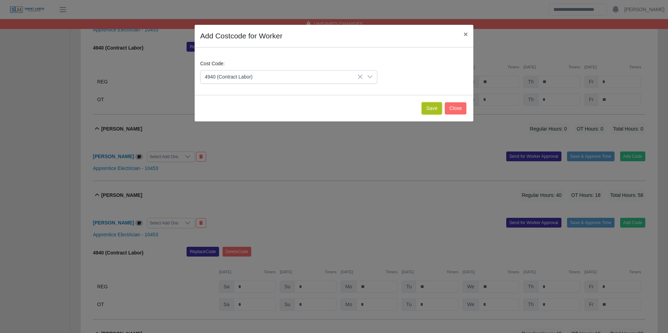
click at [435, 111] on button "Save" at bounding box center [432, 108] width 20 height 12
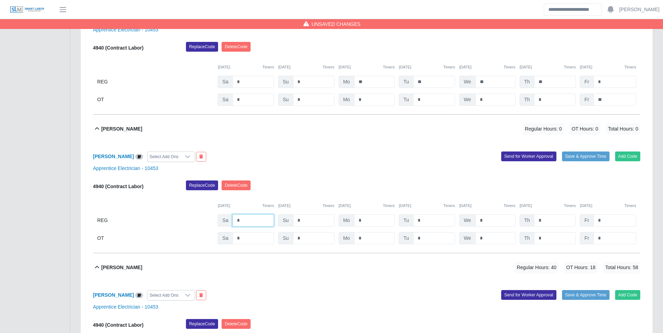
click at [260, 221] on input "*" at bounding box center [253, 221] width 42 height 12
type input "*"
type input "**"
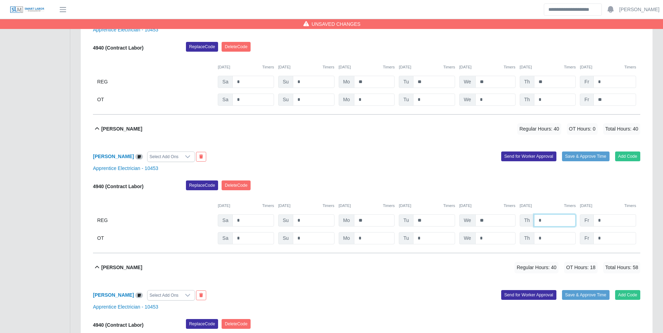
type input "*"
drag, startPoint x: 487, startPoint y: 192, endPoint x: 517, endPoint y: 206, distance: 33.3
click at [489, 193] on div "Replace Code Delete Code" at bounding box center [413, 188] width 465 height 14
click at [551, 240] on input "*" at bounding box center [555, 238] width 42 height 12
type input "*"
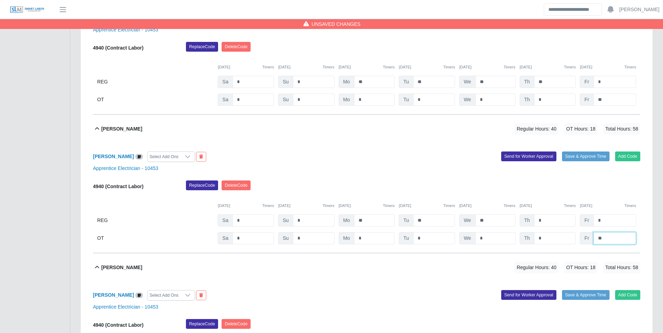
type input "**"
click at [509, 201] on div "09/06/2025 Timers 09/07/2025 Timers 09/08/2025 Timers 09/09/2025 Timers 09/10/2…" at bounding box center [366, 202] width 547 height 14
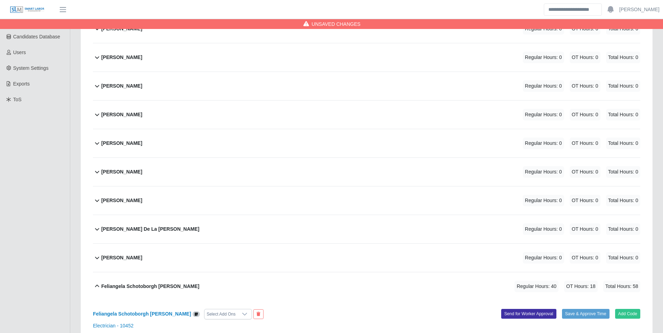
scroll to position [110, 0]
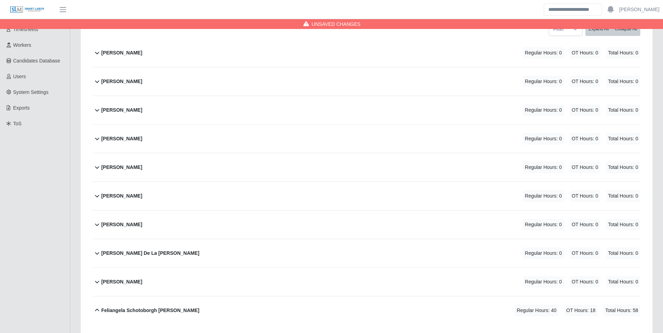
click at [140, 113] on div "Bayron Sanchez Regular Hours: 0 OT Hours: 0 Total Hours: 0" at bounding box center [370, 110] width 539 height 28
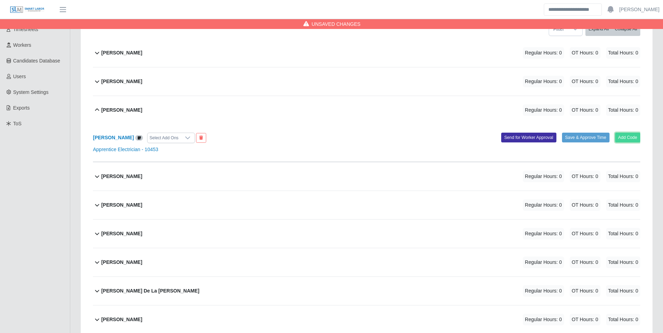
click at [627, 137] on button "Add Code" at bounding box center [628, 138] width 26 height 10
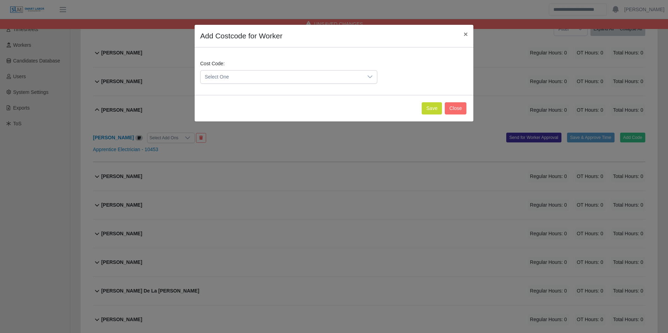
click at [240, 78] on span "Select One" at bounding box center [282, 77] width 162 height 13
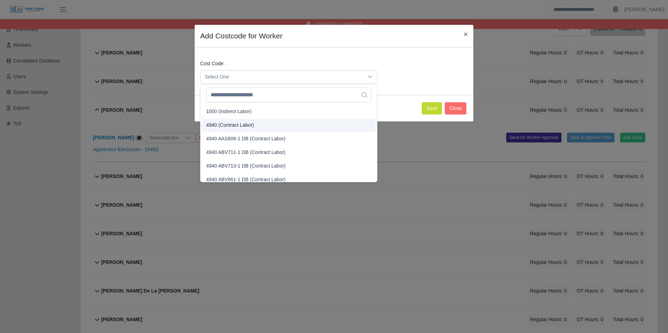
click at [231, 124] on span "4940 (Contract Labor)" at bounding box center [230, 125] width 48 height 7
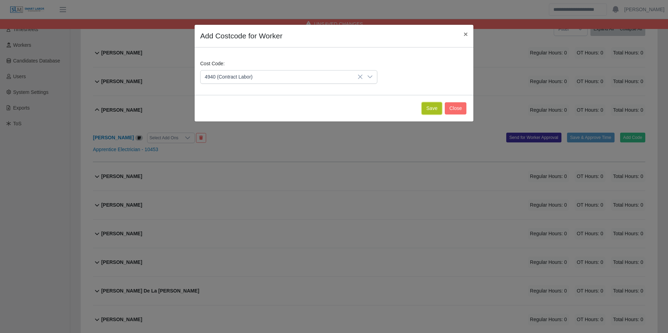
click at [430, 109] on button "Save" at bounding box center [432, 108] width 20 height 12
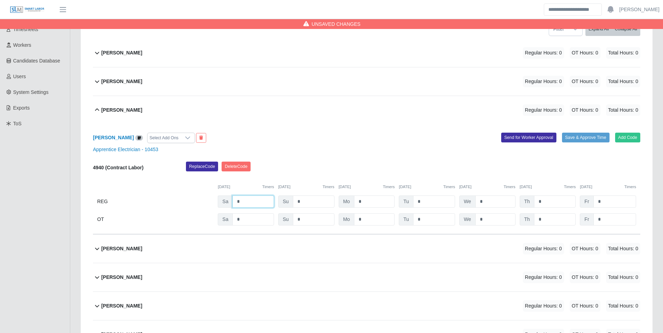
click at [256, 204] on input "*" at bounding box center [253, 202] width 42 height 12
type input "*"
type input "**"
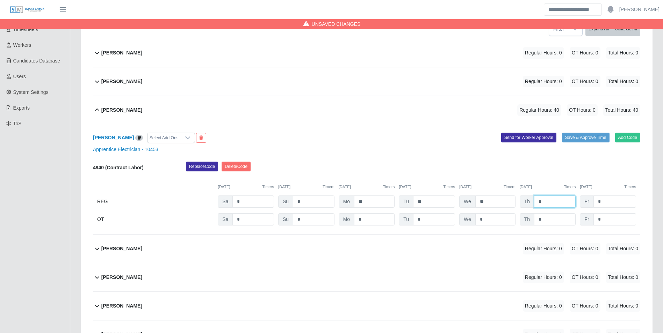
type input "*"
drag, startPoint x: 484, startPoint y: 169, endPoint x: 535, endPoint y: 186, distance: 53.4
click at [488, 171] on div "Replace Code Delete Code" at bounding box center [413, 169] width 465 height 14
click at [559, 218] on input "*" at bounding box center [555, 219] width 42 height 12
type input "*"
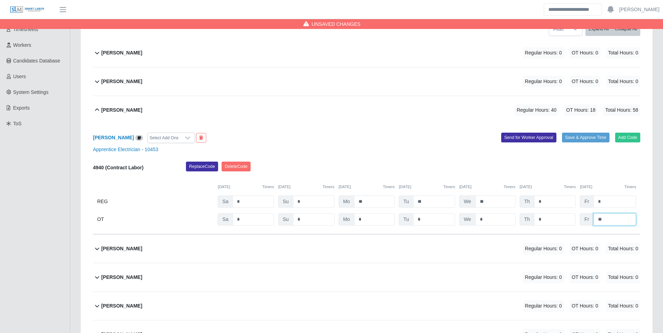
type input "**"
click at [538, 182] on div "09/06/2025 Timers 09/07/2025 Timers 09/08/2025 Timers 09/09/2025 Timers 09/10/2…" at bounding box center [366, 183] width 547 height 14
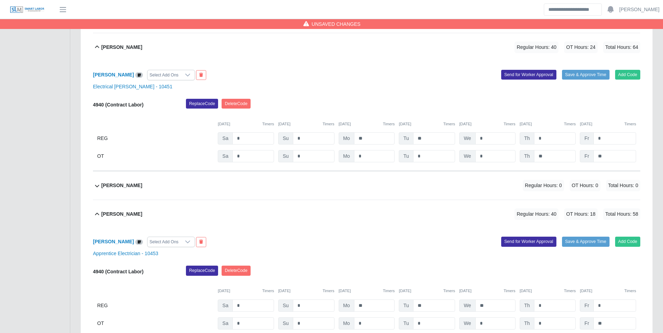
scroll to position [1263, 0]
click at [128, 191] on div "Jose Morante" at bounding box center [121, 186] width 41 height 12
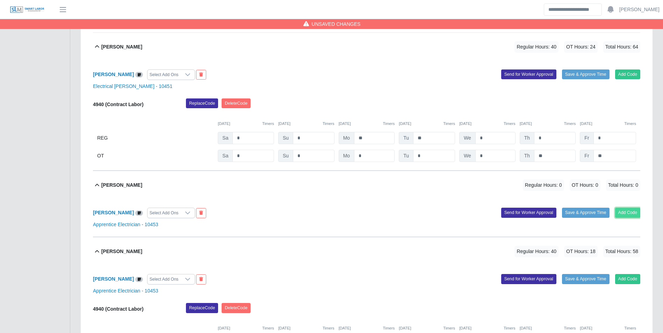
click at [626, 212] on button "Add Code" at bounding box center [628, 213] width 26 height 10
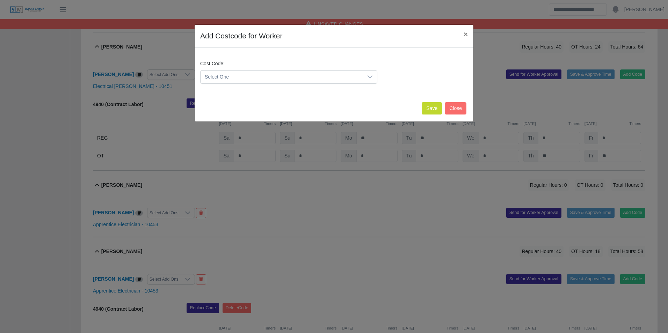
click at [263, 77] on span "Select One" at bounding box center [282, 77] width 162 height 13
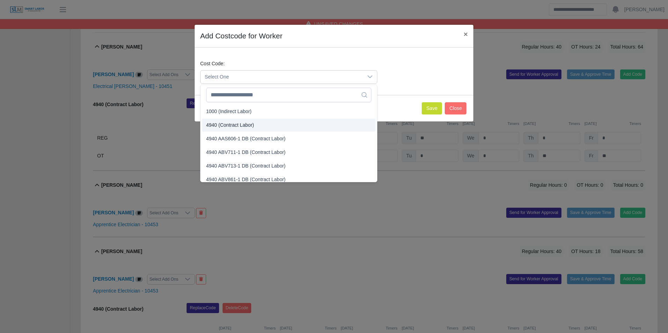
click at [234, 123] on span "4940 (Contract Labor)" at bounding box center [230, 125] width 48 height 7
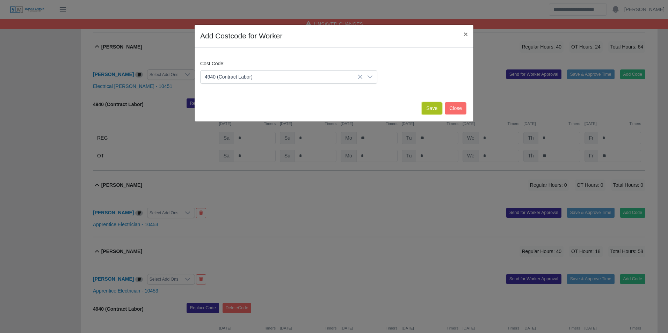
click at [426, 110] on button "Save" at bounding box center [432, 108] width 20 height 12
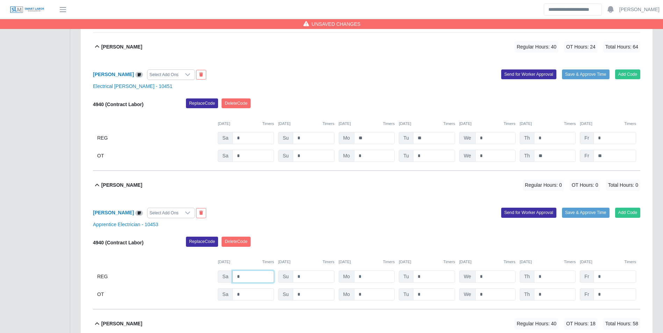
click at [242, 283] on input "*" at bounding box center [253, 277] width 42 height 12
type input "*"
type input "**"
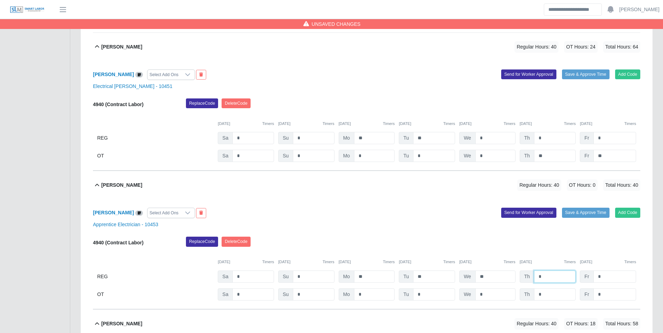
type input "*"
click at [505, 249] on div "Replace Code Delete Code" at bounding box center [413, 244] width 465 height 14
click at [547, 296] on input "*" at bounding box center [555, 295] width 42 height 12
type input "*"
type input "**"
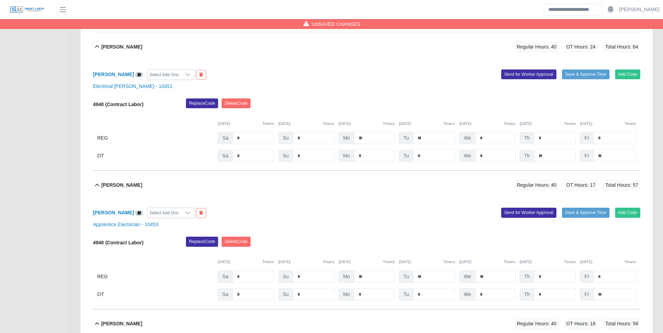
drag, startPoint x: 490, startPoint y: 253, endPoint x: 483, endPoint y: 248, distance: 8.5
click at [490, 253] on div "09/06/2025 Timers 09/07/2025 Timers 09/08/2025 Timers 09/09/2025 Timers 09/10/2…" at bounding box center [366, 258] width 547 height 14
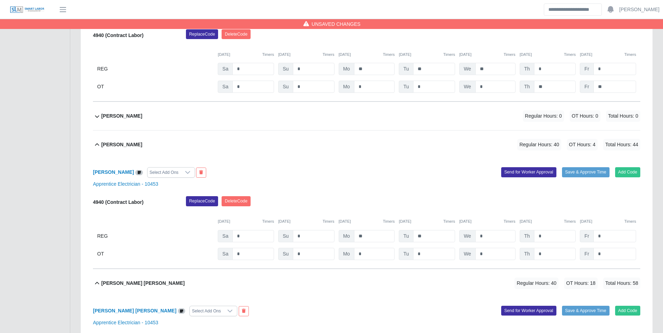
scroll to position [4163, 0]
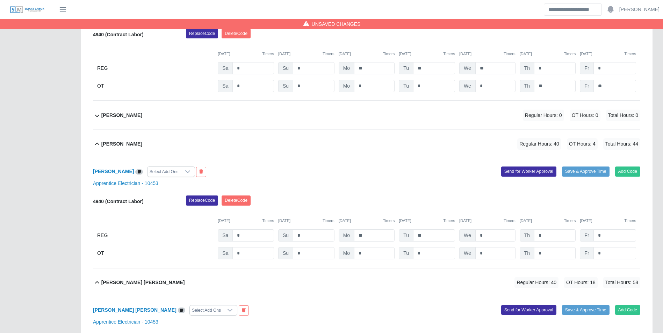
click at [164, 120] on div "Victor Chacon Morante Regular Hours: 0 OT Hours: 0 Total Hours: 0" at bounding box center [370, 115] width 539 height 28
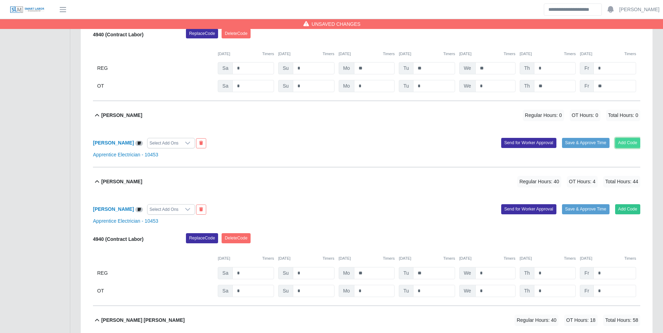
click at [628, 148] on button "Add Code" at bounding box center [628, 143] width 26 height 10
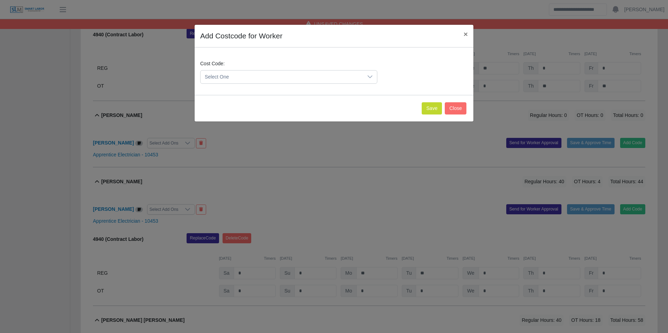
click at [259, 77] on span "Select One" at bounding box center [282, 77] width 162 height 13
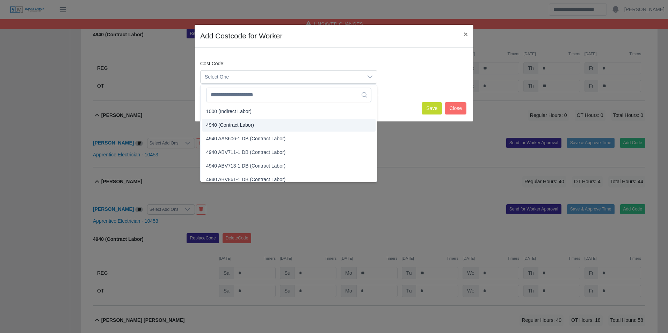
drag, startPoint x: 238, startPoint y: 126, endPoint x: 244, endPoint y: 127, distance: 5.6
click at [239, 126] on span "4940 (Contract Labor)" at bounding box center [230, 125] width 48 height 7
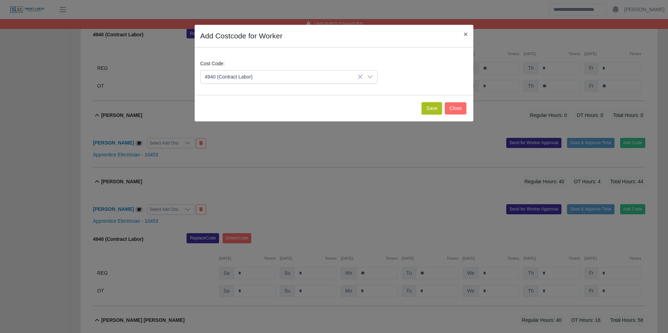
click at [429, 110] on button "Save" at bounding box center [432, 108] width 20 height 12
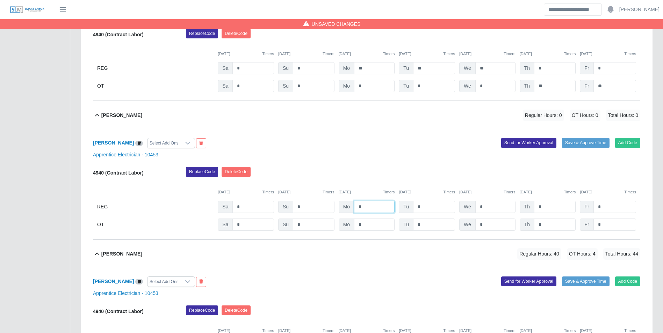
click at [375, 209] on input "*" at bounding box center [374, 207] width 41 height 12
type input "**"
click at [431, 190] on div "09/06/2025 Timers 09/07/2025 Timers 09/08/2025 Timers 09/09/2025 Timers 09/10/2…" at bounding box center [366, 188] width 547 height 14
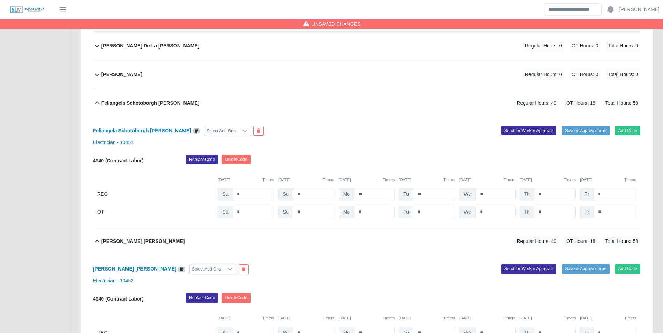
scroll to position [389, 0]
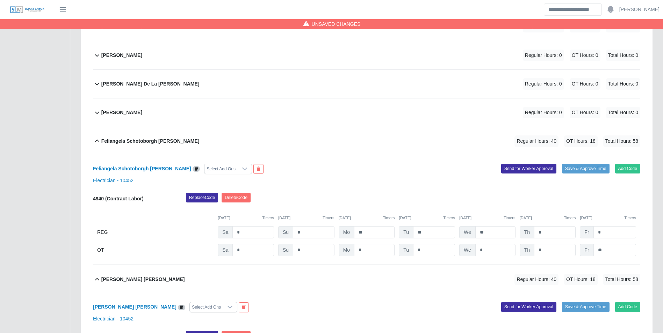
click at [157, 82] on div "Emilio De La Cruz Regular Hours: 0 OT Hours: 0 Total Hours: 0" at bounding box center [370, 84] width 539 height 28
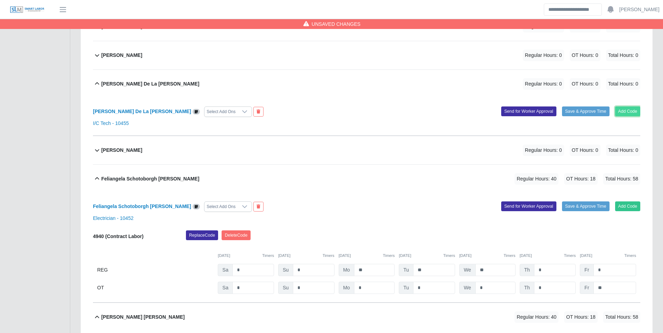
click at [624, 108] on button "Add Code" at bounding box center [628, 112] width 26 height 10
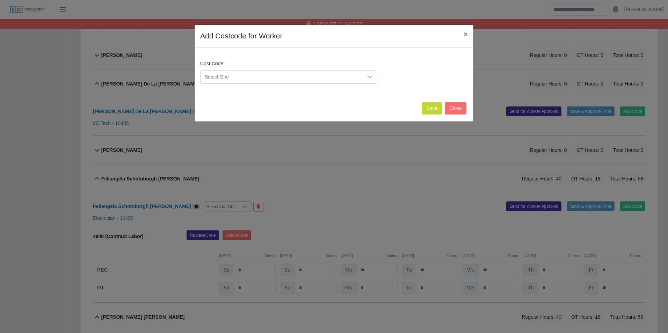
click at [236, 73] on span "Select One" at bounding box center [282, 77] width 162 height 13
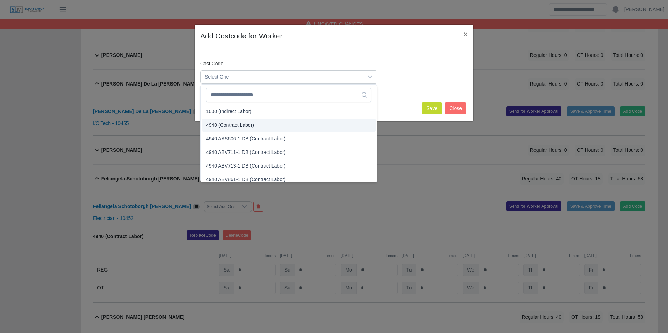
click at [238, 123] on span "4940 (Contract Labor)" at bounding box center [230, 125] width 48 height 7
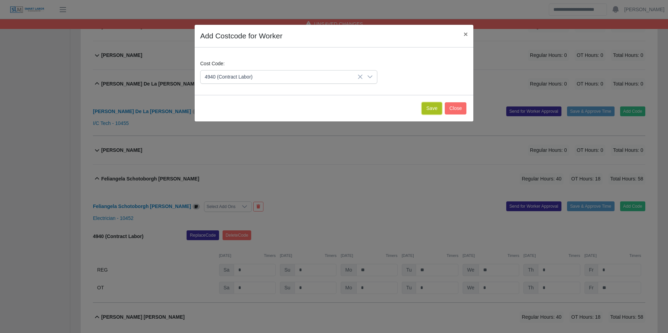
click at [435, 110] on button "Save" at bounding box center [432, 108] width 20 height 12
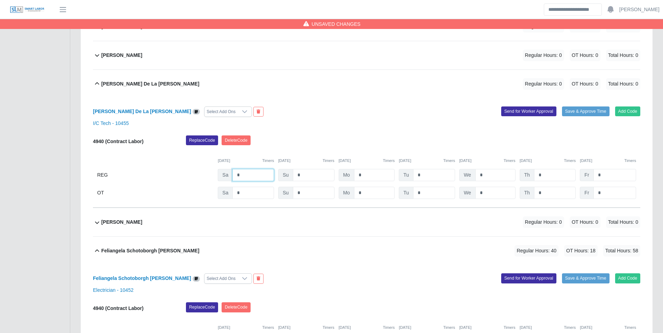
click at [258, 178] on input "*" at bounding box center [253, 175] width 42 height 12
click at [437, 118] on div "Emilio De La Cruz Select Add Ons Add Code Save & Approve Time Send for Worker A…" at bounding box center [366, 153] width 547 height 110
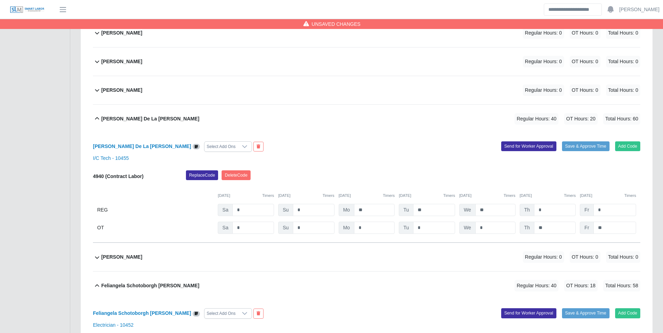
scroll to position [319, 0]
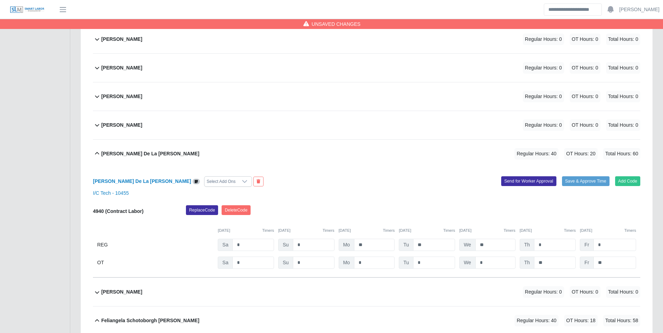
click at [145, 96] on div "David Chacon Regular Hours: 0 OT Hours: 0 Total Hours: 0" at bounding box center [370, 96] width 539 height 28
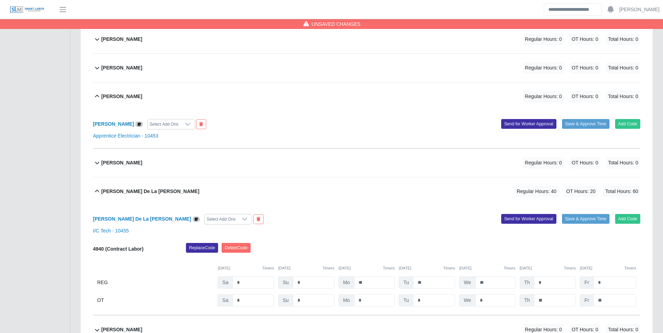
click at [628, 117] on div "David Chacon Select Add Ons Add Code Save & Approve Time Send for Worker Approv…" at bounding box center [366, 130] width 547 height 38
click at [629, 120] on button "Add Code" at bounding box center [628, 124] width 26 height 10
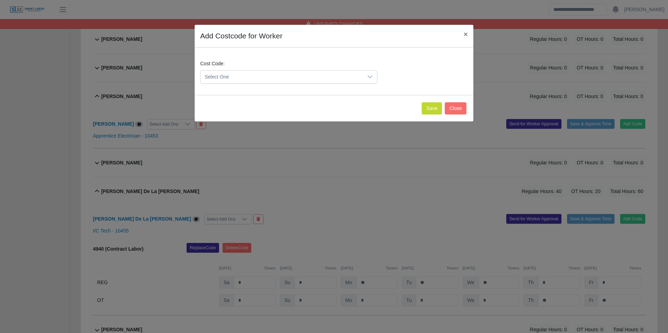
click at [251, 78] on span "Select One" at bounding box center [282, 77] width 162 height 13
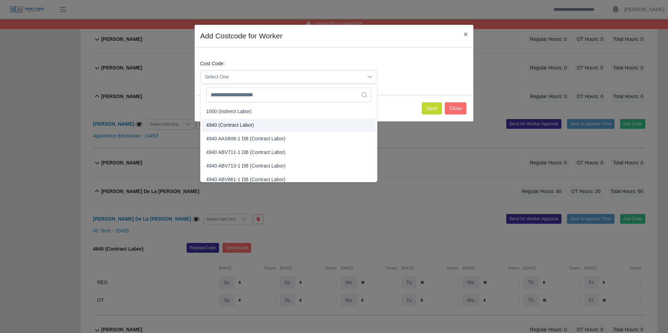
click at [231, 124] on span "4940 (Contract Labor)" at bounding box center [230, 125] width 48 height 7
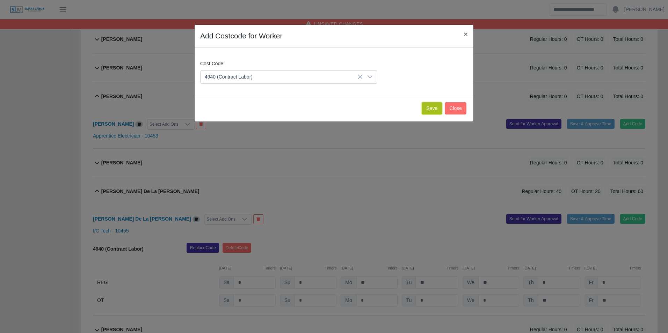
click at [423, 109] on button "Save" at bounding box center [432, 108] width 20 height 12
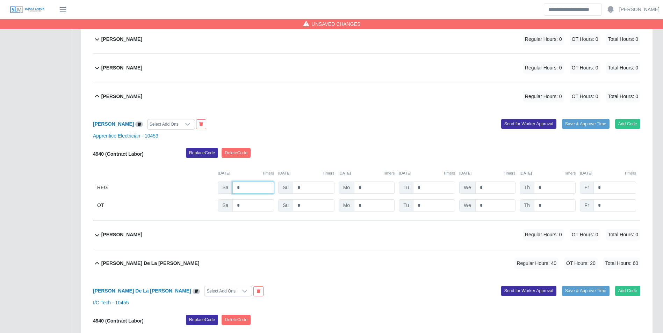
click at [261, 184] on input "*" at bounding box center [253, 188] width 42 height 12
drag, startPoint x: 504, startPoint y: 146, endPoint x: 508, endPoint y: 154, distance: 9.1
click at [504, 147] on div "David Chacon Select Add Ons Add Code Save & Approve Time Send for Worker Approv…" at bounding box center [366, 166] width 547 height 110
click at [550, 209] on input "*" at bounding box center [555, 206] width 42 height 12
click at [543, 167] on div "09/06/2025 Timers 09/07/2025 Timers 09/08/2025 Timers 09/09/2025 Timers 09/10/2…" at bounding box center [366, 169] width 547 height 14
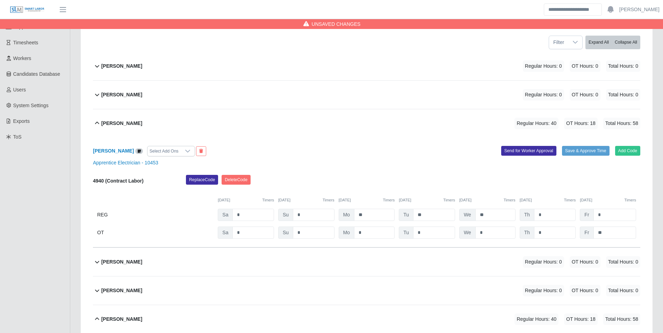
scroll to position [75, 0]
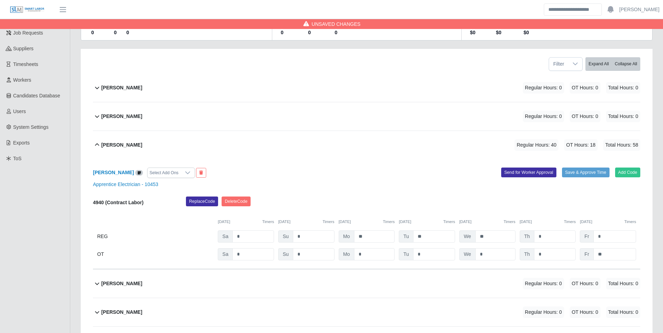
click at [140, 117] on b "Armando Jaramillo" at bounding box center [121, 116] width 41 height 7
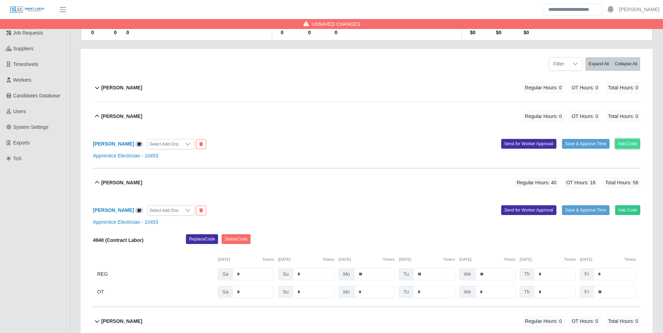
click at [631, 141] on button "Add Code" at bounding box center [628, 144] width 26 height 10
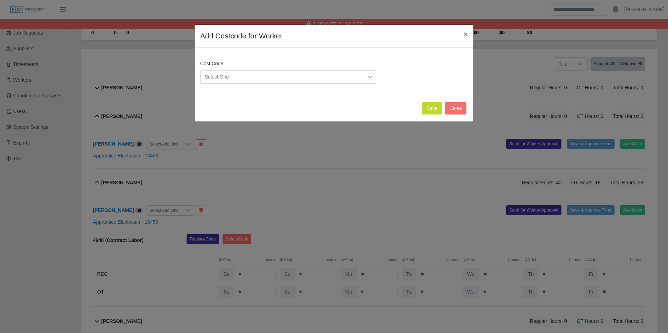
click at [283, 75] on span "Select One" at bounding box center [282, 77] width 162 height 13
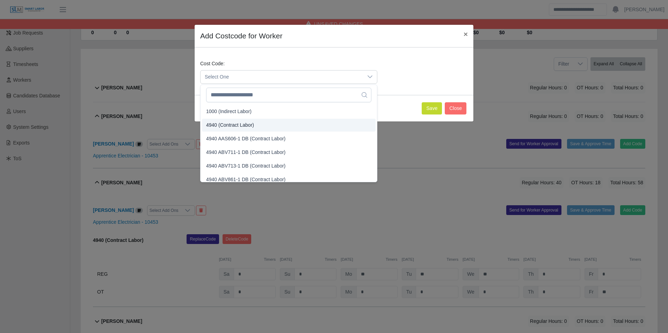
click at [241, 122] on span "4940 (Contract Labor)" at bounding box center [230, 125] width 48 height 7
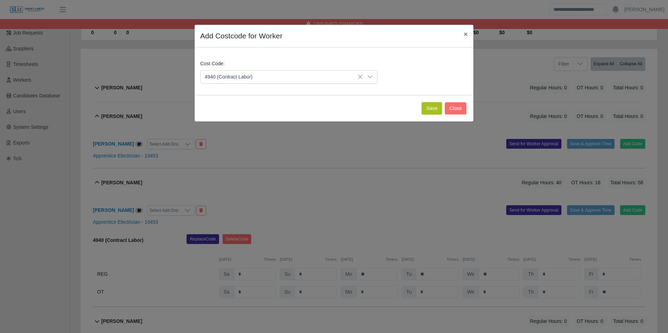
click at [429, 107] on button "Save" at bounding box center [432, 108] width 20 height 12
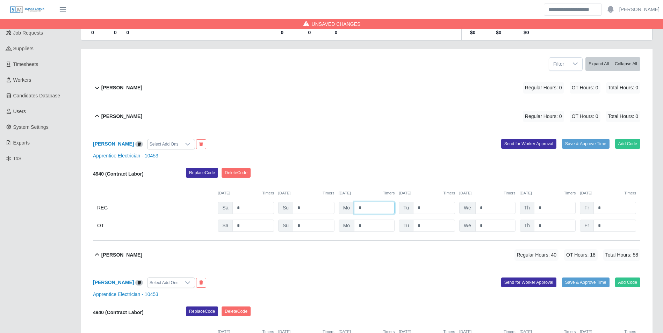
click at [362, 209] on input "*" at bounding box center [374, 208] width 41 height 12
drag, startPoint x: 551, startPoint y: 178, endPoint x: 557, endPoint y: 180, distance: 6.3
click at [551, 178] on div "Replace Code Delete Code" at bounding box center [413, 175] width 465 height 14
click at [616, 226] on input "*" at bounding box center [614, 226] width 43 height 12
click at [571, 169] on div "Replace Code Delete Code" at bounding box center [413, 175] width 465 height 14
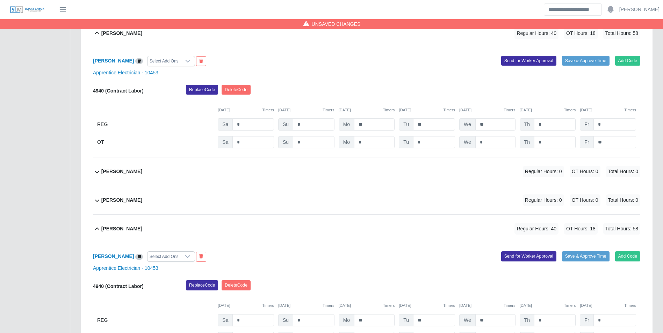
scroll to position [354, 0]
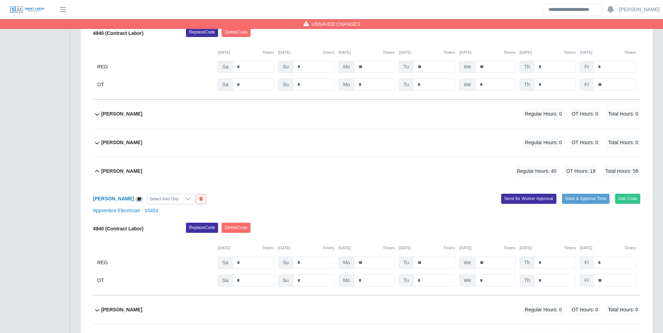
click at [158, 148] on div "Charles Hickingbottom Regular Hours: 0 OT Hours: 0 Total Hours: 0" at bounding box center [370, 143] width 539 height 28
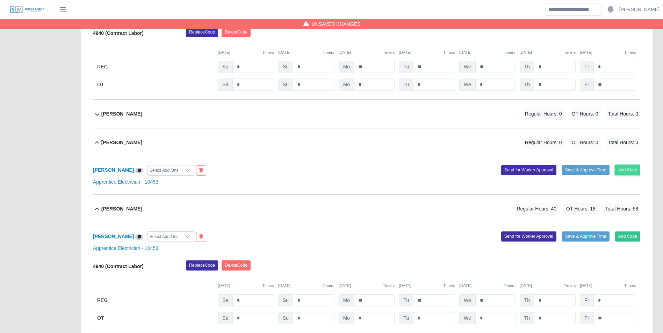
click at [628, 172] on button "Add Code" at bounding box center [628, 170] width 26 height 10
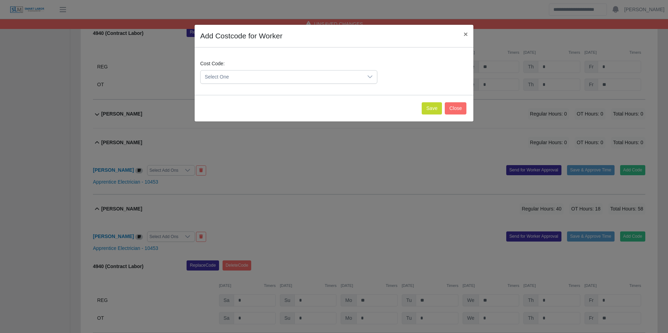
click at [275, 76] on span "Select One" at bounding box center [282, 77] width 162 height 13
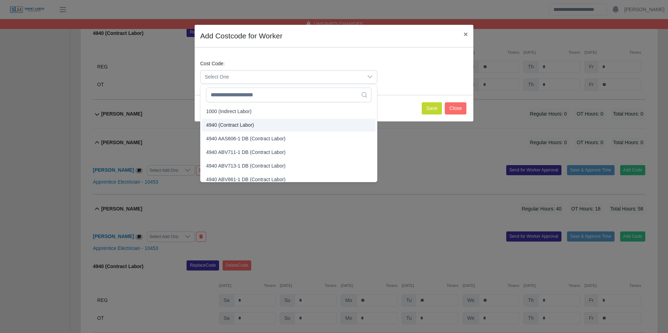
click at [232, 125] on span "4940 (Contract Labor)" at bounding box center [230, 125] width 48 height 7
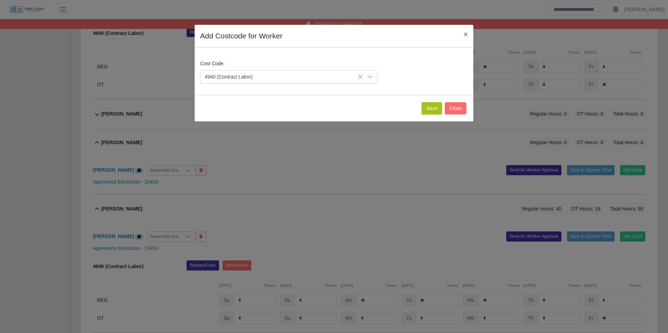
click at [431, 110] on button "Save" at bounding box center [432, 108] width 20 height 12
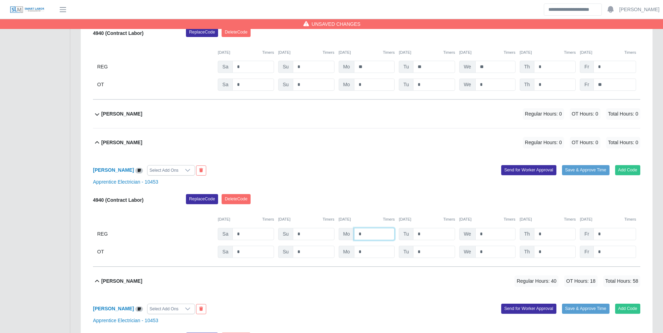
click at [379, 231] on input "*" at bounding box center [374, 234] width 41 height 12
click at [399, 206] on div "Replace Code Delete Code" at bounding box center [413, 201] width 465 height 14
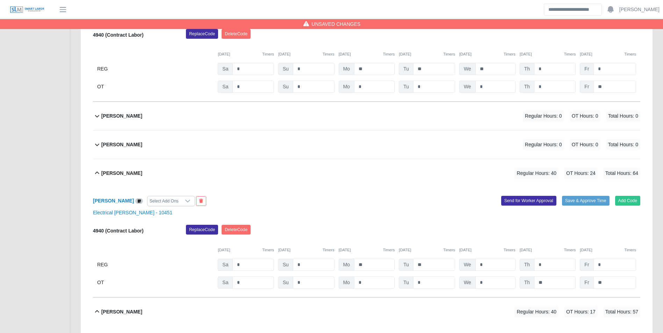
scroll to position [1577, 0]
click at [143, 147] on div "Jocqua Roberts Regular Hours: 0 OT Hours: 0 Total Hours: 0" at bounding box center [370, 144] width 539 height 28
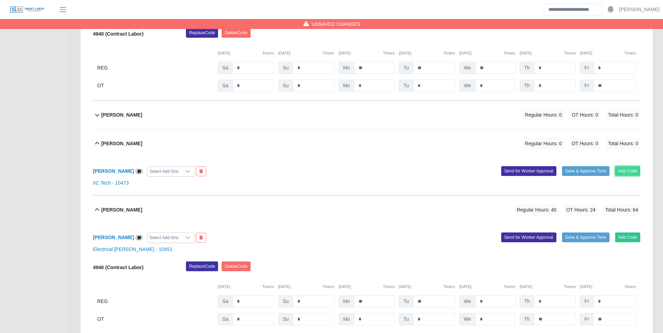
click at [625, 172] on button "Add Code" at bounding box center [628, 171] width 26 height 10
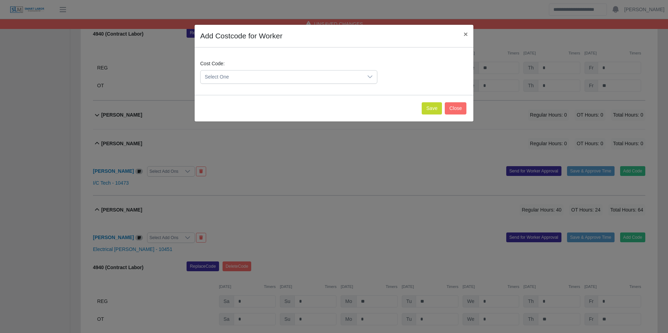
click at [296, 73] on span "Select One" at bounding box center [282, 77] width 162 height 13
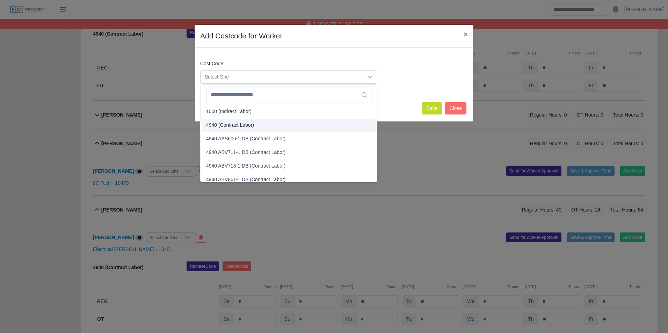
click at [245, 125] on span "4940 (Contract Labor)" at bounding box center [230, 125] width 48 height 7
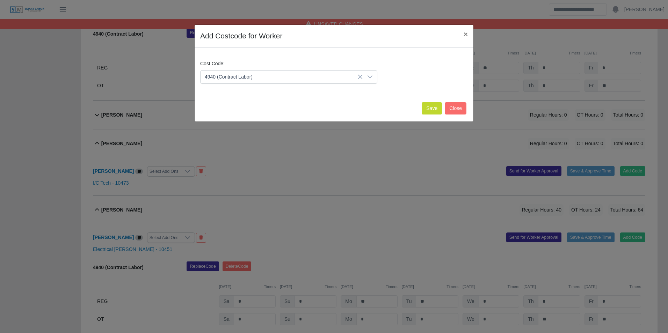
click at [426, 115] on div "Save Close" at bounding box center [334, 108] width 279 height 27
click at [426, 113] on button "Save" at bounding box center [432, 108] width 20 height 12
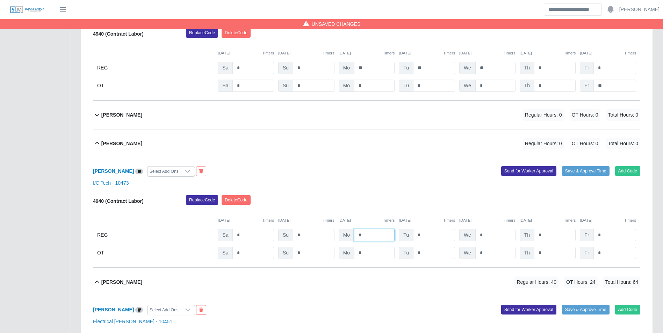
click at [371, 236] on input "*" at bounding box center [374, 235] width 41 height 12
click at [483, 208] on div "Replace Code Delete Code" at bounding box center [413, 202] width 465 height 14
click at [562, 256] on input "*" at bounding box center [555, 253] width 42 height 12
click at [522, 209] on div "Replace Code Delete Code" at bounding box center [413, 202] width 465 height 14
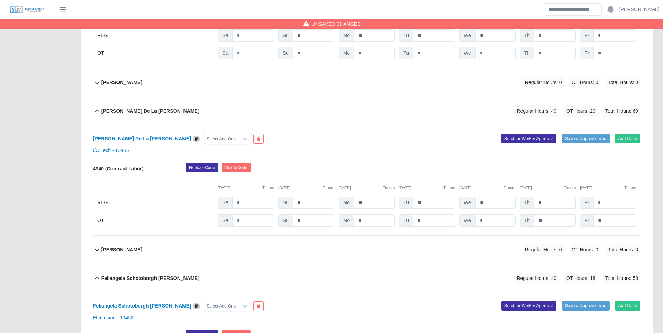
scroll to position [634, 0]
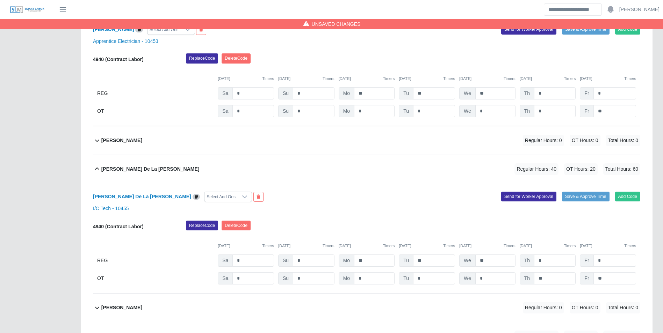
click at [154, 138] on div "Edward Langdon Regular Hours: 0 OT Hours: 0 Total Hours: 0" at bounding box center [370, 140] width 539 height 28
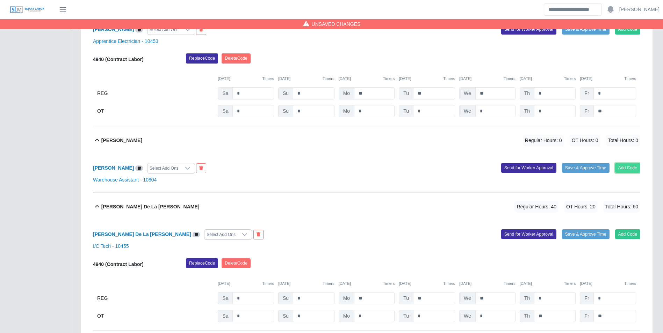
click at [627, 168] on button "Add Code" at bounding box center [628, 168] width 26 height 10
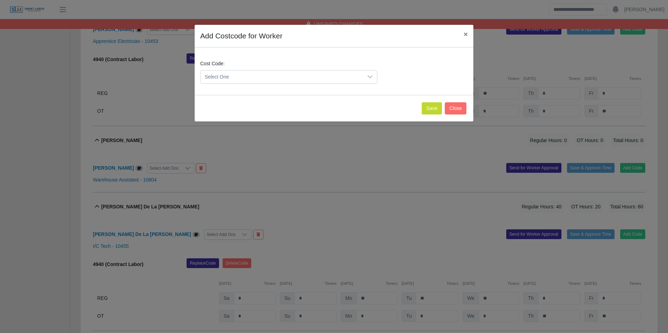
click at [257, 79] on span "Select One" at bounding box center [282, 77] width 162 height 13
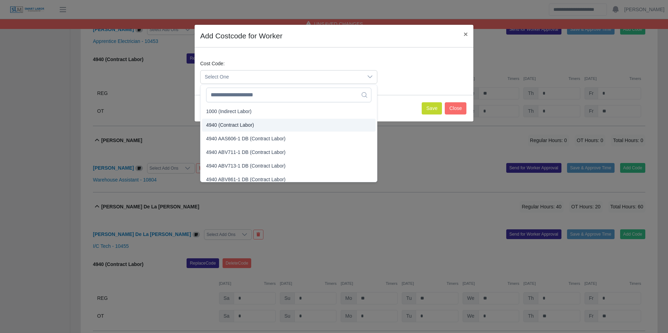
click at [234, 123] on span "4940 (Contract Labor)" at bounding box center [230, 125] width 48 height 7
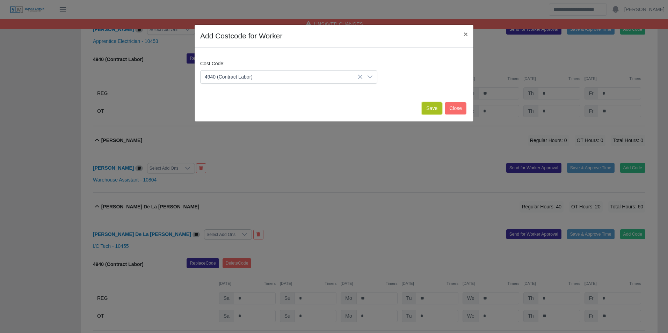
click at [432, 112] on button "Save" at bounding box center [432, 108] width 20 height 12
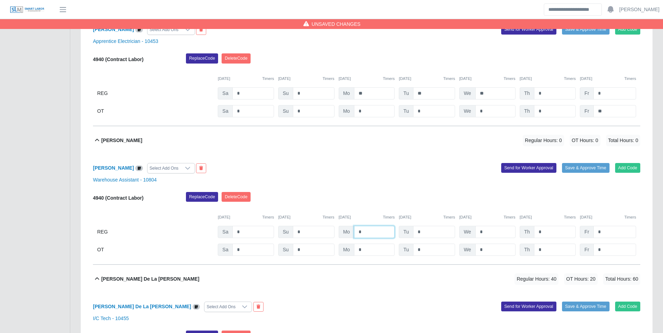
drag, startPoint x: 371, startPoint y: 238, endPoint x: 367, endPoint y: 233, distance: 6.7
click at [371, 238] on input "*" at bounding box center [374, 232] width 41 height 12
click at [561, 204] on div "Replace Code Delete Code" at bounding box center [413, 199] width 465 height 14
click at [618, 253] on input "*" at bounding box center [614, 250] width 43 height 12
click at [607, 202] on div "Replace Code Delete Code" at bounding box center [413, 199] width 465 height 14
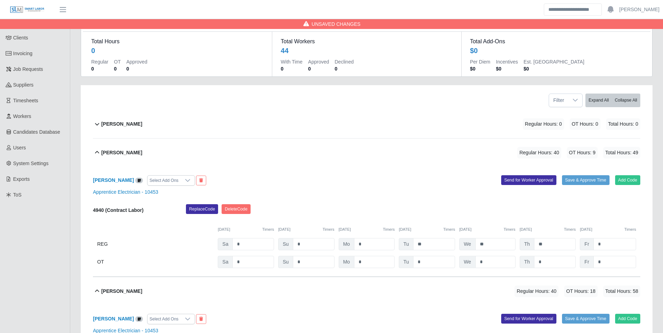
scroll to position [0, 0]
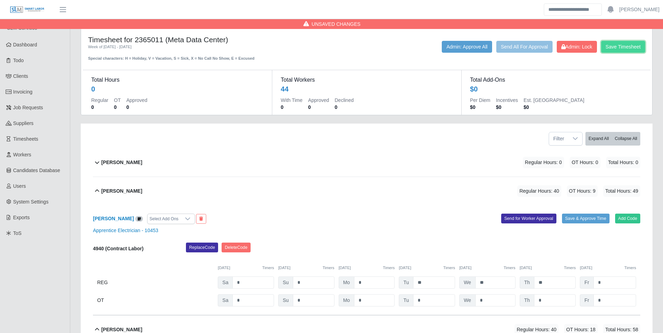
click at [634, 43] on button "Save Timesheet" at bounding box center [623, 47] width 44 height 12
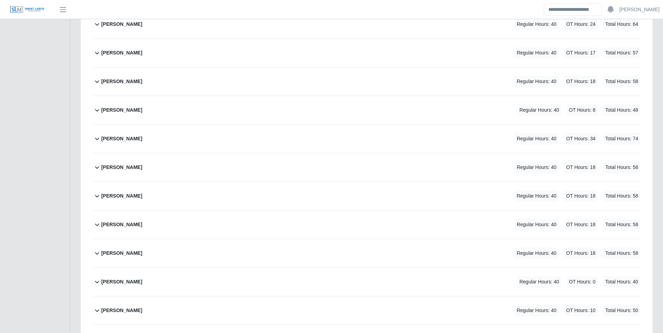
scroll to position [629, 0]
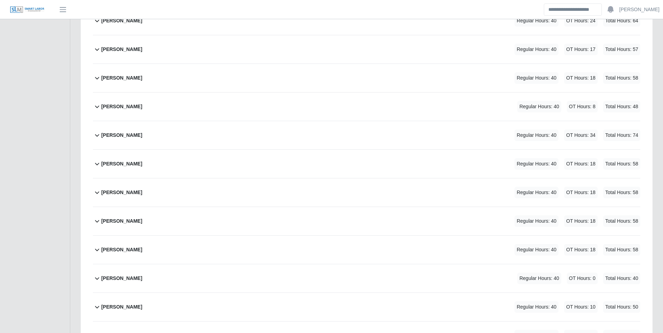
click at [130, 165] on b "[PERSON_NAME]" at bounding box center [121, 163] width 41 height 7
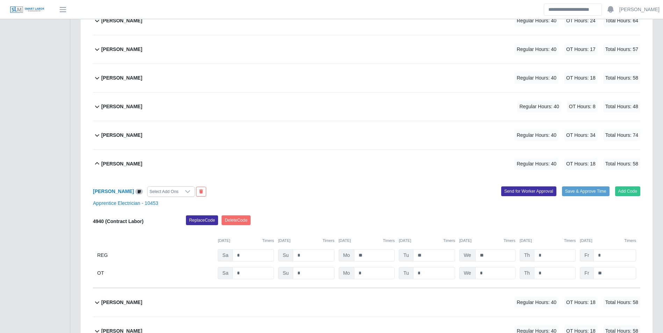
click at [113, 187] on div "[PERSON_NAME] Select Add Ons" at bounding box center [227, 192] width 279 height 10
click at [113, 190] on b "[PERSON_NAME]" at bounding box center [113, 192] width 41 height 6
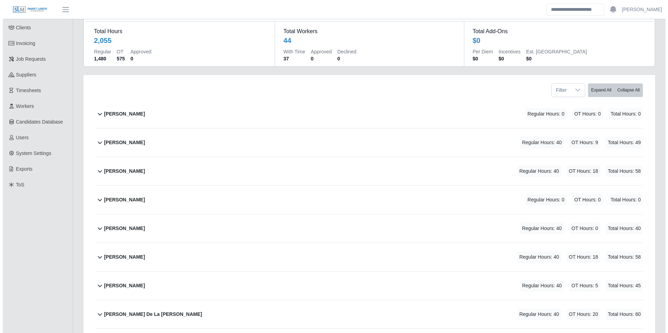
scroll to position [0, 0]
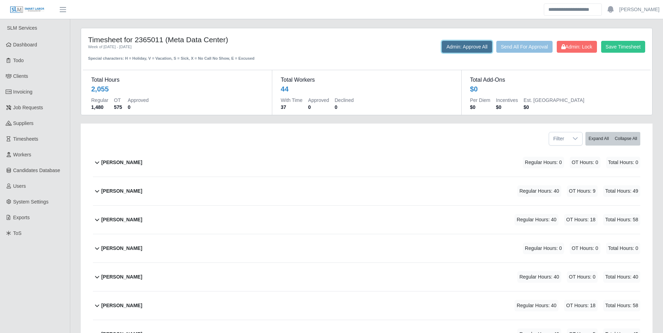
click at [454, 44] on button "Admin: Approve All" at bounding box center [467, 47] width 50 height 12
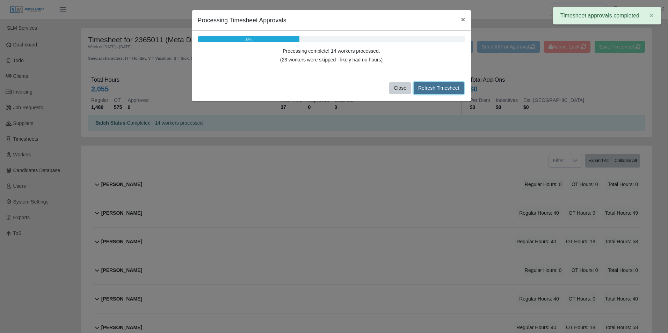
click at [449, 84] on button "Refresh Timesheet" at bounding box center [439, 88] width 50 height 12
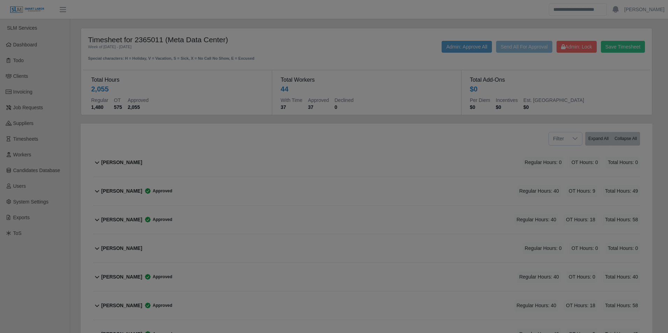
click at [398, 84] on div at bounding box center [334, 166] width 668 height 333
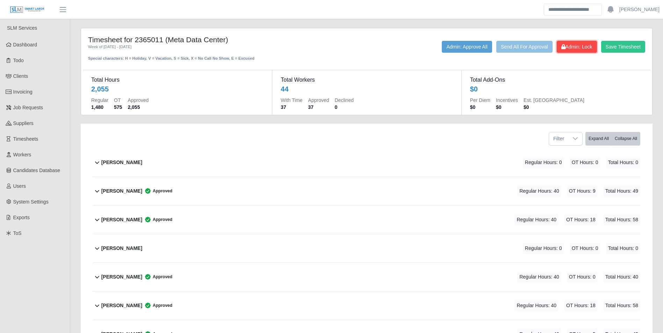
click at [575, 47] on span "Admin: Lock" at bounding box center [576, 47] width 31 height 6
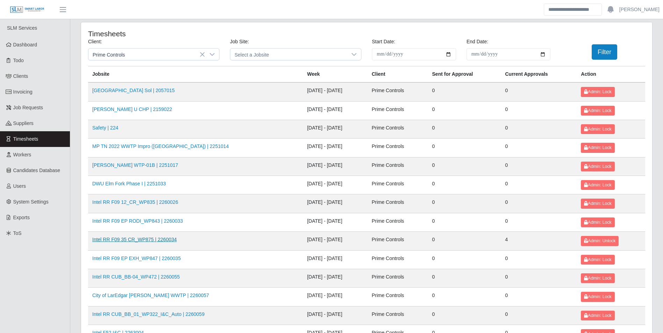
click at [164, 241] on link "Intel RR F09 35 CR_WP875 | 2260034" at bounding box center [134, 240] width 85 height 6
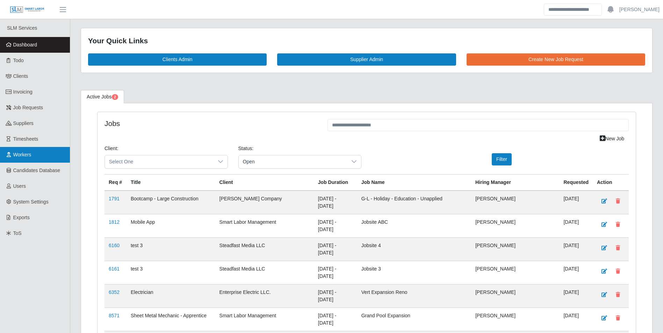
click at [29, 154] on span "Workers" at bounding box center [22, 155] width 18 height 6
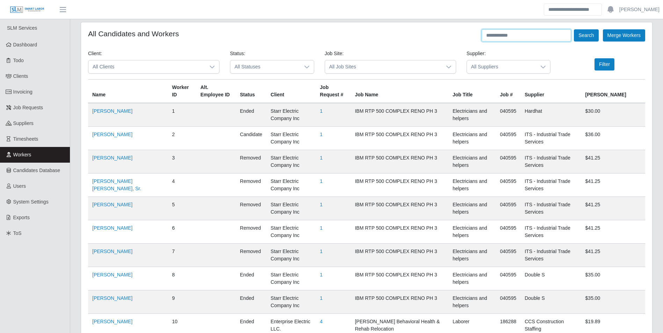
click at [508, 38] on input "text" at bounding box center [525, 35] width 89 height 12
click at [574, 29] on button "Search" at bounding box center [586, 35] width 24 height 12
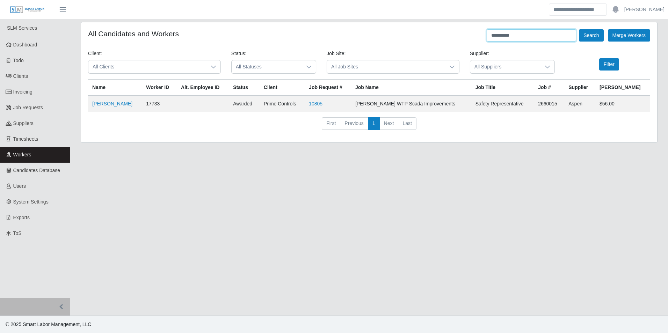
drag, startPoint x: 514, startPoint y: 38, endPoint x: 522, endPoint y: 36, distance: 8.3
click at [522, 36] on input "**********" at bounding box center [531, 35] width 89 height 12
click at [579, 29] on button "Search" at bounding box center [591, 35] width 24 height 12
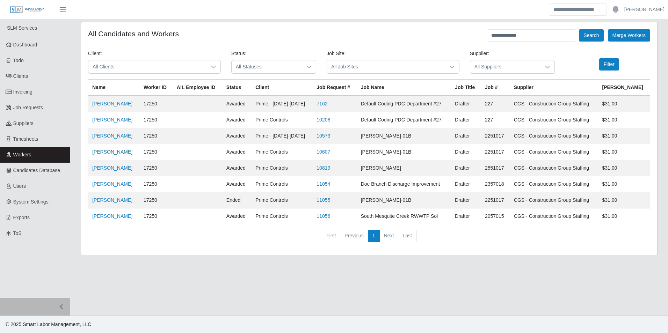
click at [113, 152] on link "Coleman Wagner" at bounding box center [112, 152] width 40 height 6
click at [542, 36] on input "**********" at bounding box center [531, 35] width 89 height 12
type input "**********"
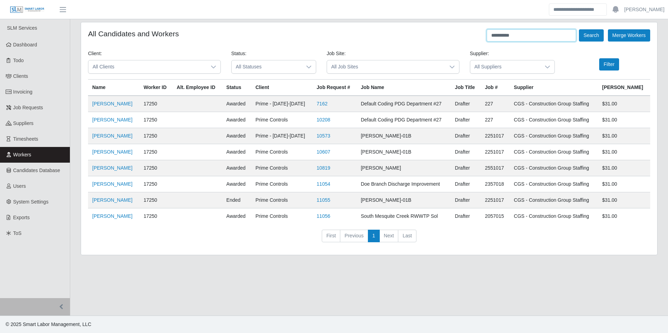
click at [579, 29] on button "Search" at bounding box center [591, 35] width 24 height 12
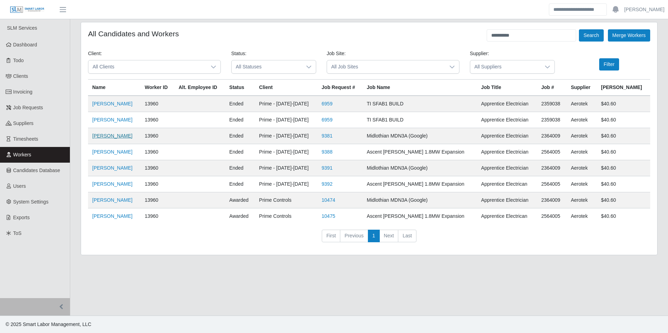
click at [126, 135] on link "Nerva Diaz Villalobos" at bounding box center [112, 136] width 40 height 6
click at [43, 42] on link "Dashboard" at bounding box center [35, 45] width 70 height 16
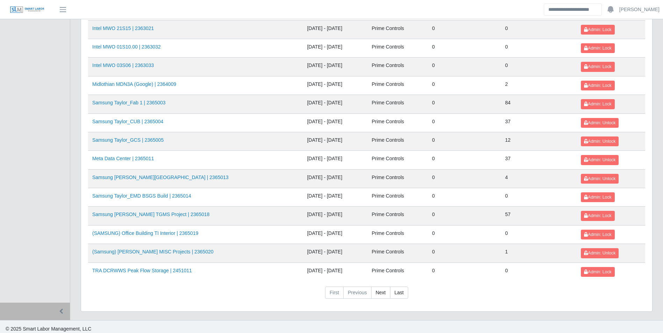
scroll to position [738, 0]
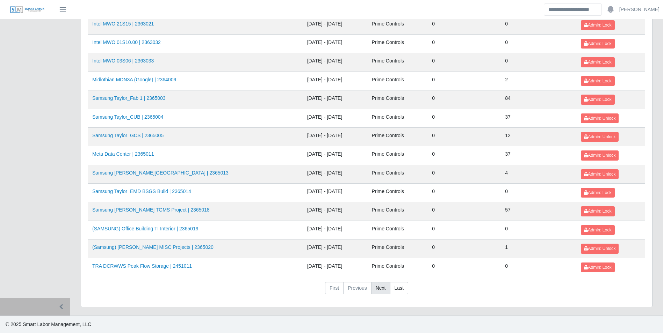
drag, startPoint x: 381, startPoint y: 286, endPoint x: 373, endPoint y: 282, distance: 8.9
click at [381, 286] on link "Next" at bounding box center [380, 288] width 19 height 13
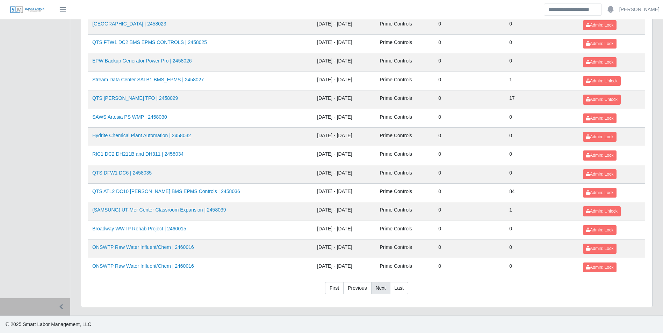
click at [377, 287] on link "Next" at bounding box center [380, 288] width 19 height 13
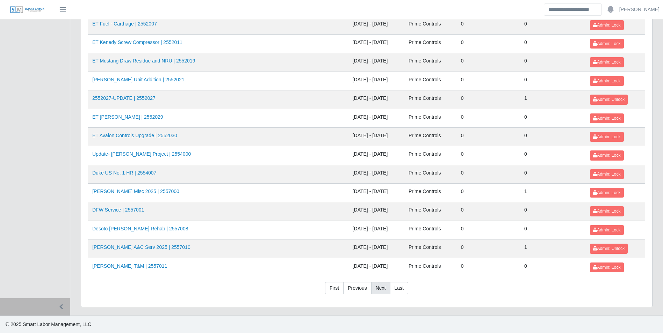
click at [378, 285] on link "Next" at bounding box center [380, 288] width 19 height 13
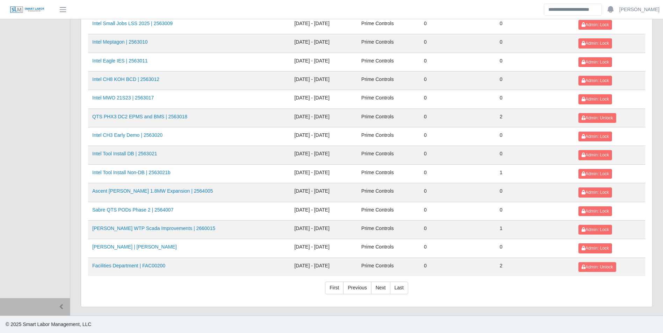
scroll to position [496, 0]
click at [185, 229] on link "[PERSON_NAME] WTP Scada Improvements | 2660015" at bounding box center [153, 229] width 123 height 6
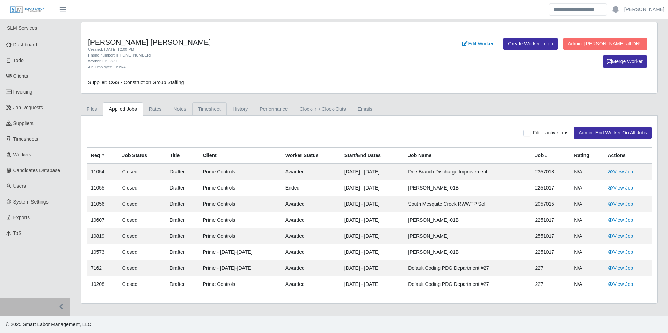
click at [206, 109] on link "Timesheet" at bounding box center [209, 109] width 35 height 14
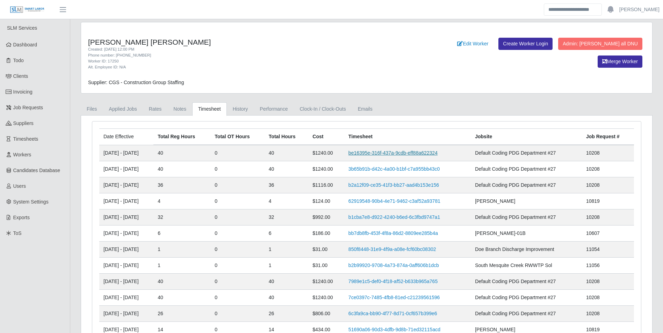
click at [382, 154] on link "be16395e-316f-437a-9cdb-eff88a622324" at bounding box center [392, 153] width 89 height 6
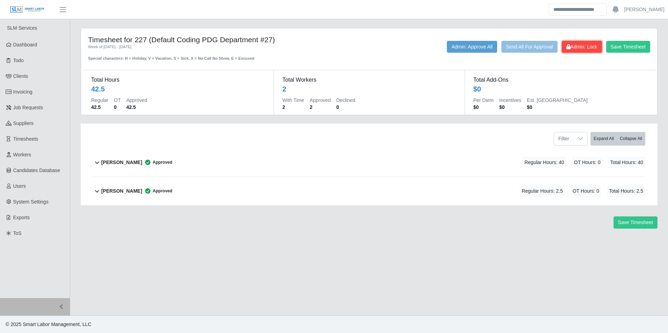
click at [580, 50] on button "Admin: Lock" at bounding box center [582, 47] width 40 height 12
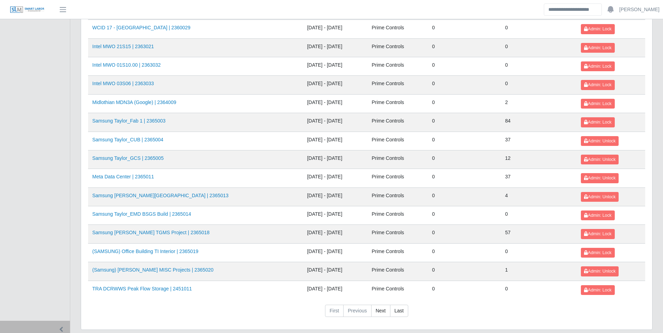
scroll to position [738, 0]
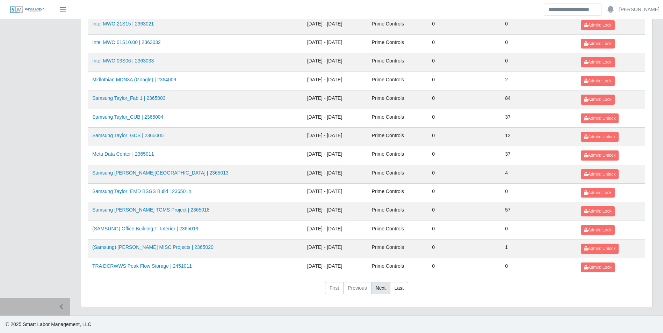
click at [381, 287] on link "Next" at bounding box center [380, 288] width 19 height 13
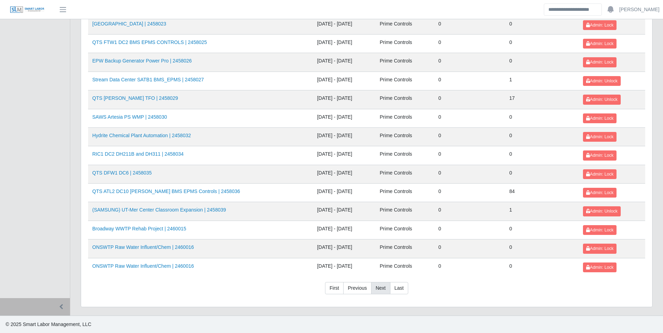
click at [381, 287] on link "Next" at bounding box center [380, 288] width 19 height 13
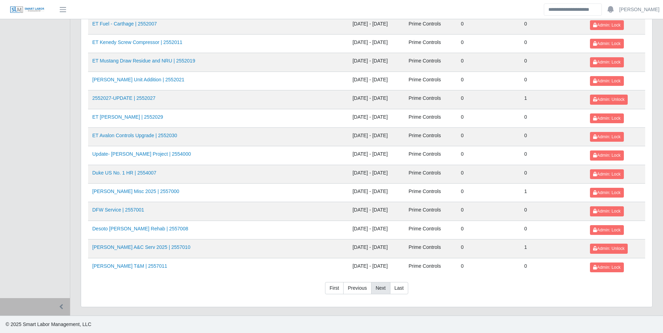
click at [381, 287] on link "Next" at bounding box center [380, 288] width 19 height 13
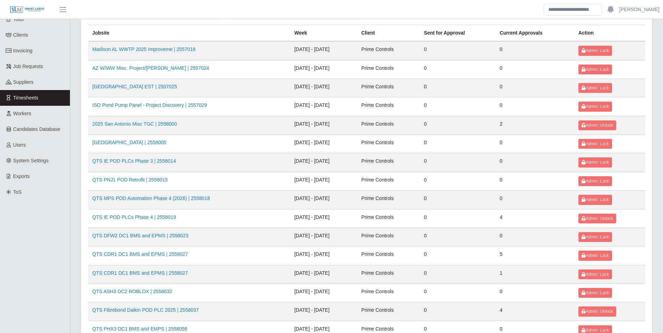
scroll to position [0, 0]
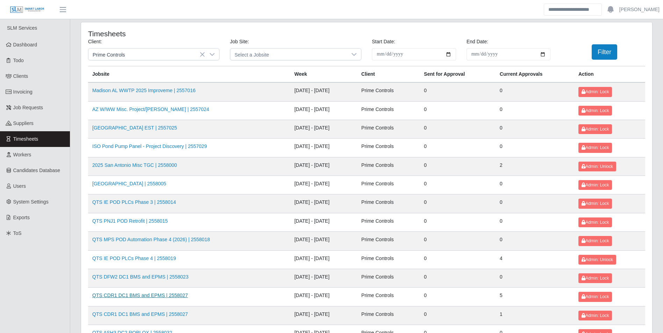
click at [177, 294] on link "QTS CDR1 DC1 BMS and EPMS | 2558027" at bounding box center [140, 296] width 96 height 6
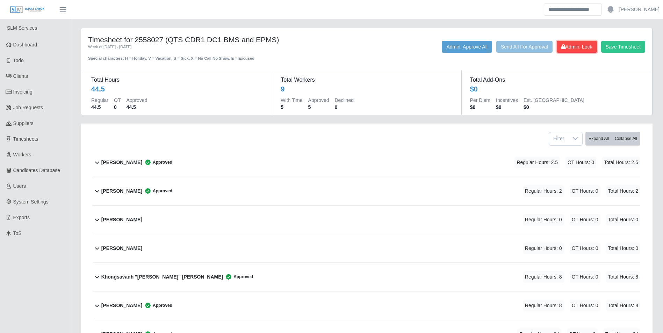
click at [578, 49] on span "Admin: Lock" at bounding box center [576, 47] width 31 height 6
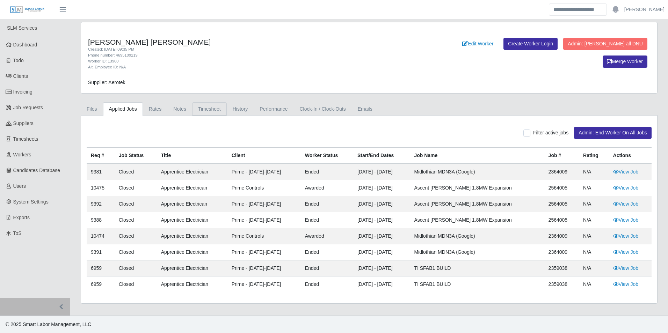
click at [206, 111] on link "Timesheet" at bounding box center [209, 109] width 35 height 14
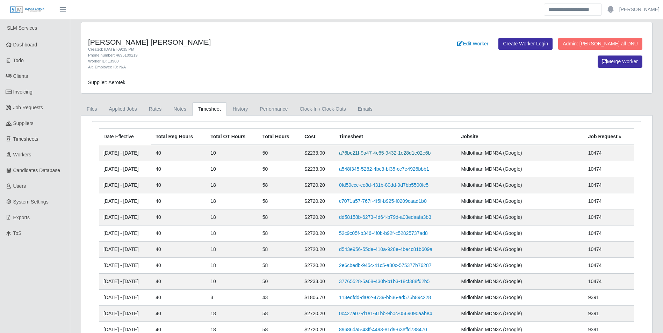
click at [400, 152] on link "a76bc21f-9a47-4c65-9432-1e28d1e02e6b" at bounding box center [385, 153] width 92 height 6
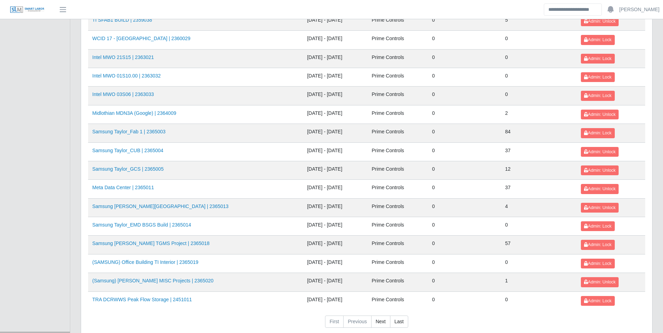
scroll to position [738, 0]
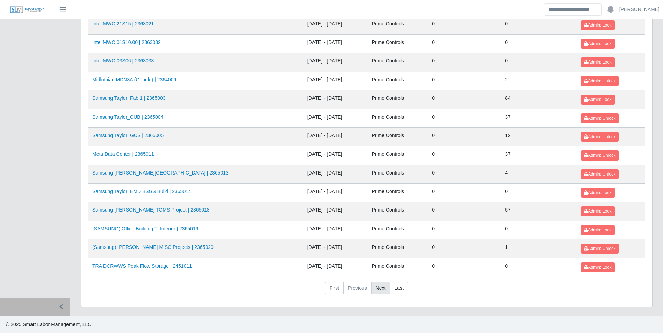
drag, startPoint x: 384, startPoint y: 287, endPoint x: 357, endPoint y: 270, distance: 32.3
click at [384, 288] on link "Next" at bounding box center [380, 288] width 19 height 13
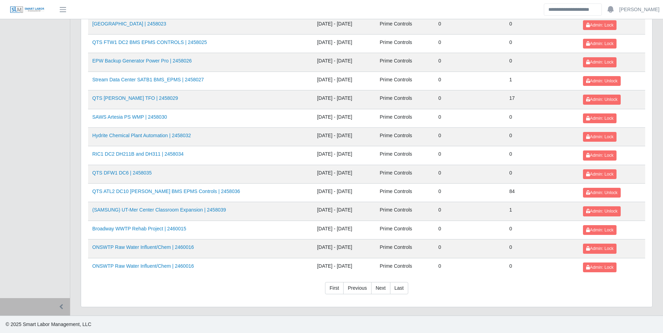
scroll to position [599, 0]
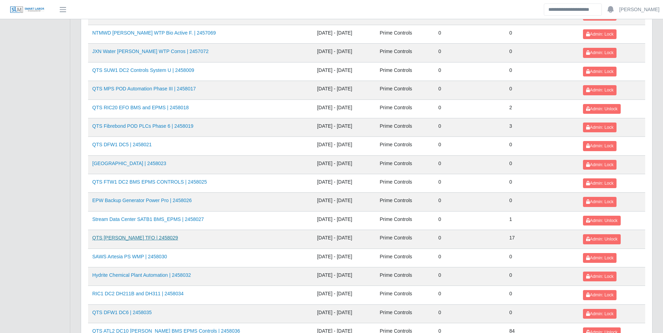
click at [143, 237] on link "QTS [PERSON_NAME] TFO | 2458029" at bounding box center [135, 238] width 86 height 6
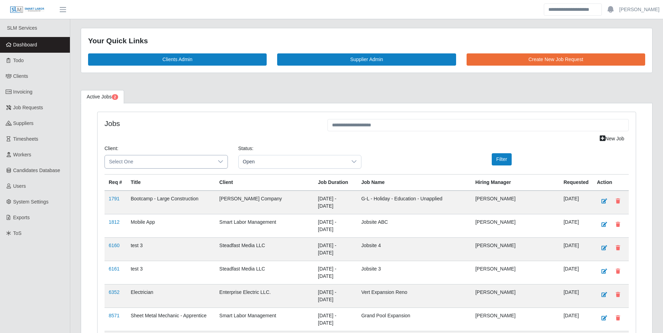
click at [221, 159] on div at bounding box center [220, 161] width 14 height 13
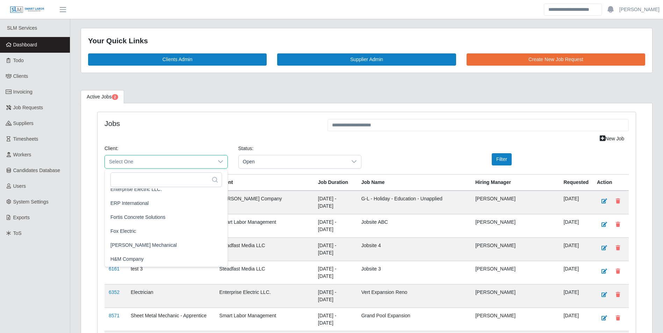
scroll to position [349, 0]
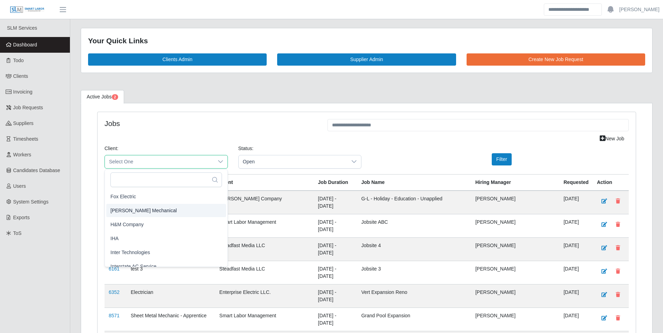
click at [166, 209] on span "George Wayne Mechanical" at bounding box center [143, 210] width 66 height 7
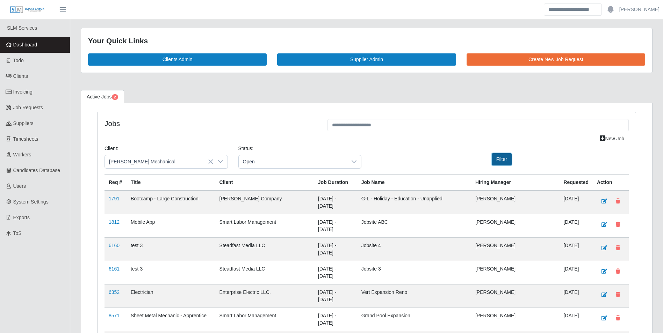
click at [503, 159] on button "Filter" at bounding box center [502, 159] width 20 height 12
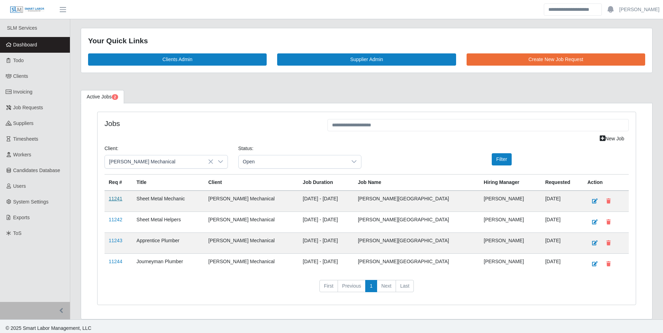
click at [117, 197] on link "11241" at bounding box center [116, 199] width 14 height 6
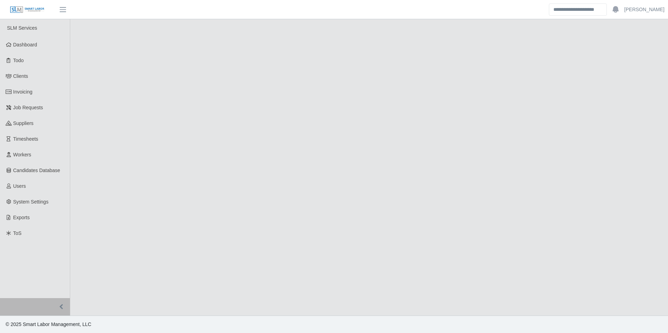
select select "****"
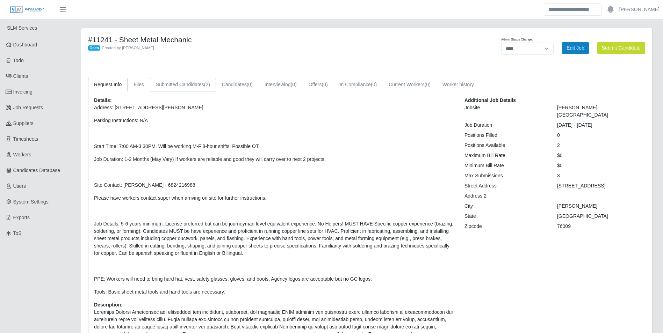
click at [201, 87] on link "Submitted Candidates (2)" at bounding box center [183, 85] width 66 height 14
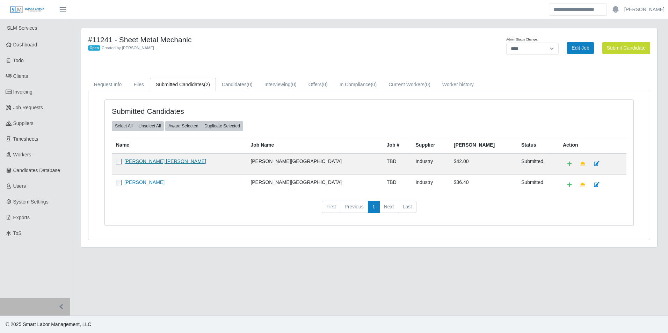
click at [161, 160] on link "Juan Carlos Morales" at bounding box center [165, 162] width 82 height 6
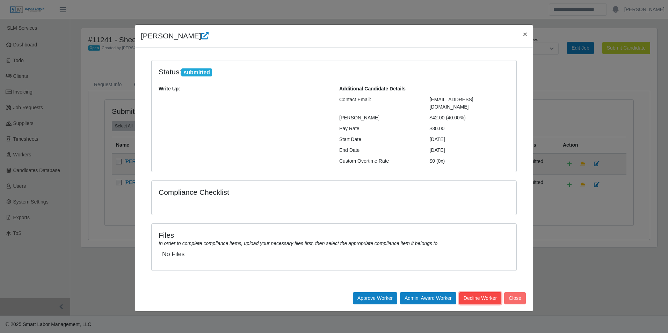
click at [484, 292] on button "Decline Worker" at bounding box center [480, 298] width 42 height 12
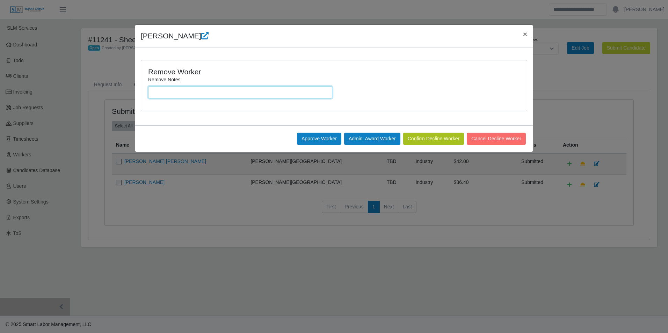
click at [216, 90] on input "Remove Notes:" at bounding box center [240, 92] width 184 height 12
type input "**********"
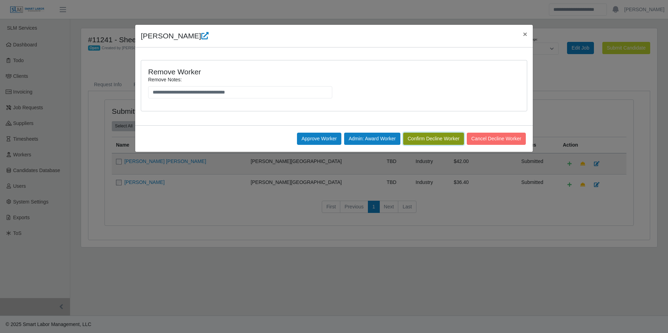
click at [427, 141] on button "Confirm Decline Worker" at bounding box center [433, 139] width 61 height 12
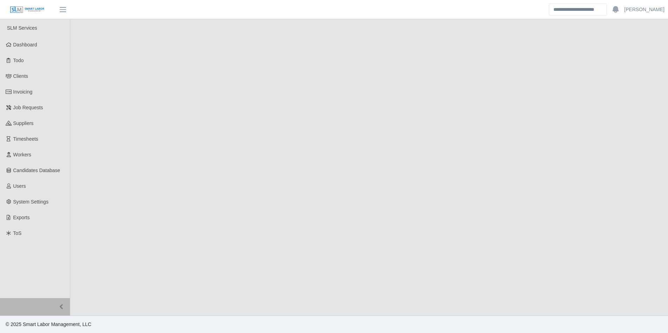
select select "****"
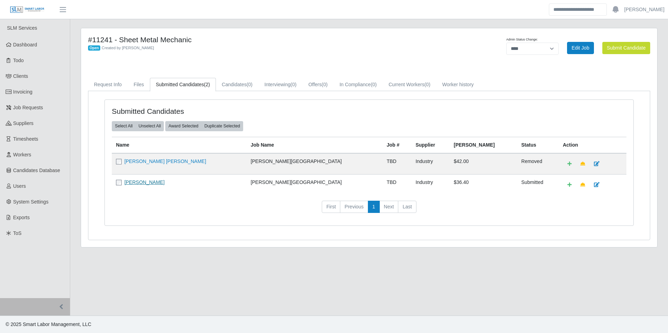
click at [148, 184] on link "[PERSON_NAME]" at bounding box center [144, 183] width 40 height 6
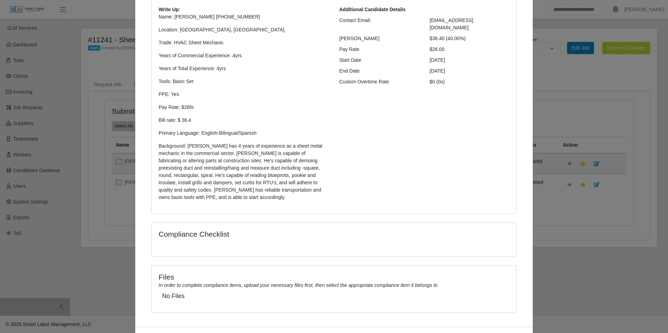
scroll to position [110, 0]
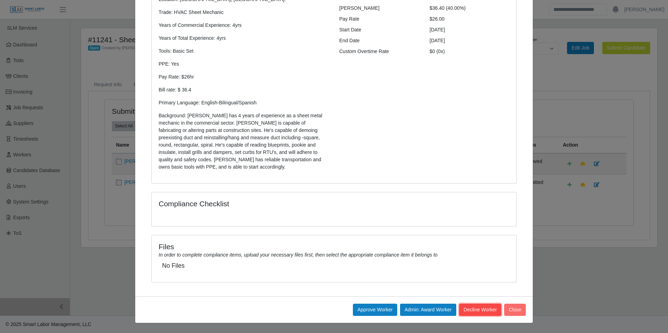
click at [471, 305] on button "Decline Worker" at bounding box center [480, 310] width 42 height 12
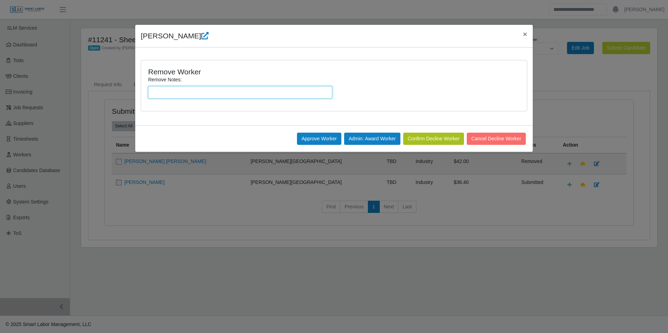
click at [249, 95] on input "Remove Notes:" at bounding box center [240, 92] width 184 height 12
click at [267, 94] on input "**********" at bounding box center [240, 92] width 184 height 12
click at [324, 92] on input "**********" at bounding box center [240, 92] width 184 height 12
click at [328, 93] on input "**********" at bounding box center [240, 92] width 184 height 12
type input "*"
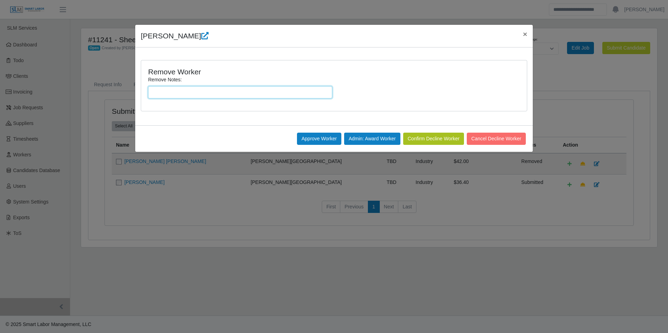
click at [196, 93] on input "Remove Notes:" at bounding box center [240, 92] width 184 height 12
type input "**********"
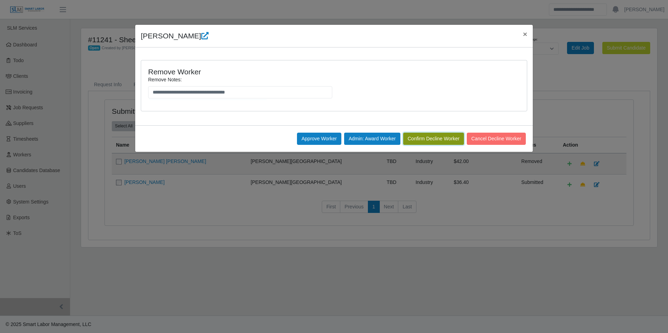
click at [417, 140] on button "Confirm Decline Worker" at bounding box center [433, 139] width 61 height 12
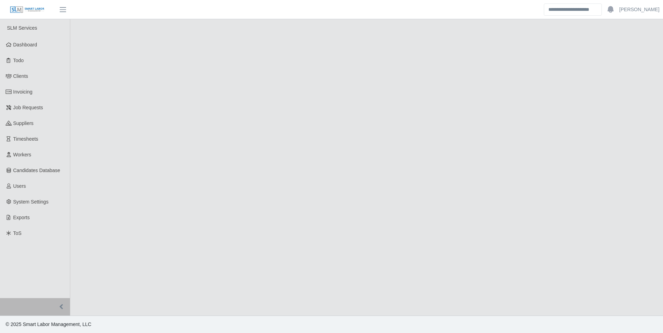
select select "****"
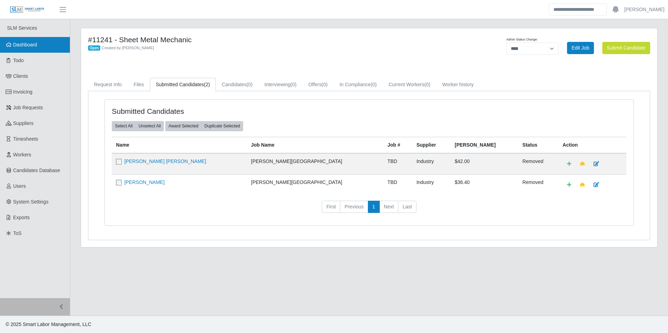
click at [33, 44] on span "Dashboard" at bounding box center [25, 45] width 24 height 6
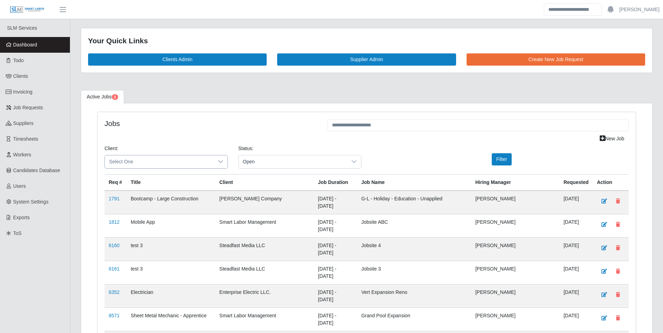
click at [218, 164] on icon at bounding box center [221, 162] width 6 height 6
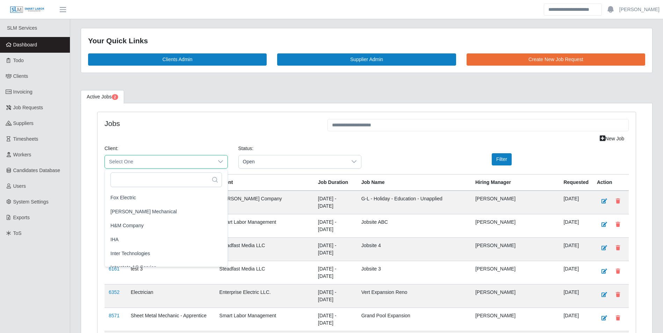
scroll to position [349, 0]
click at [165, 210] on span "George Wayne Mechanical" at bounding box center [143, 210] width 66 height 7
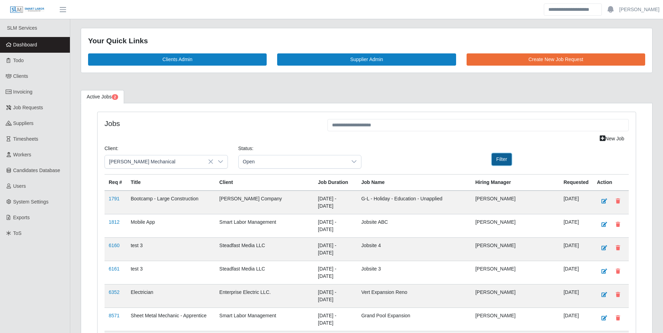
click at [501, 160] on button "Filter" at bounding box center [502, 159] width 20 height 12
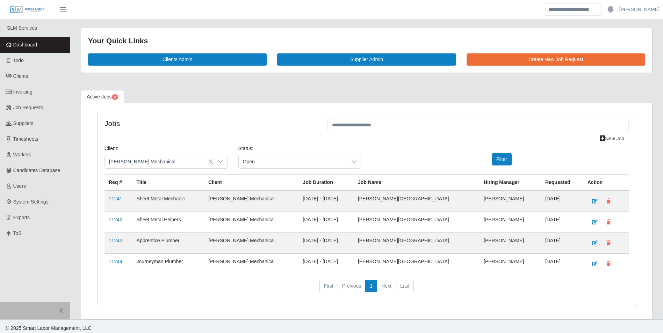
click at [116, 219] on link "11242" at bounding box center [116, 220] width 14 height 6
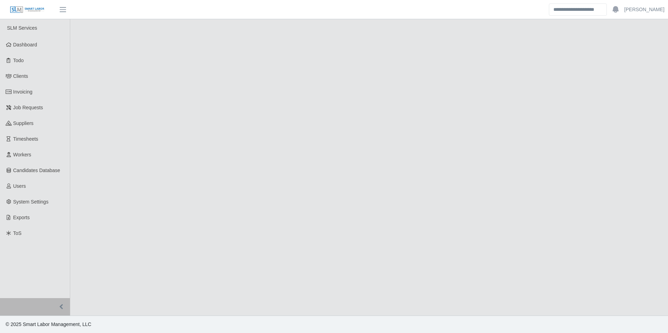
select select "****"
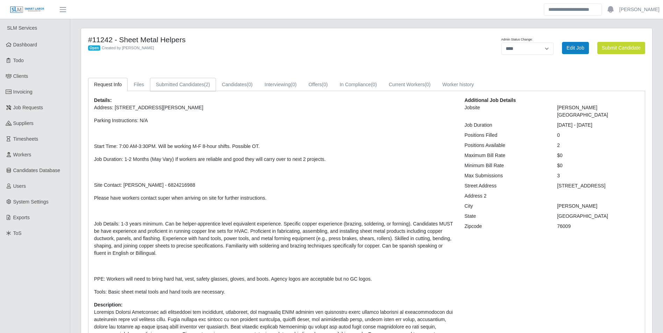
click at [196, 84] on link "Submitted Candidates (2)" at bounding box center [183, 85] width 66 height 14
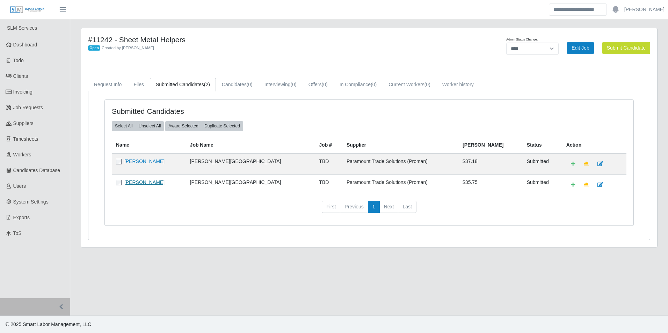
click at [155, 184] on link "[PERSON_NAME]" at bounding box center [144, 183] width 40 height 6
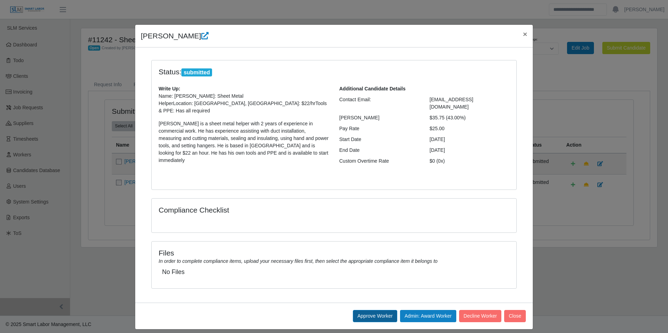
drag, startPoint x: 364, startPoint y: 294, endPoint x: 364, endPoint y: 300, distance: 5.6
click at [364, 303] on div "Approve Worker Admin: Award Worker Decline Worker Close" at bounding box center [334, 316] width 398 height 27
click at [364, 310] on button "Approve Worker" at bounding box center [375, 316] width 44 height 12
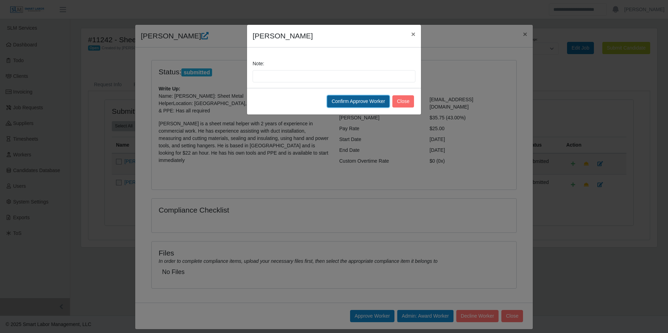
click at [349, 101] on button "Confirm Approve Worker" at bounding box center [358, 101] width 63 height 12
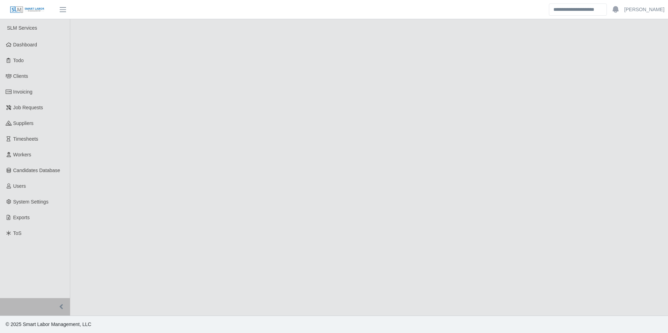
select select "****"
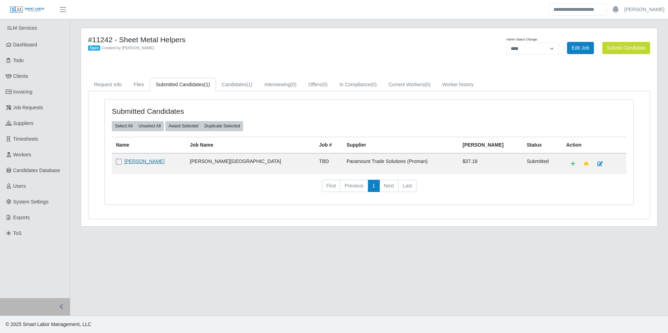
click at [152, 160] on link "[PERSON_NAME]" at bounding box center [144, 162] width 40 height 6
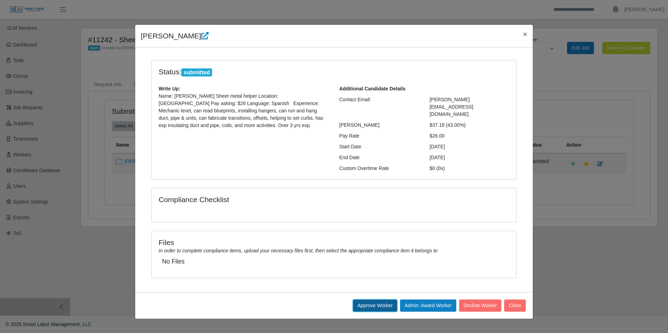
click at [358, 300] on button "Approve Worker" at bounding box center [375, 306] width 44 height 12
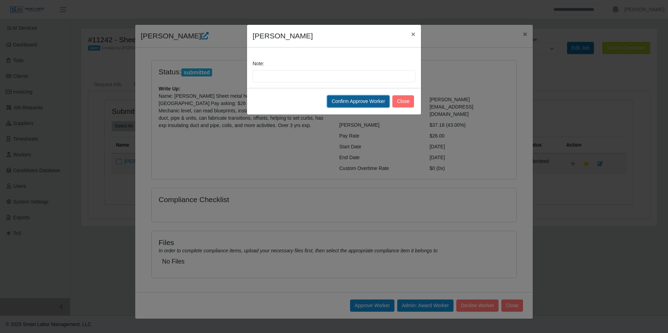
click at [347, 103] on button "Confirm Approve Worker" at bounding box center [358, 101] width 63 height 12
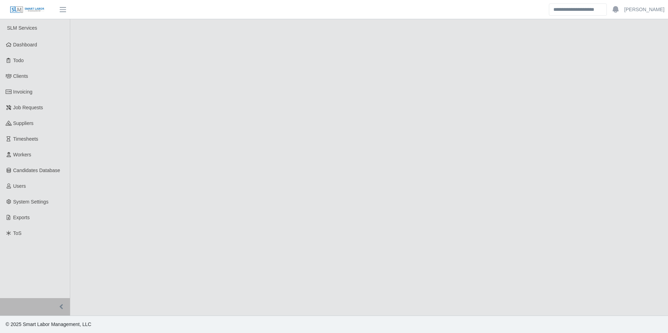
select select "****"
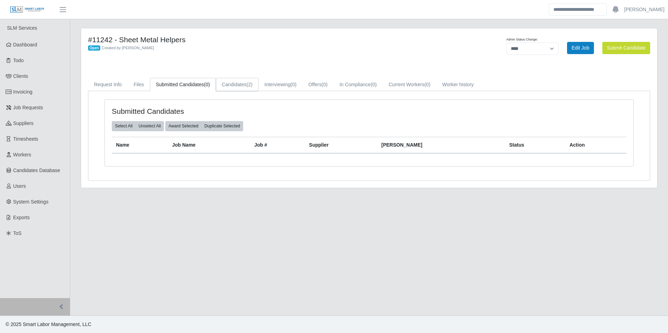
click at [243, 83] on link "Candidates (2)" at bounding box center [237, 85] width 43 height 14
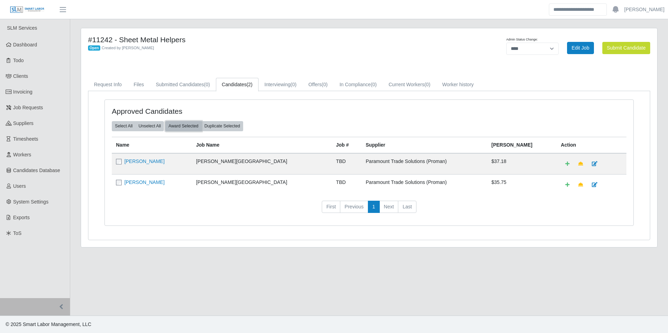
click at [187, 126] on button "Award Selected" at bounding box center [183, 126] width 36 height 10
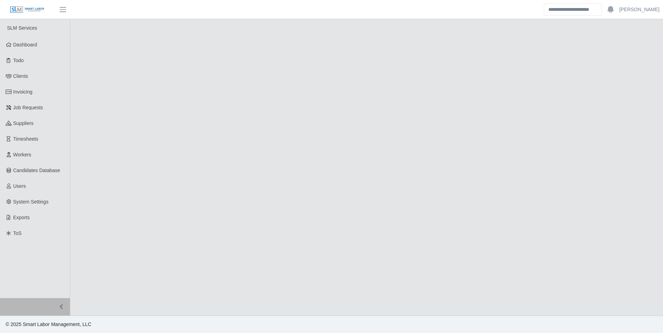
select select "****"
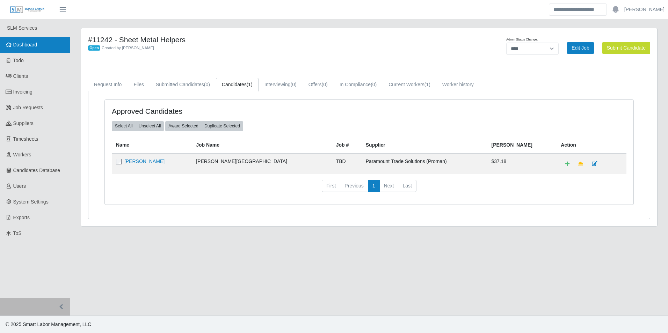
click at [42, 40] on link "Dashboard" at bounding box center [35, 45] width 70 height 16
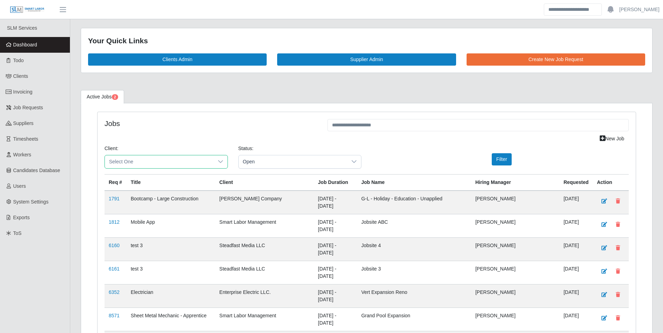
click at [167, 158] on span "Select One" at bounding box center [159, 161] width 109 height 13
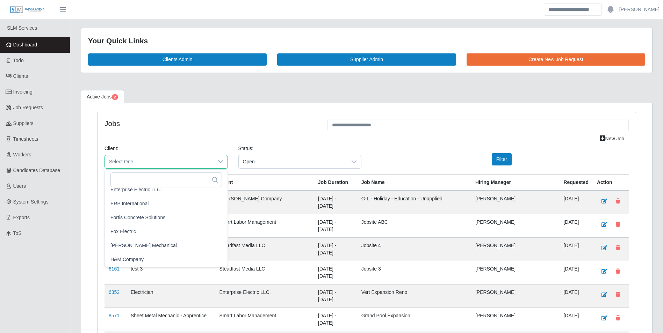
scroll to position [349, 0]
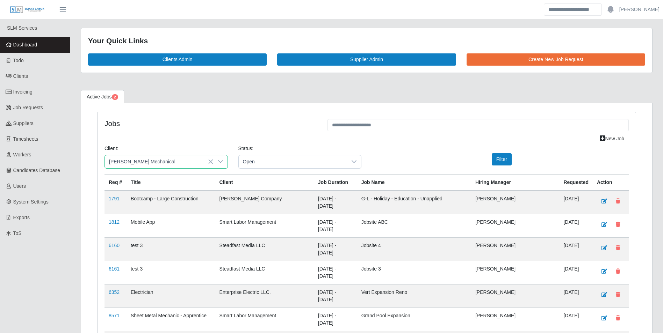
click at [171, 208] on li "[PERSON_NAME] Mechanical" at bounding box center [166, 210] width 120 height 13
click at [503, 161] on button "Filter" at bounding box center [502, 159] width 20 height 12
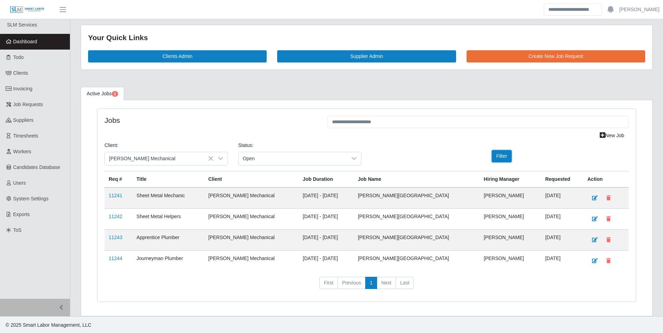
scroll to position [4, 0]
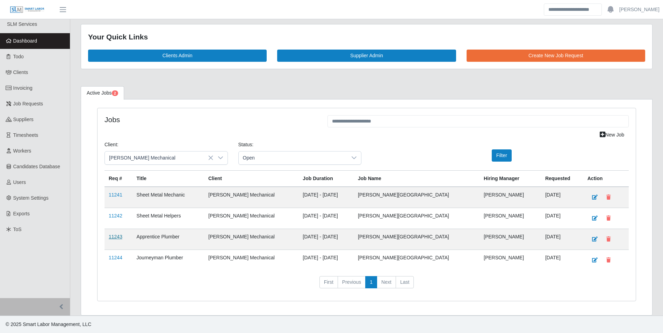
click at [114, 238] on link "11243" at bounding box center [116, 237] width 14 height 6
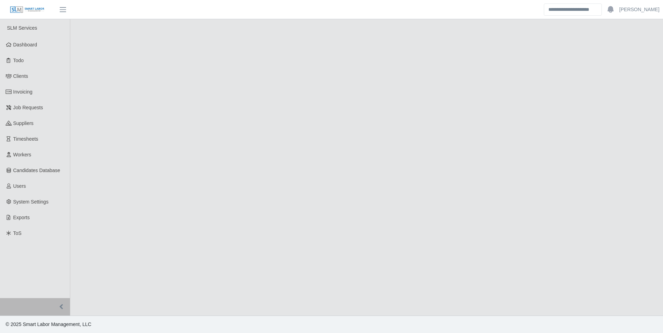
select select "****"
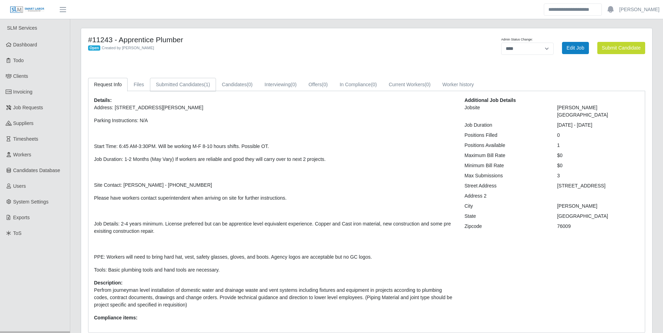
click at [192, 85] on link "Submitted Candidates (1)" at bounding box center [183, 85] width 66 height 14
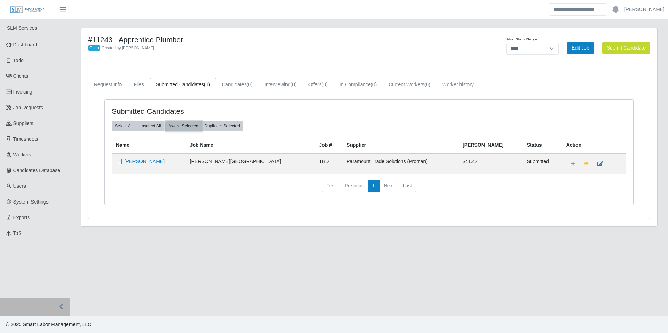
click at [180, 125] on button "Award Selected" at bounding box center [183, 126] width 36 height 10
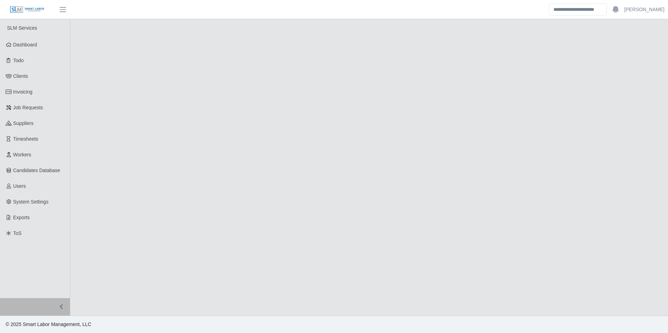
select select "****"
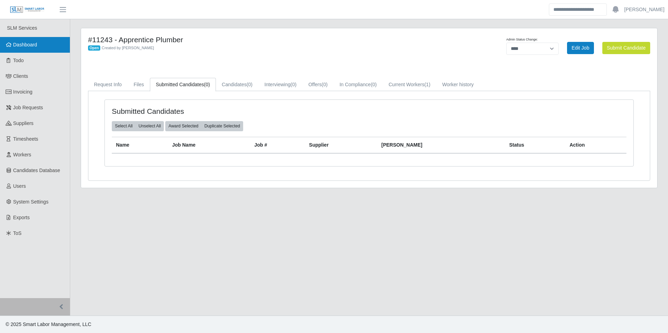
click at [32, 43] on span "Dashboard" at bounding box center [25, 45] width 24 height 6
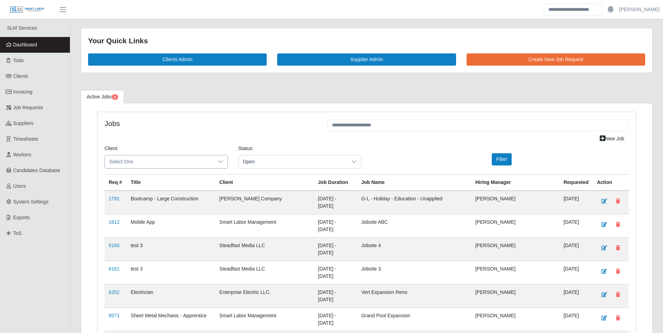
click at [164, 162] on span "Select One" at bounding box center [159, 161] width 109 height 13
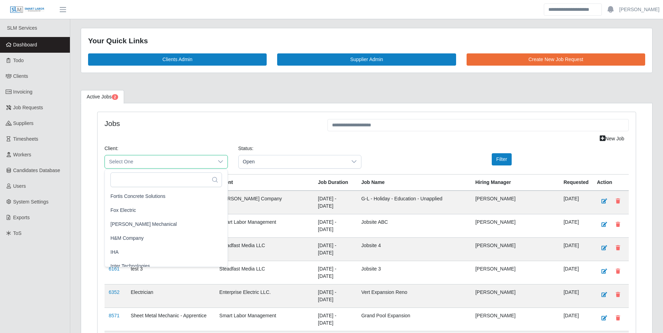
scroll to position [349, 0]
click at [159, 212] on span "George Wayne Mechanical" at bounding box center [143, 210] width 66 height 7
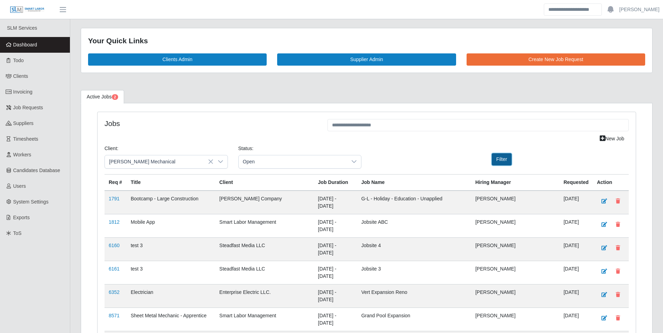
click at [496, 162] on button "Filter" at bounding box center [502, 159] width 20 height 12
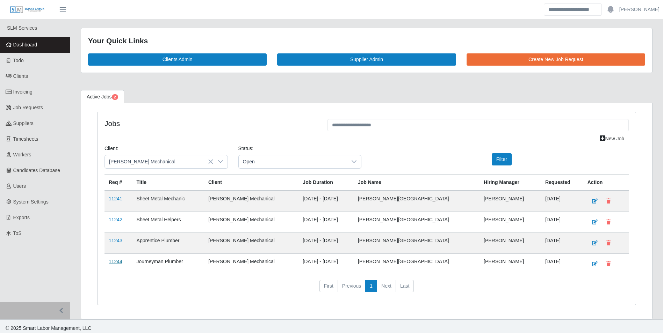
click at [110, 263] on link "11244" at bounding box center [116, 262] width 14 height 6
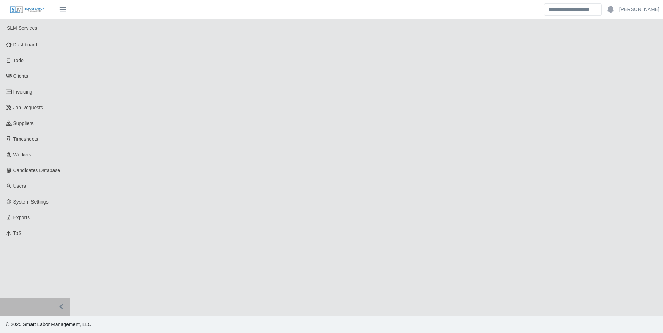
select select "****"
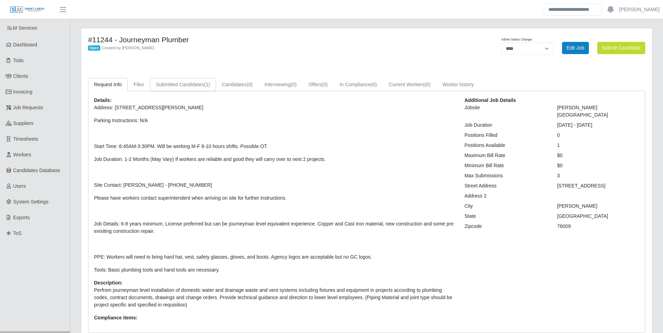
click at [194, 86] on link "Submitted Candidates (1)" at bounding box center [183, 85] width 66 height 14
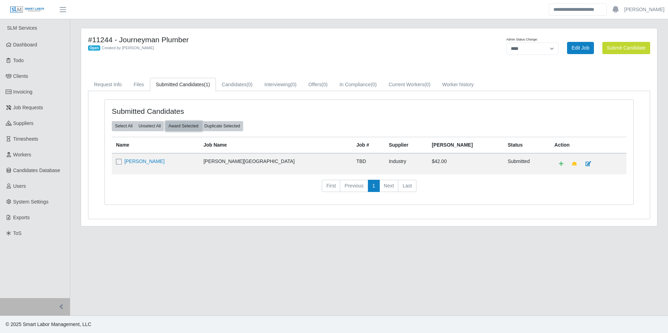
click at [181, 129] on button "Award Selected" at bounding box center [183, 126] width 36 height 10
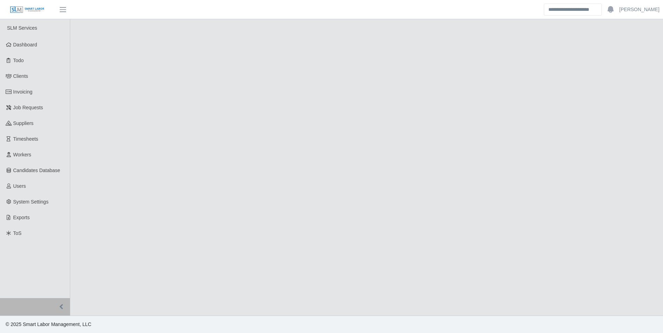
select select "****"
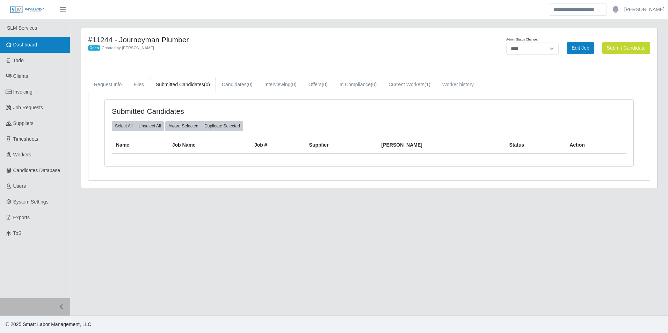
click at [37, 44] on span "Dashboard" at bounding box center [25, 45] width 24 height 6
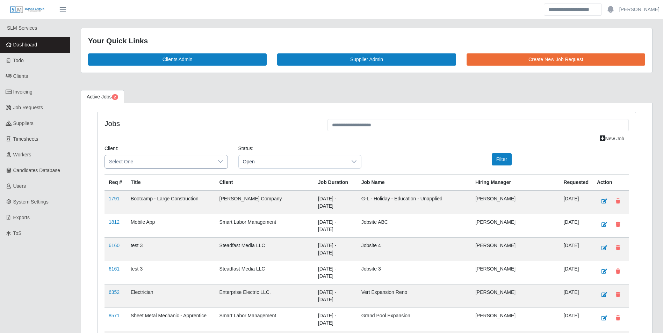
click at [220, 167] on div at bounding box center [220, 161] width 14 height 13
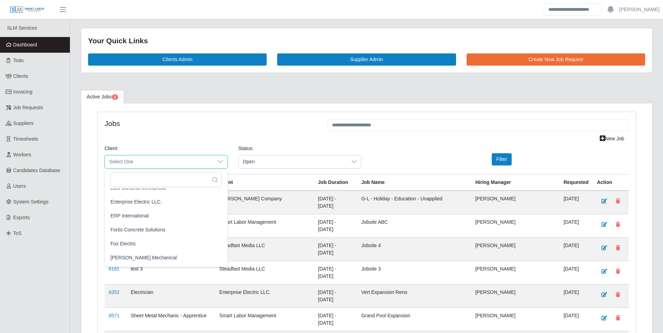
scroll to position [314, 0]
click at [161, 247] on span "George Wayne Mechanical" at bounding box center [143, 245] width 66 height 7
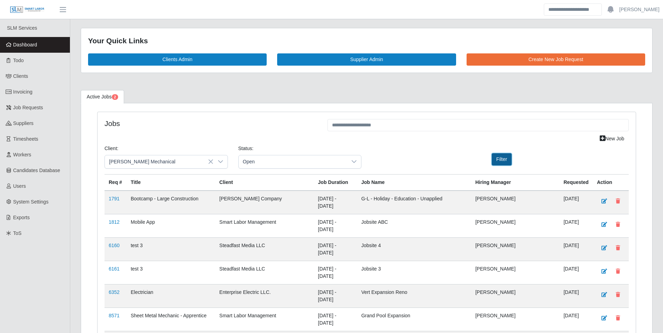
click at [502, 161] on button "Filter" at bounding box center [502, 159] width 20 height 12
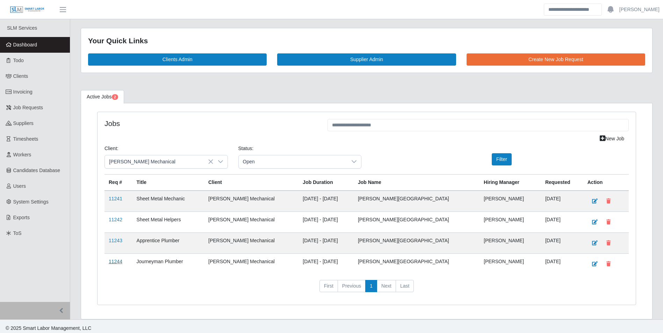
click at [116, 262] on link "11244" at bounding box center [116, 262] width 14 height 6
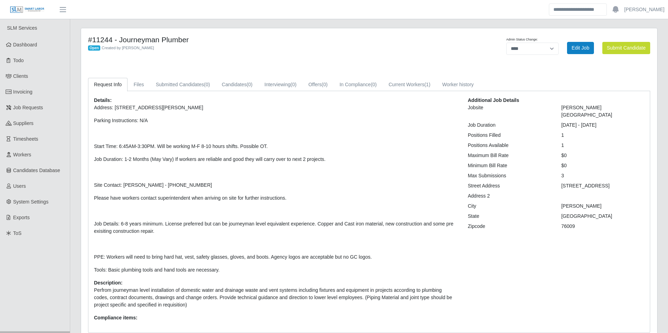
select select "****"
click at [573, 47] on link "Edit Job" at bounding box center [575, 48] width 27 height 12
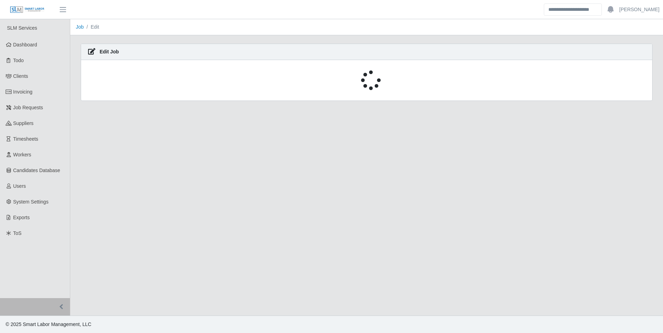
select select "****"
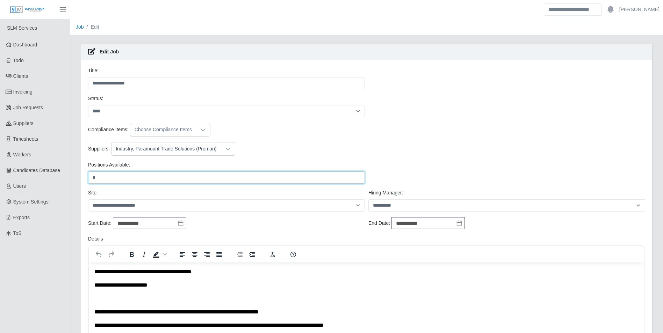
click at [119, 174] on input "*" at bounding box center [226, 178] width 277 height 12
type input "*"
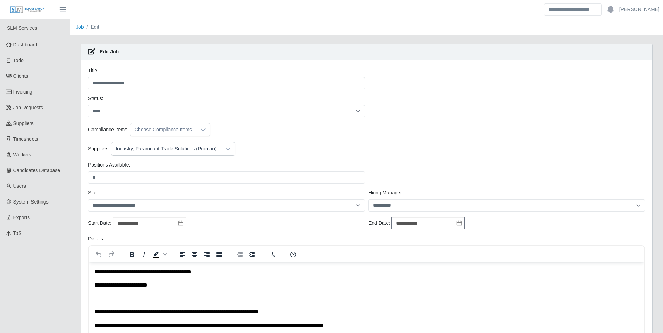
click at [253, 159] on div "Suppliers: Industry, Paramount Trade Solutions (Proman)" at bounding box center [366, 151] width 560 height 19
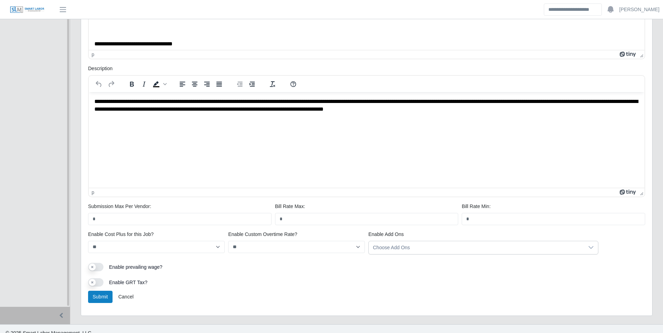
scroll to position [317, 0]
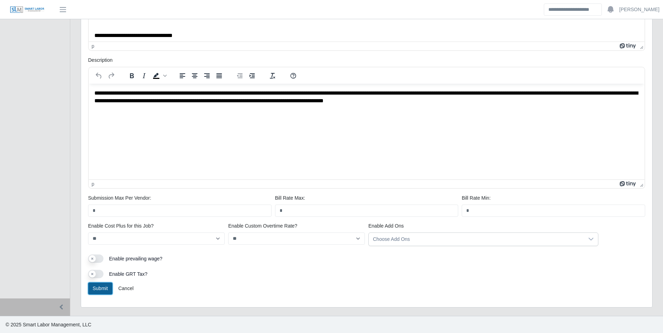
click at [92, 287] on button "Submit" at bounding box center [100, 289] width 24 height 12
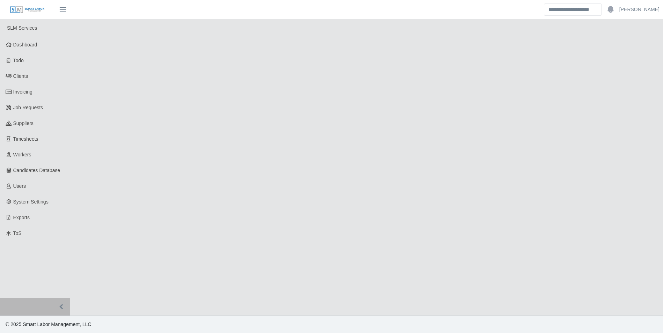
select select "****"
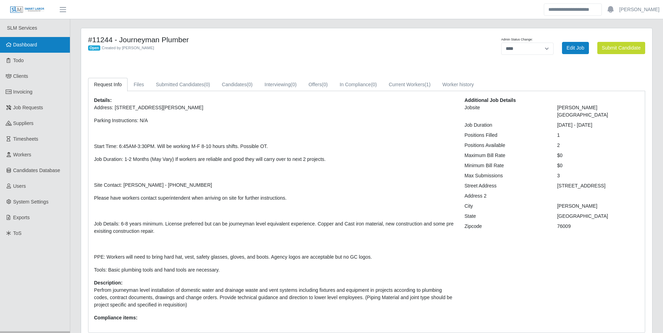
click at [25, 46] on span "Dashboard" at bounding box center [25, 45] width 24 height 6
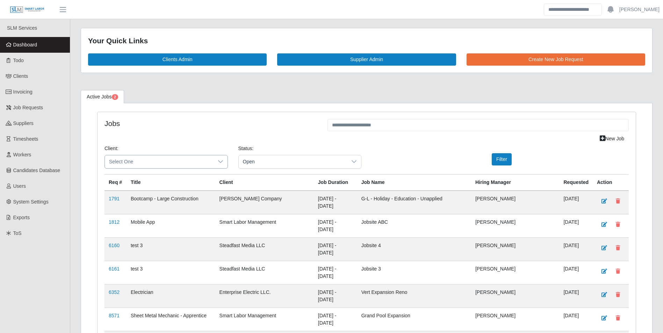
click at [222, 162] on icon at bounding box center [221, 162] width 6 height 6
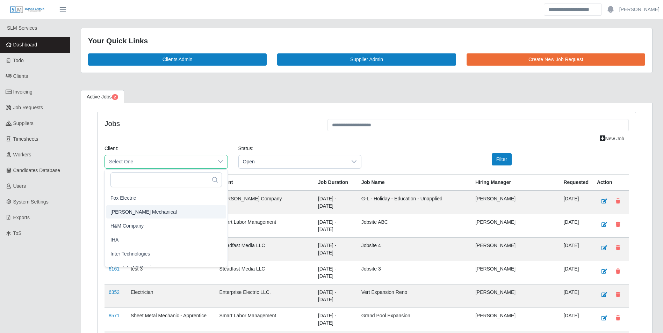
scroll to position [349, 0]
click at [166, 211] on span "[PERSON_NAME] Mechanical" at bounding box center [143, 210] width 66 height 7
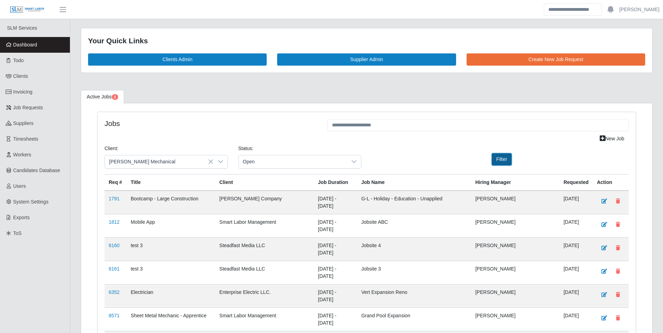
click at [495, 162] on button "Filter" at bounding box center [502, 159] width 20 height 12
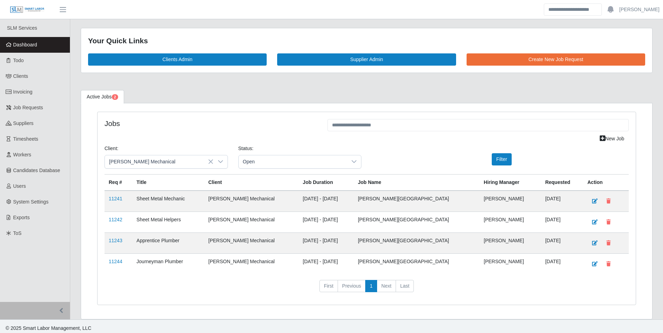
click at [123, 240] on td "11243" at bounding box center [118, 243] width 28 height 21
click at [118, 240] on link "11243" at bounding box center [116, 241] width 14 height 6
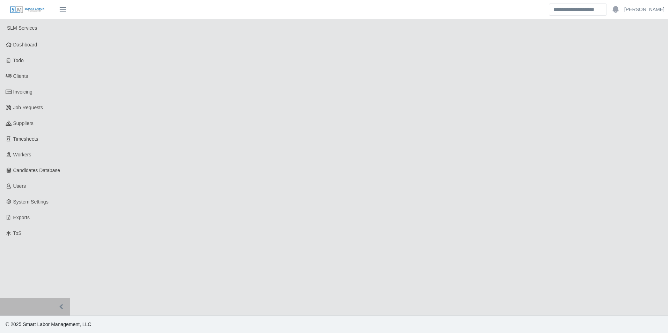
select select "****"
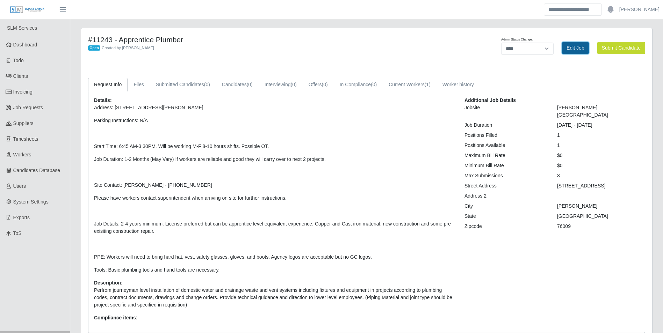
click at [578, 51] on link "Edit Job" at bounding box center [575, 48] width 27 height 12
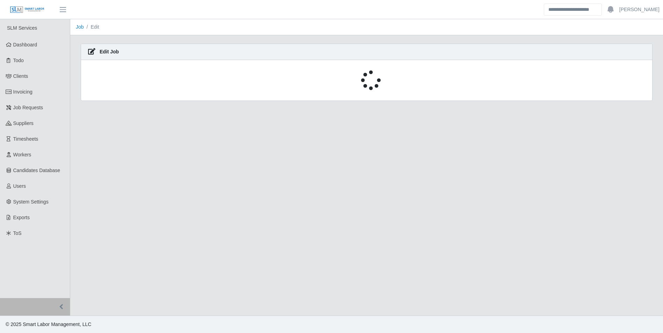
select select "****"
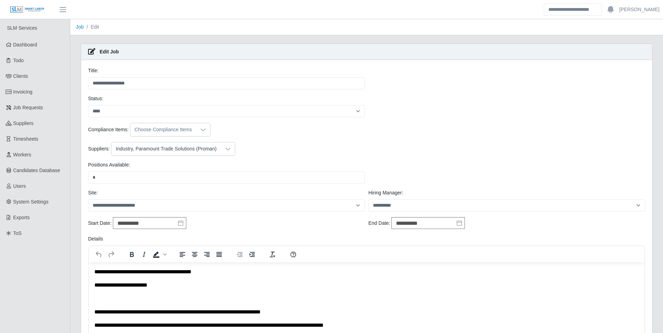
click at [226, 150] on icon at bounding box center [227, 149] width 5 height 3
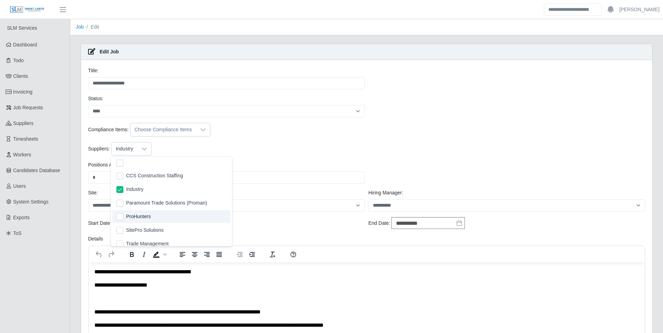
click at [66, 247] on ul "SLM Services Dashboard Todo Clients Invoicing Job Requests Suppliers Timesheets…" at bounding box center [35, 317] width 70 height 596
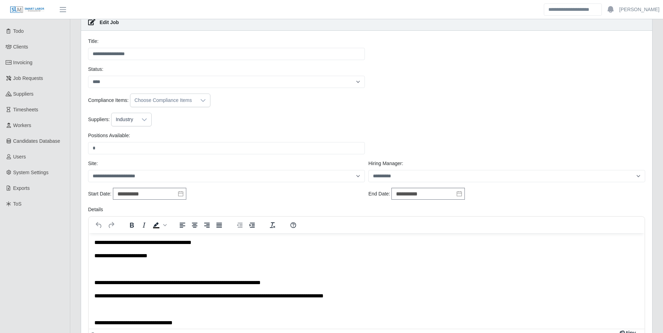
scroll to position [35, 0]
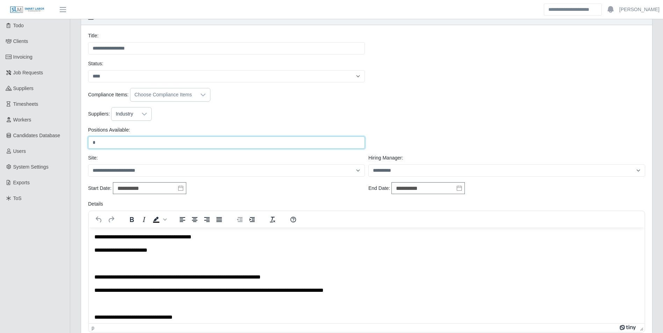
click at [106, 144] on input "*" at bounding box center [226, 143] width 277 height 12
type input "*"
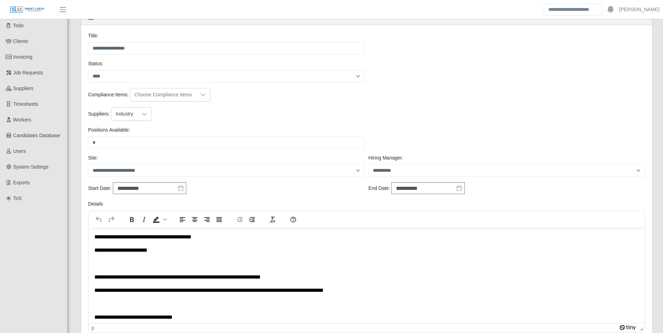
drag, startPoint x: 31, startPoint y: 233, endPoint x: 50, endPoint y: 232, distance: 18.2
click at [32, 234] on ul "SLM Services Dashboard Todo Clients Invoicing Job Requests Suppliers Timesheets…" at bounding box center [35, 282] width 70 height 596
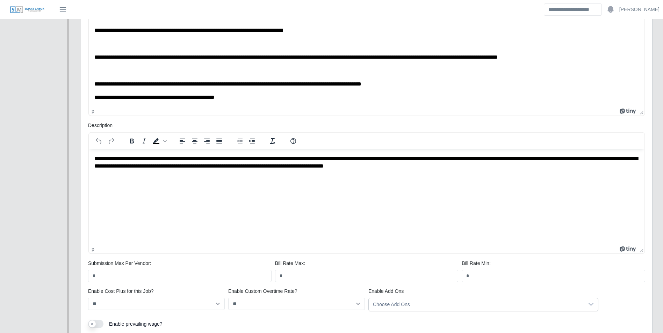
scroll to position [317, 0]
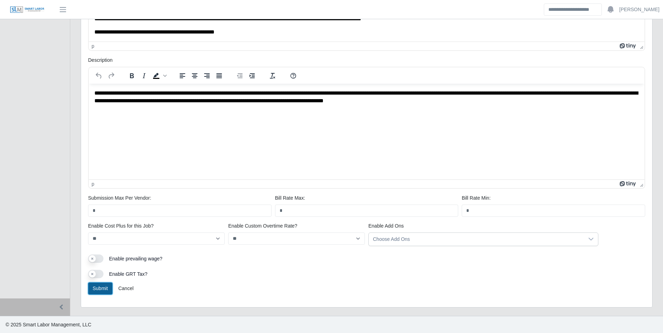
click at [98, 285] on button "Submit" at bounding box center [100, 289] width 24 height 12
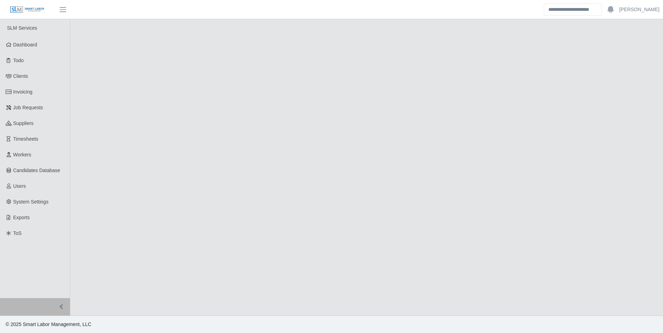
select select "****"
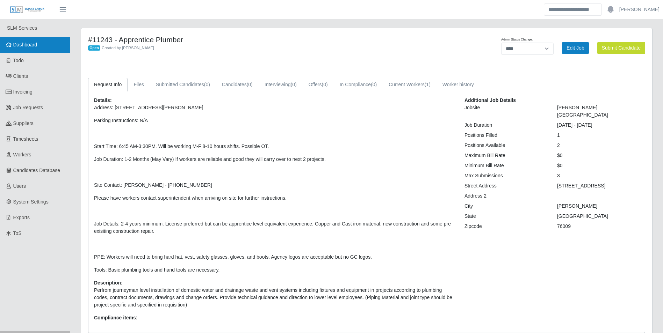
click at [35, 42] on span "Dashboard" at bounding box center [25, 45] width 24 height 6
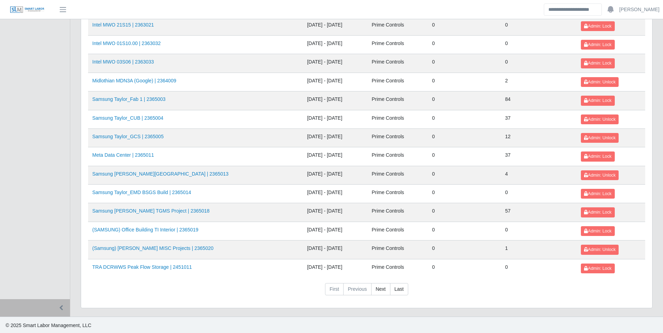
scroll to position [738, 0]
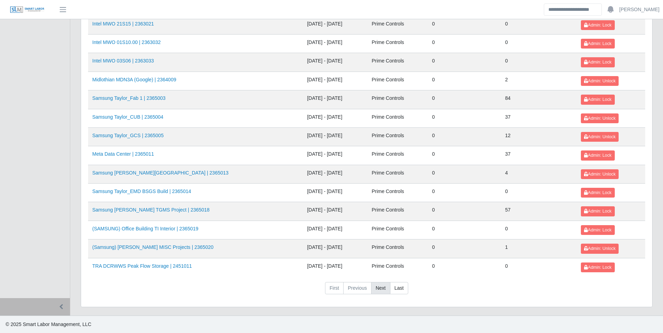
click at [377, 289] on link "Next" at bounding box center [380, 288] width 19 height 13
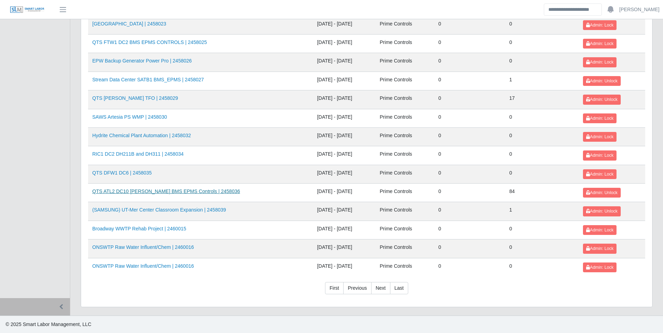
click at [169, 194] on link "QTS ATL2 DC10 OSGOOD BMS EPMS Controls | 2458036" at bounding box center [166, 192] width 148 height 6
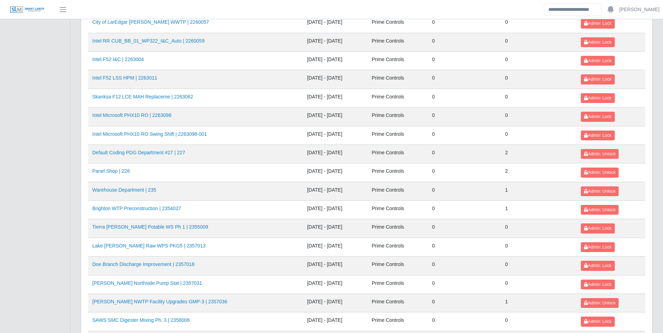
scroll to position [280, 0]
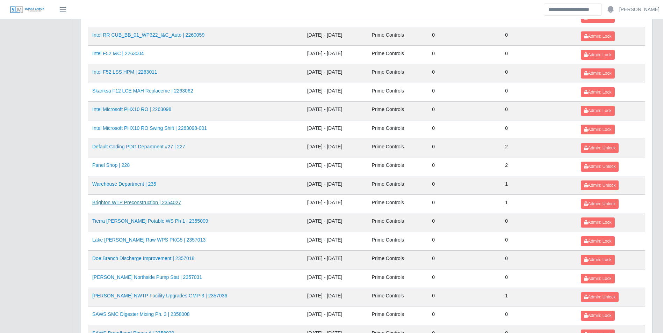
click at [177, 203] on link "Brighton WTP Preconstruction | 2354027" at bounding box center [136, 203] width 89 height 6
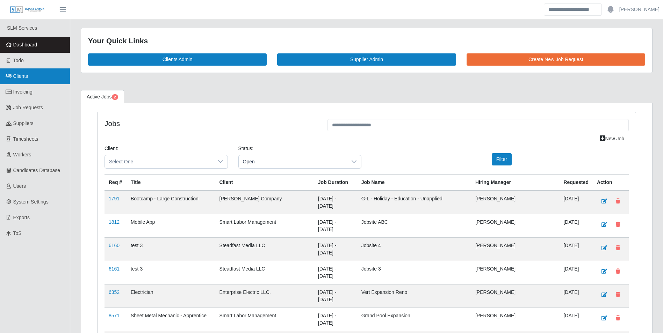
click at [27, 75] on span "Clients" at bounding box center [20, 76] width 15 height 6
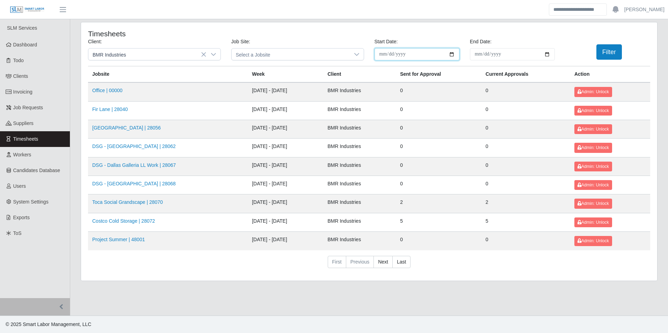
click at [452, 55] on input "**********" at bounding box center [417, 54] width 85 height 12
type input "**********"
click at [548, 52] on input "**********" at bounding box center [512, 54] width 85 height 12
type input "**********"
click at [610, 50] on button "Filter" at bounding box center [609, 51] width 26 height 15
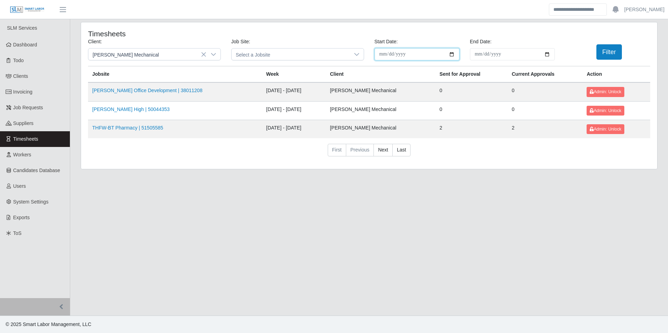
click at [451, 56] on input "**********" at bounding box center [417, 54] width 85 height 12
type input "**********"
click at [547, 55] on input "**********" at bounding box center [512, 54] width 85 height 12
type input "**********"
click at [609, 58] on button "Filter" at bounding box center [609, 51] width 26 height 15
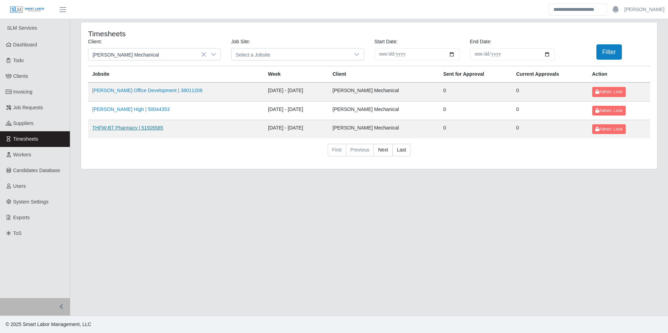
click at [145, 125] on link "THFW-BT Pharmacy | 51505585" at bounding box center [127, 128] width 71 height 6
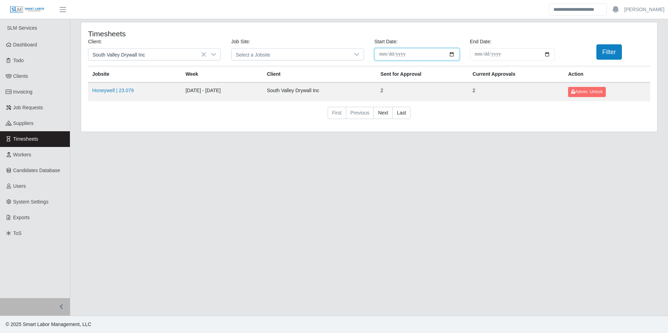
click at [449, 56] on input "**********" at bounding box center [417, 54] width 85 height 12
type input "**********"
click at [547, 56] on input "**********" at bounding box center [512, 54] width 85 height 12
type input "**********"
click at [611, 57] on button "Filter" at bounding box center [609, 51] width 26 height 15
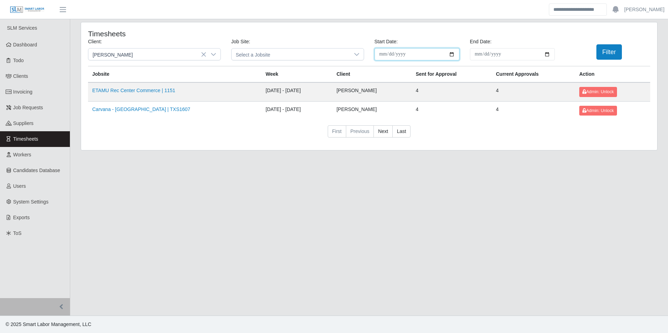
click at [450, 53] on input "**********" at bounding box center [417, 54] width 85 height 12
type input "**********"
click at [545, 54] on input "**********" at bounding box center [512, 54] width 85 height 12
type input "**********"
click at [605, 49] on button "Filter" at bounding box center [609, 51] width 26 height 15
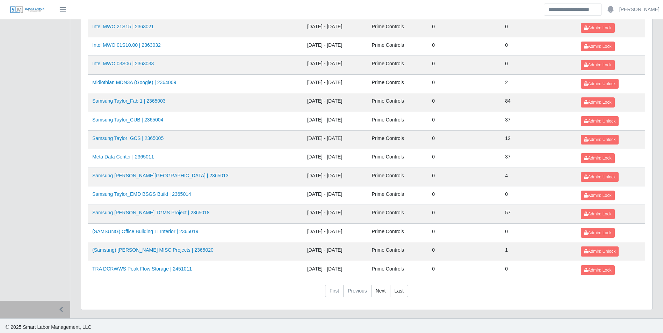
scroll to position [738, 0]
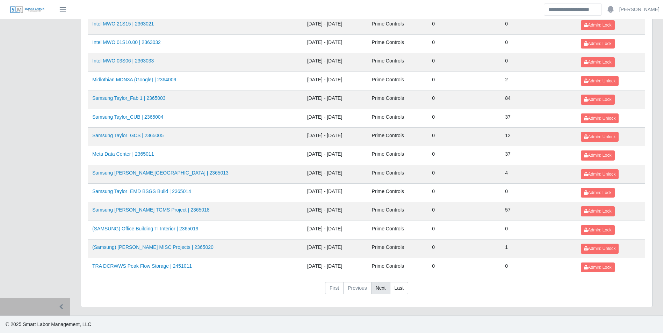
click at [382, 290] on link "Next" at bounding box center [380, 288] width 19 height 13
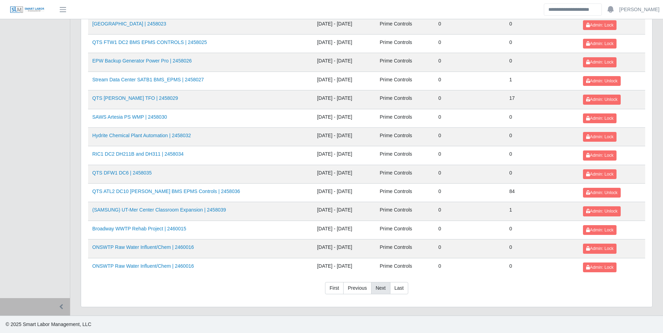
click at [380, 289] on link "Next" at bounding box center [380, 288] width 19 height 13
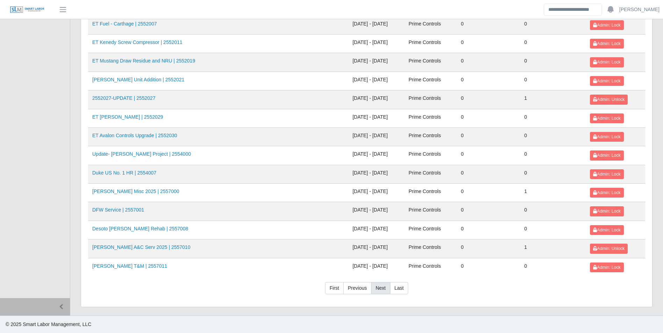
click at [380, 289] on link "Next" at bounding box center [380, 288] width 19 height 13
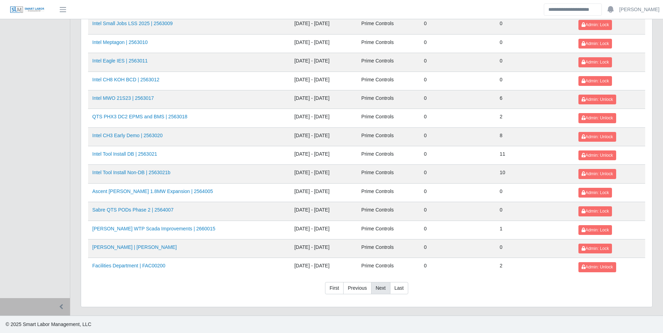
scroll to position [477, 0]
click at [136, 99] on link "Intel MWO 21S23 | 2563017" at bounding box center [122, 98] width 61 height 6
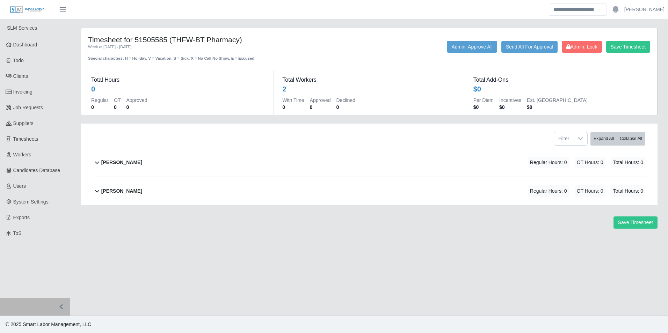
click at [142, 159] on b "[PERSON_NAME]" at bounding box center [121, 162] width 41 height 7
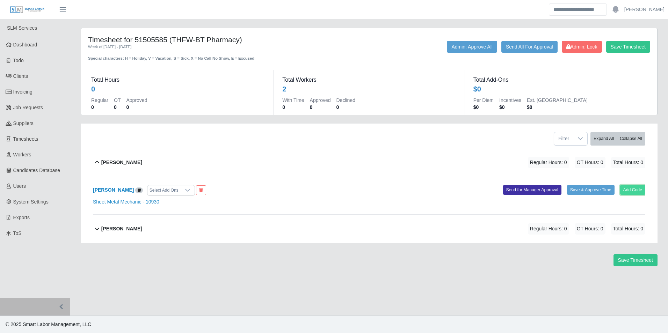
click at [631, 190] on button "Add Code" at bounding box center [633, 190] width 26 height 10
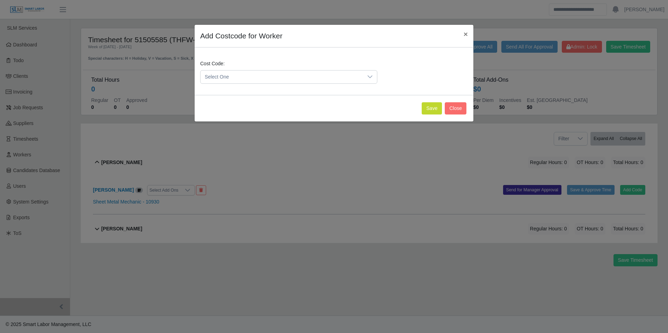
click at [231, 80] on span "Select One" at bounding box center [282, 77] width 162 height 13
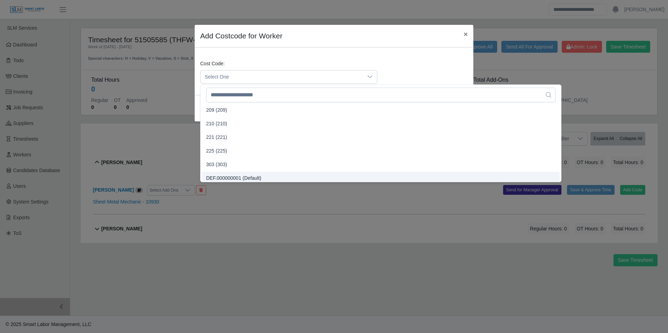
scroll to position [277, 0]
click at [312, 227] on div "Add Costcode for Worker × Cost Code: Select One Save Close" at bounding box center [334, 166] width 668 height 333
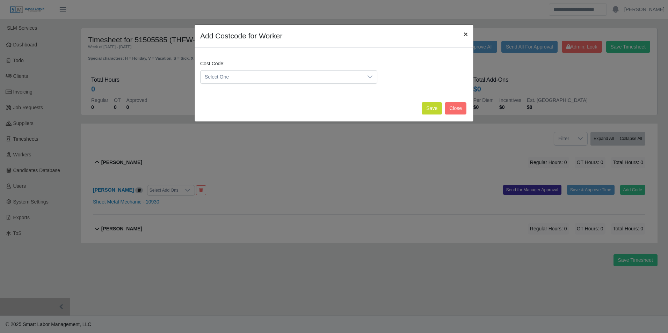
click at [464, 36] on span "×" at bounding box center [466, 34] width 4 height 8
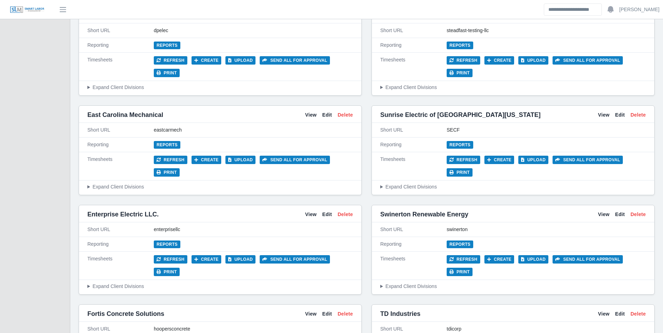
scroll to position [1677, 0]
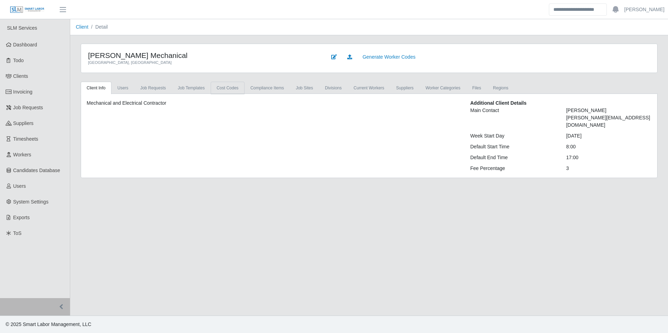
click at [227, 89] on link "cost codes" at bounding box center [228, 88] width 34 height 13
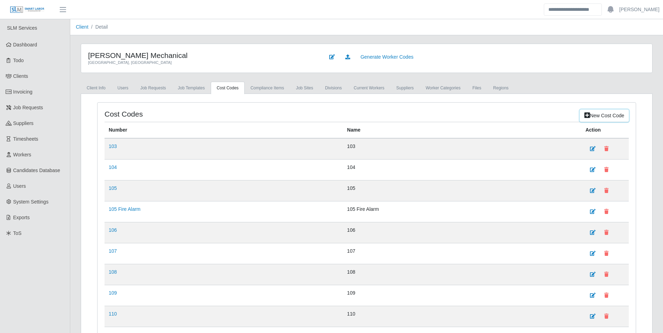
click at [599, 118] on link "New cost code" at bounding box center [604, 116] width 49 height 12
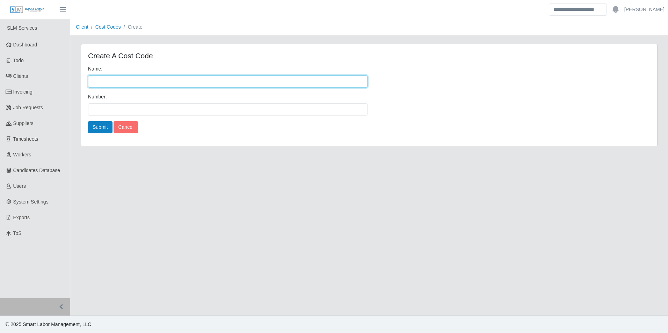
click at [127, 78] on input "Name:" at bounding box center [228, 81] width 280 height 12
type input "***"
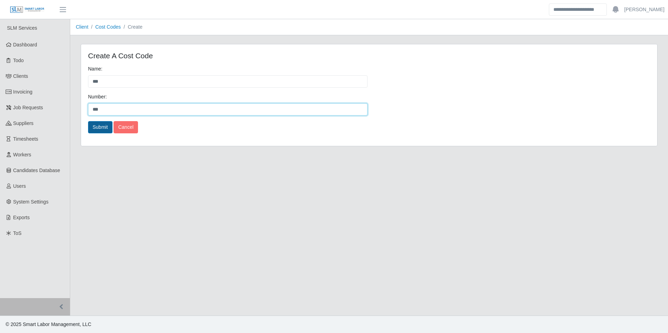
type input "***"
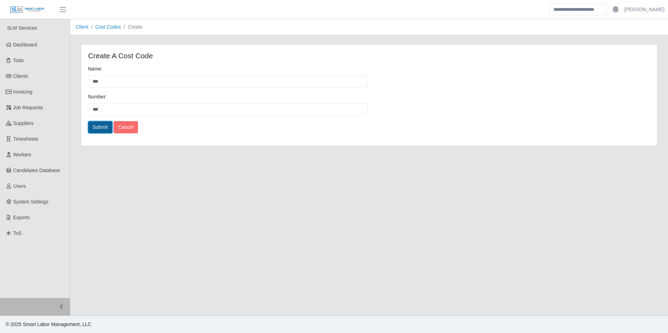
click at [101, 122] on button "Submit" at bounding box center [100, 127] width 24 height 12
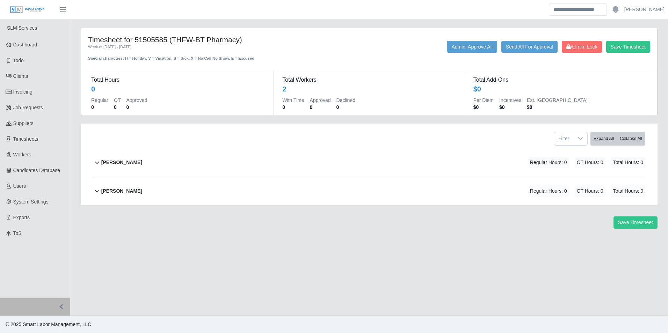
click at [140, 161] on b "[PERSON_NAME]" at bounding box center [121, 162] width 41 height 7
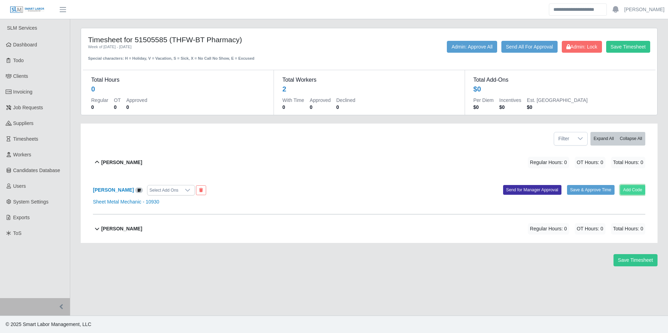
click at [628, 192] on button "Add Code" at bounding box center [633, 190] width 26 height 10
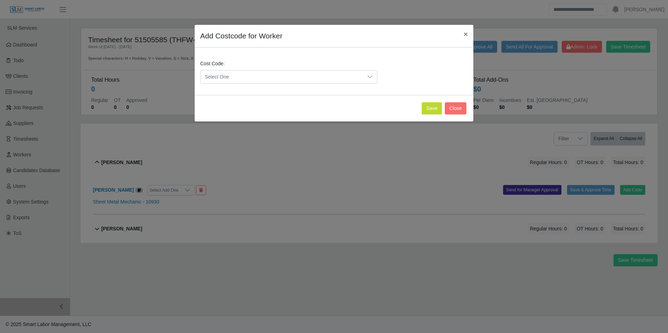
click at [295, 76] on span "Select One" at bounding box center [282, 77] width 162 height 13
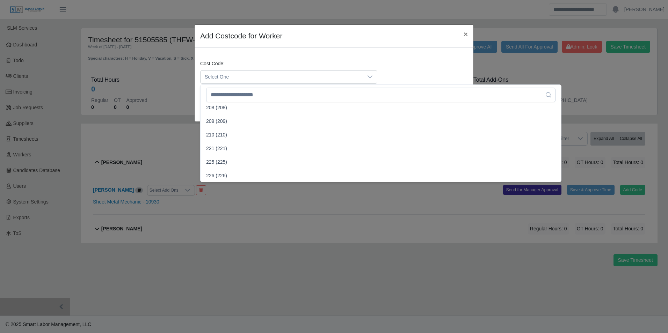
scroll to position [280, 0]
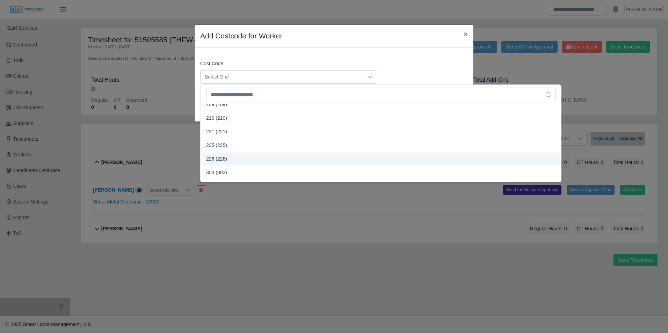
click at [224, 156] on span "226 (226)" at bounding box center [216, 158] width 21 height 7
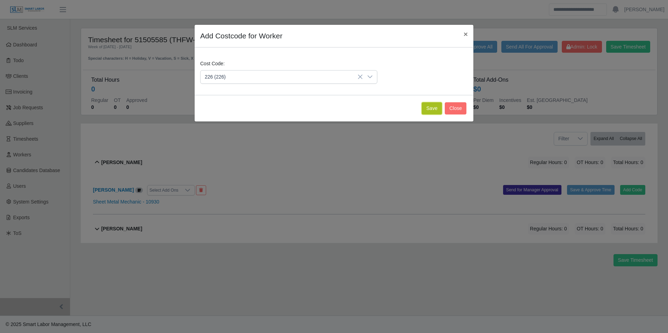
click at [431, 106] on button "Save" at bounding box center [432, 108] width 20 height 12
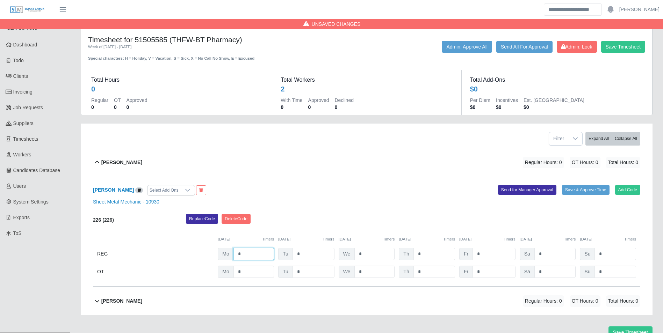
click at [252, 252] on input "*" at bounding box center [253, 254] width 41 height 12
type input "*"
click at [625, 187] on button "Add Code" at bounding box center [628, 190] width 26 height 10
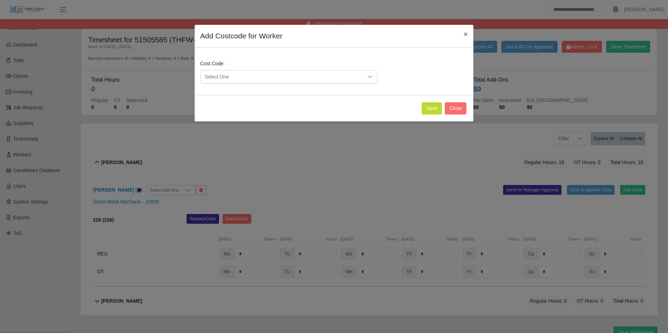
click at [286, 75] on span "Select One" at bounding box center [282, 77] width 162 height 13
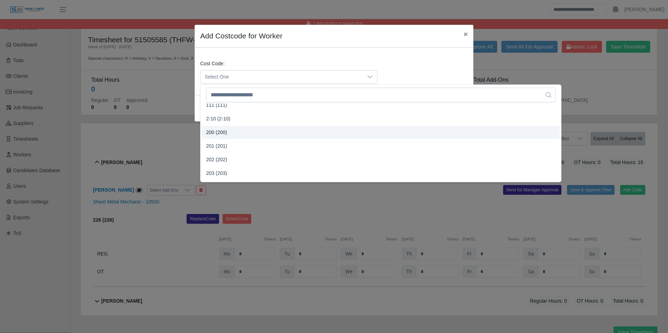
scroll to position [140, 0]
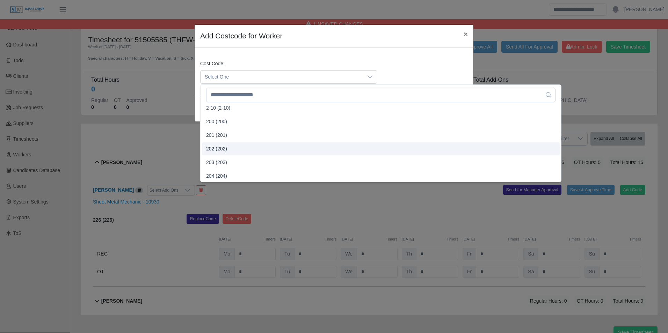
click at [227, 147] on li "202 (202)" at bounding box center [381, 149] width 358 height 13
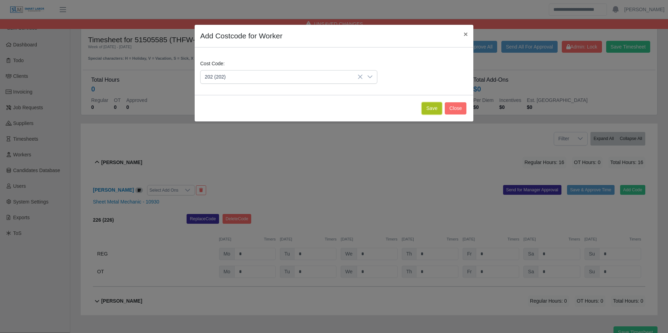
click at [433, 110] on button "Save" at bounding box center [432, 108] width 20 height 12
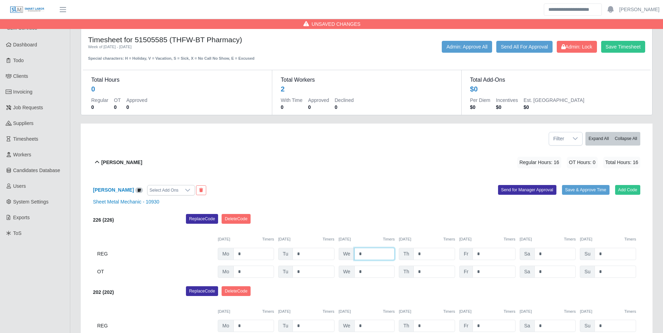
click at [375, 249] on input "*" at bounding box center [374, 254] width 40 height 12
type input "*"
click at [366, 237] on div "[DATE] Timers" at bounding box center [367, 240] width 56 height 6
click at [631, 193] on button "Add Code" at bounding box center [628, 190] width 26 height 10
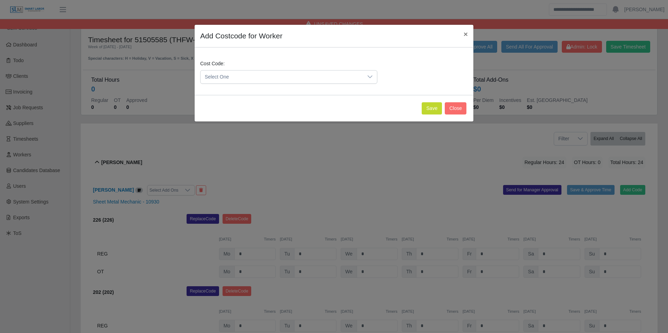
click at [324, 77] on span "Select One" at bounding box center [282, 77] width 162 height 13
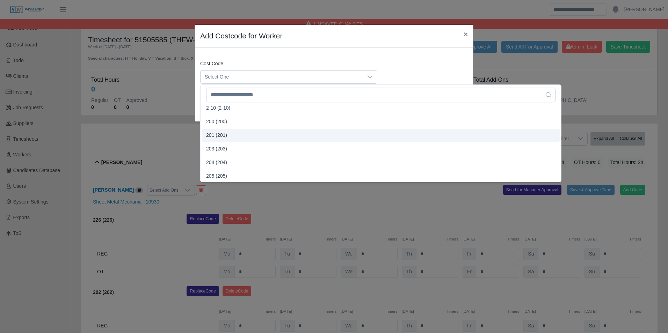
click at [220, 133] on span "201 (201)" at bounding box center [216, 135] width 21 height 7
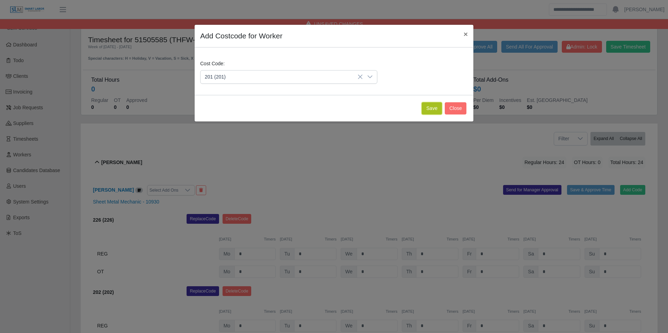
click at [428, 107] on button "Save" at bounding box center [432, 108] width 20 height 12
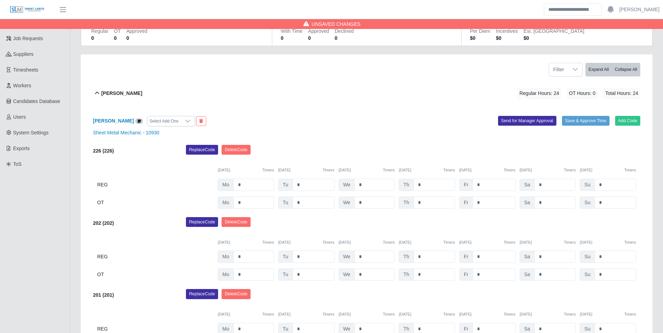
scroll to position [70, 0]
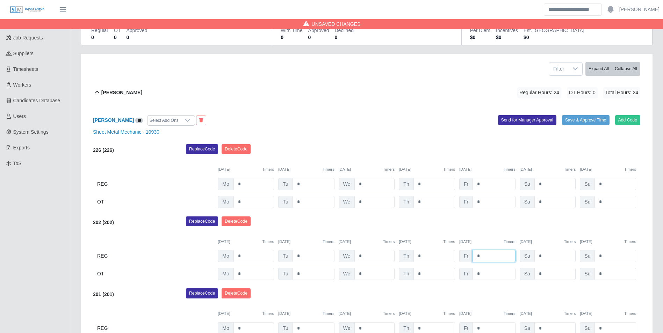
click at [500, 253] on input "*" at bounding box center [493, 256] width 43 height 12
type input "*"
click at [492, 237] on div "[DATE] Timers [DATE] Timers [DATE] Timers [DATE] Timers [DATE] Timers [DATE] Ti…" at bounding box center [366, 238] width 547 height 14
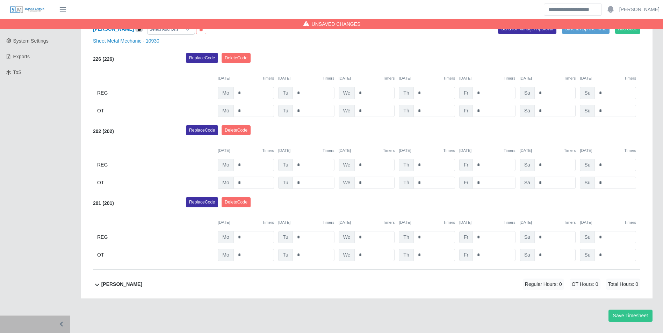
scroll to position [179, 0]
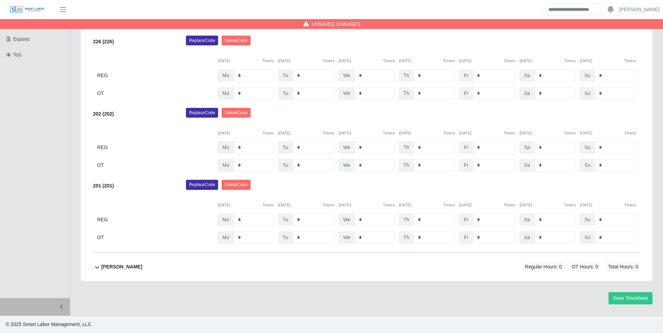
click at [138, 266] on b "[PERSON_NAME]" at bounding box center [121, 266] width 41 height 7
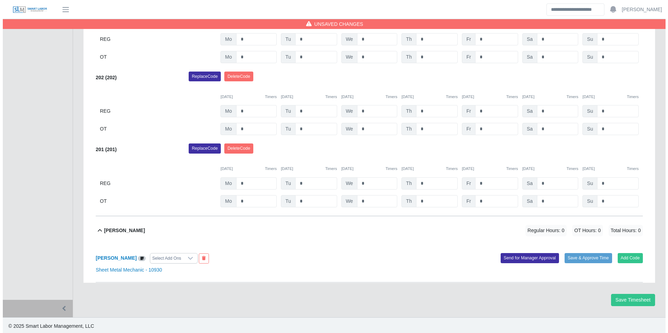
scroll to position [217, 0]
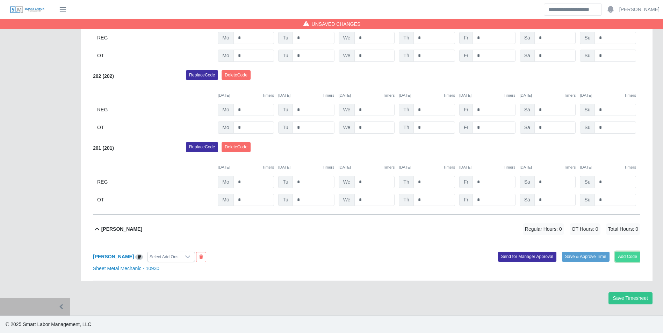
click at [617, 259] on button "Add Code" at bounding box center [628, 257] width 26 height 10
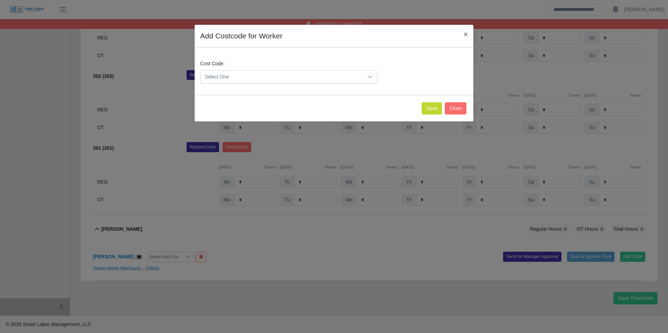
click at [283, 77] on span "Select One" at bounding box center [282, 77] width 162 height 13
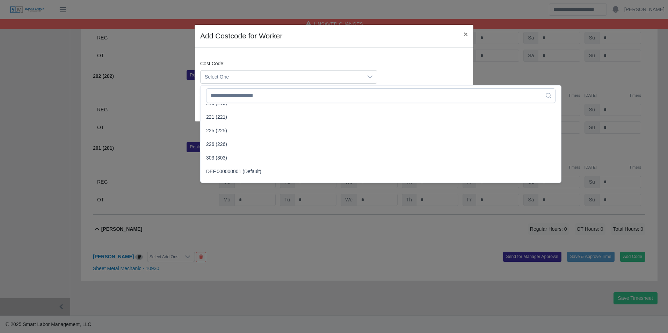
scroll to position [314, 0]
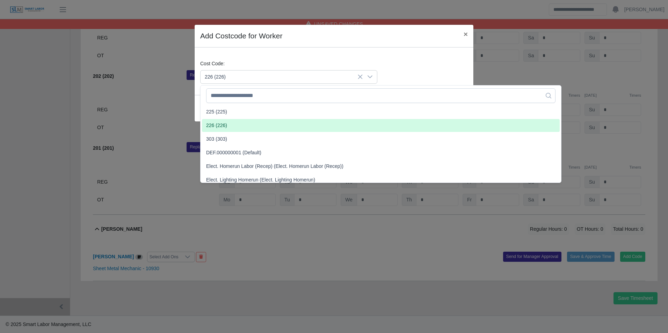
click at [224, 125] on span "226 (226)" at bounding box center [216, 125] width 21 height 7
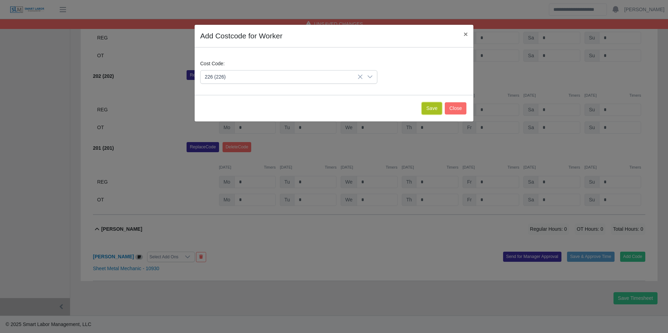
click at [429, 111] on button "Save" at bounding box center [432, 108] width 20 height 12
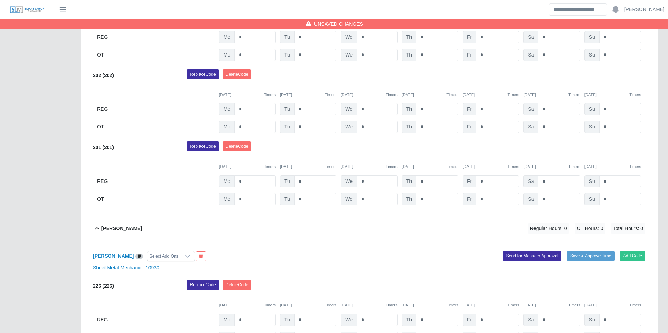
scroll to position [289, 0]
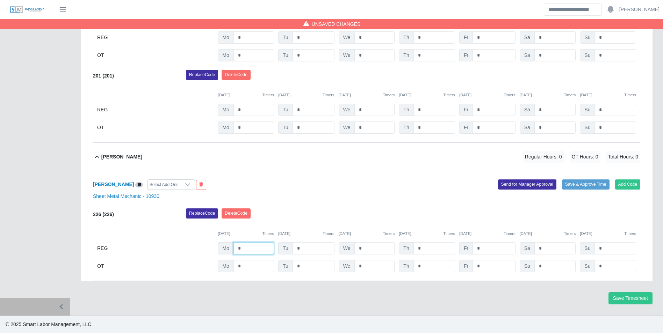
click at [256, 247] on input "*" at bounding box center [253, 248] width 41 height 12
type input "*"
click at [622, 187] on button "Add Code" at bounding box center [628, 185] width 26 height 10
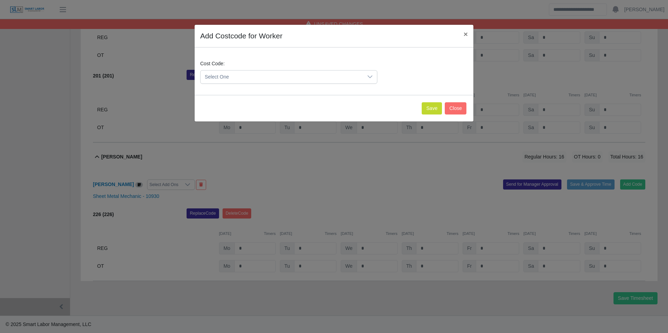
click at [311, 77] on span "Select One" at bounding box center [282, 77] width 162 height 13
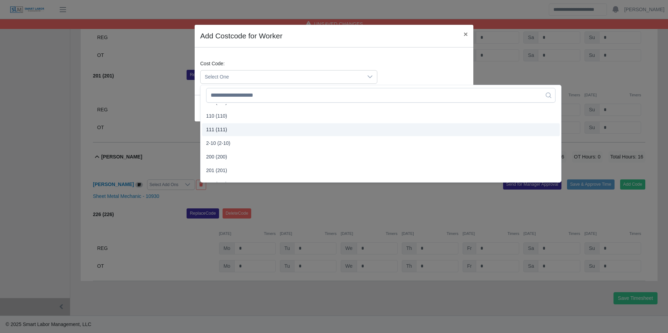
scroll to position [140, 0]
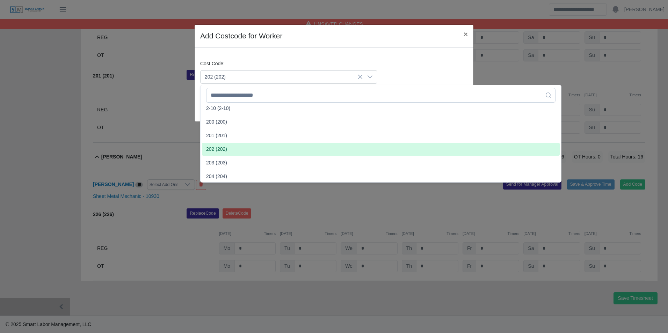
click at [217, 148] on span "202 (202)" at bounding box center [216, 149] width 21 height 7
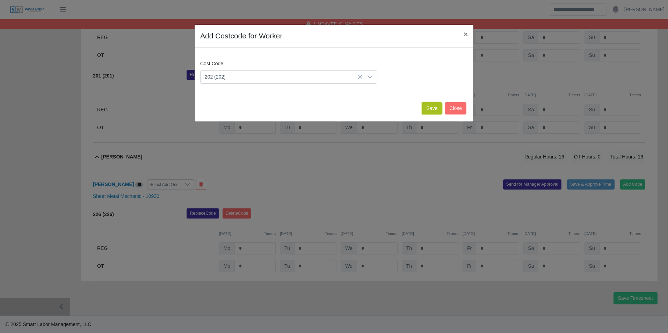
click at [431, 109] on button "Save" at bounding box center [432, 108] width 20 height 12
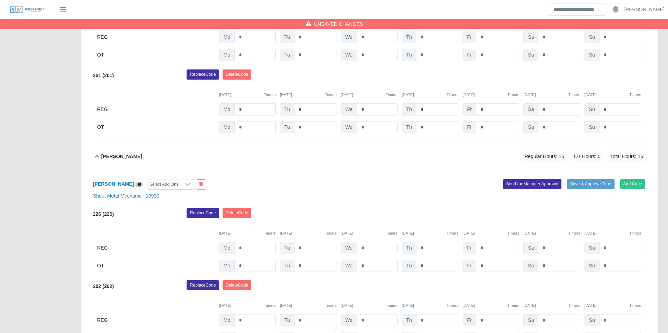
scroll to position [361, 0]
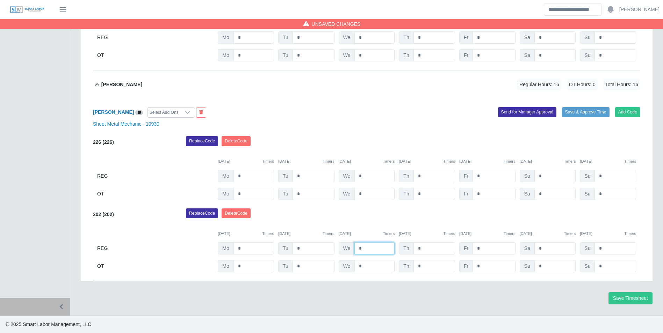
click at [375, 247] on input "*" at bounding box center [374, 248] width 40 height 12
type input "*"
click at [617, 113] on button "Add Code" at bounding box center [628, 112] width 26 height 10
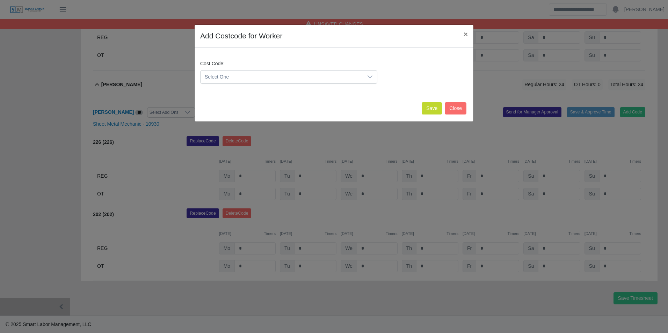
click at [249, 79] on span "Select One" at bounding box center [282, 77] width 162 height 13
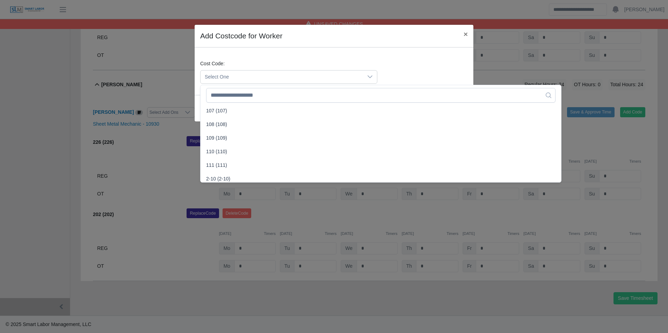
scroll to position [105, 0]
click at [218, 171] on span "201 (201)" at bounding box center [216, 170] width 21 height 7
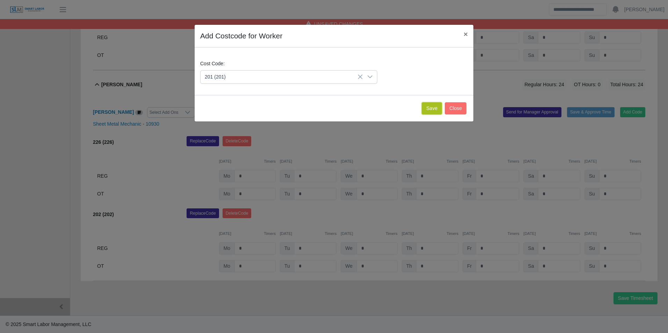
click at [438, 108] on button "Save" at bounding box center [432, 108] width 20 height 12
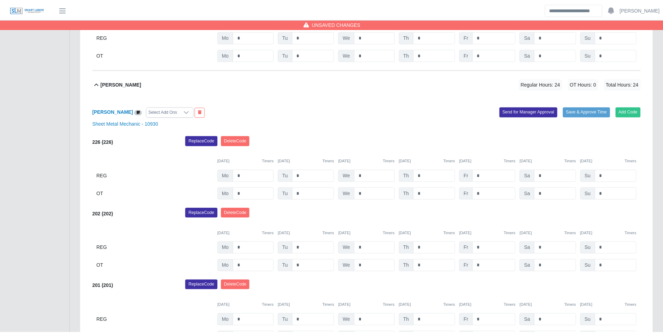
scroll to position [434, 0]
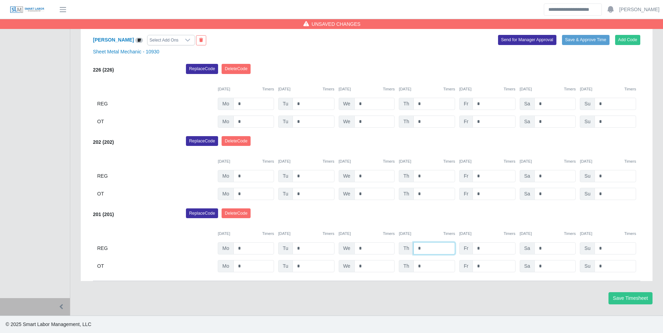
click at [438, 246] on input "*" at bounding box center [434, 248] width 42 height 12
type input "*"
click at [433, 227] on div "09/08/2025 Timers 09/09/2025 Timers 09/10/2025 Timers 09/11/2025 Timers 09/12/2…" at bounding box center [366, 230] width 547 height 14
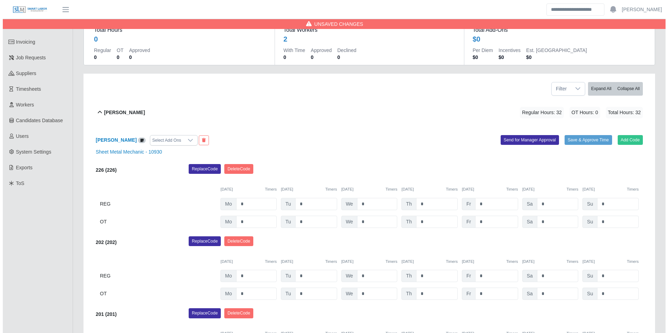
scroll to position [0, 0]
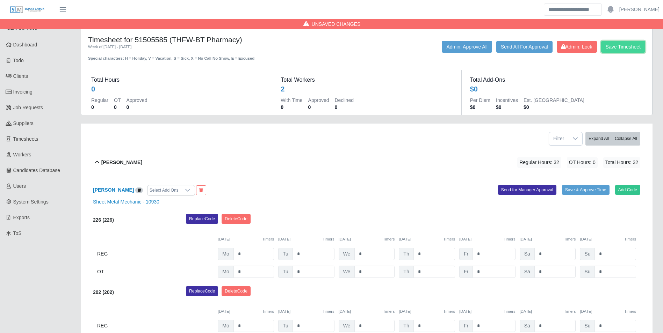
click at [618, 45] on button "Save Timesheet" at bounding box center [623, 47] width 44 height 12
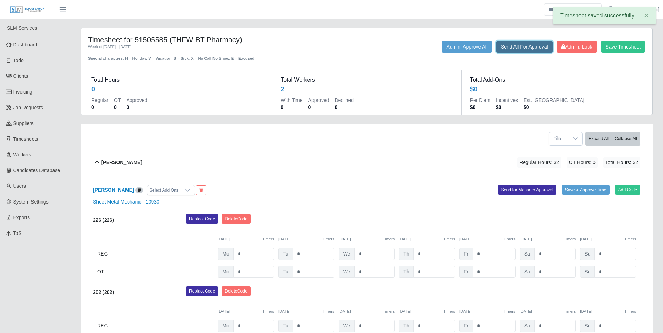
click at [521, 49] on button "Send All For Approval" at bounding box center [524, 47] width 56 height 12
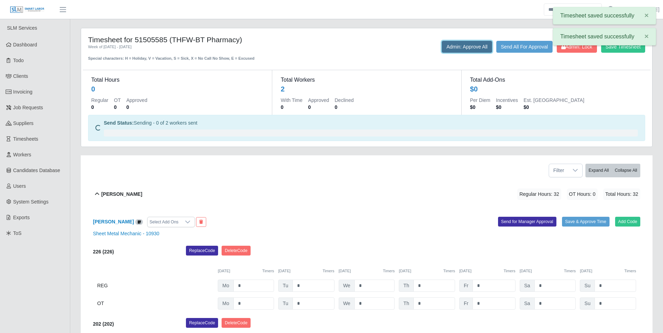
click at [466, 46] on button "Admin: Approve All" at bounding box center [467, 47] width 50 height 12
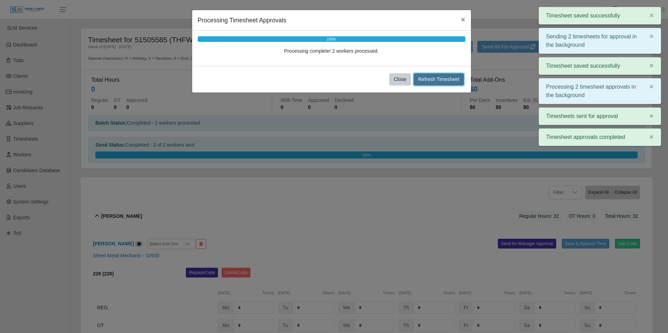
click at [433, 80] on button "Refresh Timesheet" at bounding box center [439, 79] width 50 height 12
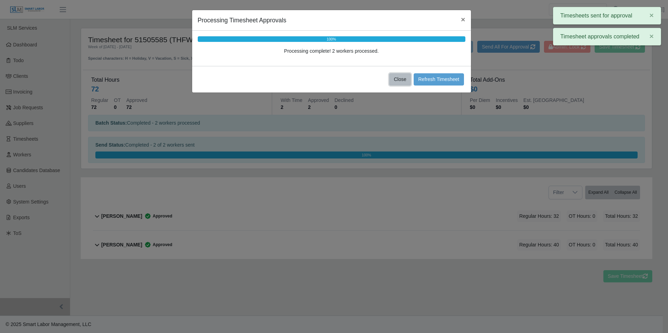
click at [401, 79] on button "Close" at bounding box center [400, 79] width 22 height 12
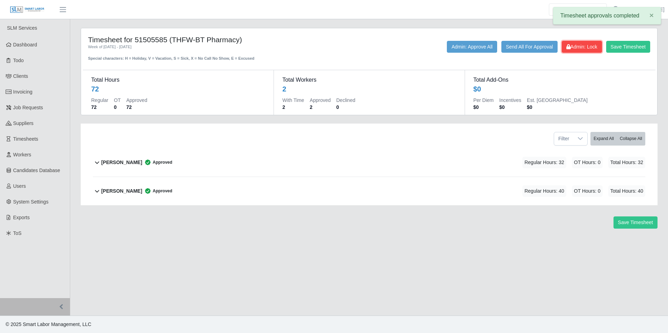
click at [581, 45] on span "Admin: Lock" at bounding box center [581, 47] width 31 height 6
